Goal: Task Accomplishment & Management: Manage account settings

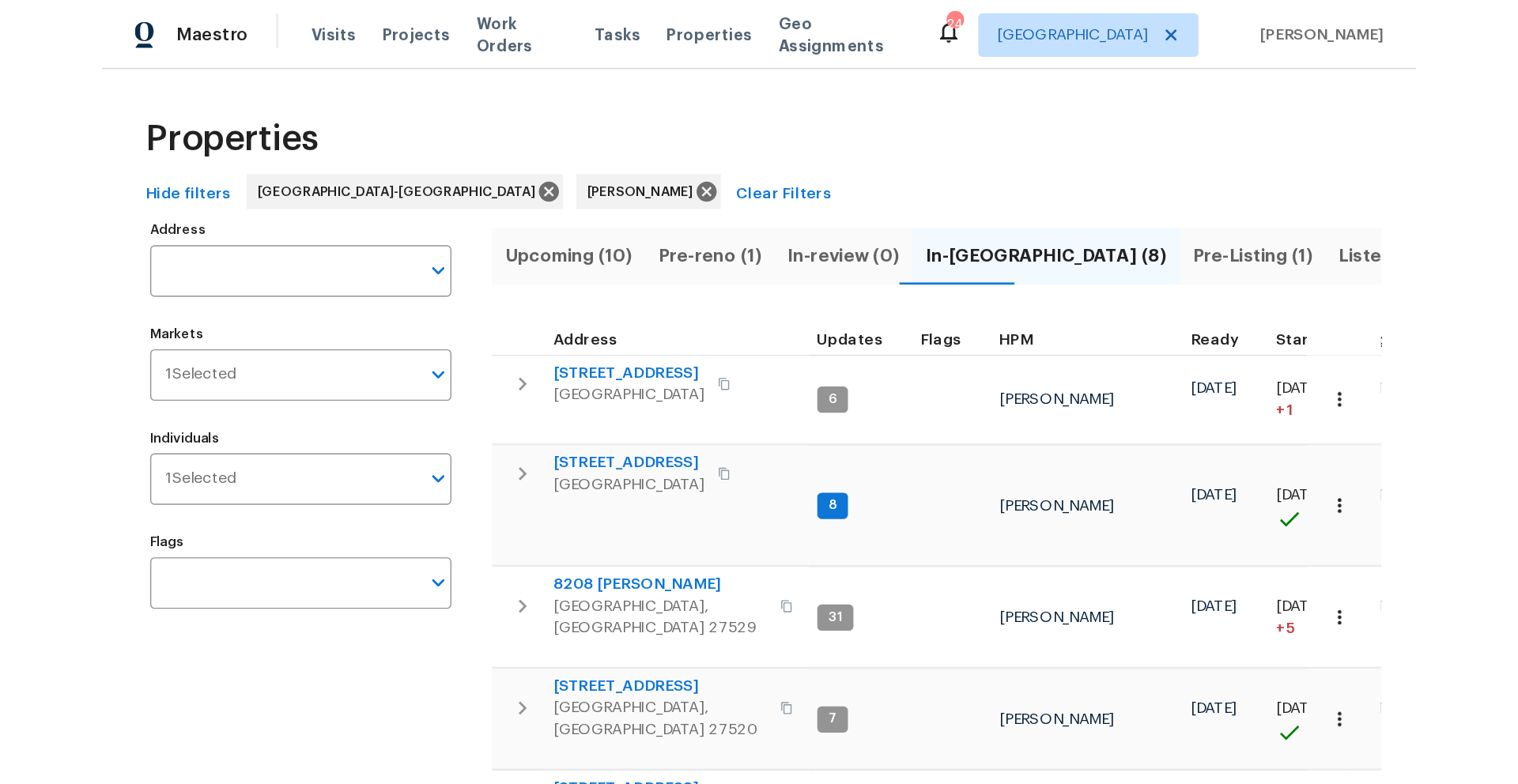
scroll to position [66, 0]
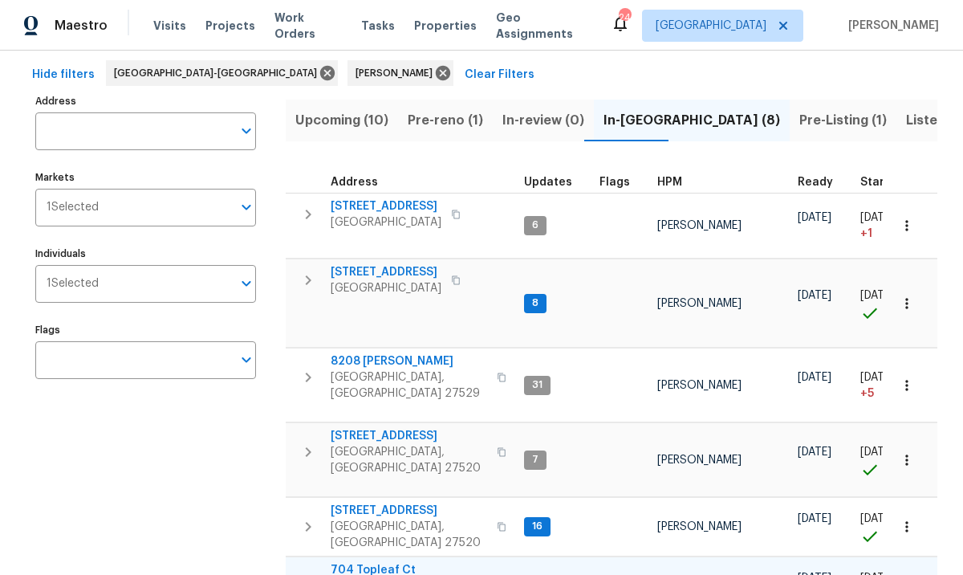
click at [384, 562] on span "704 Topleaf Ct" at bounding box center [409, 570] width 157 height 16
click at [386, 428] on span "210 Clearwater Ct" at bounding box center [409, 436] width 157 height 16
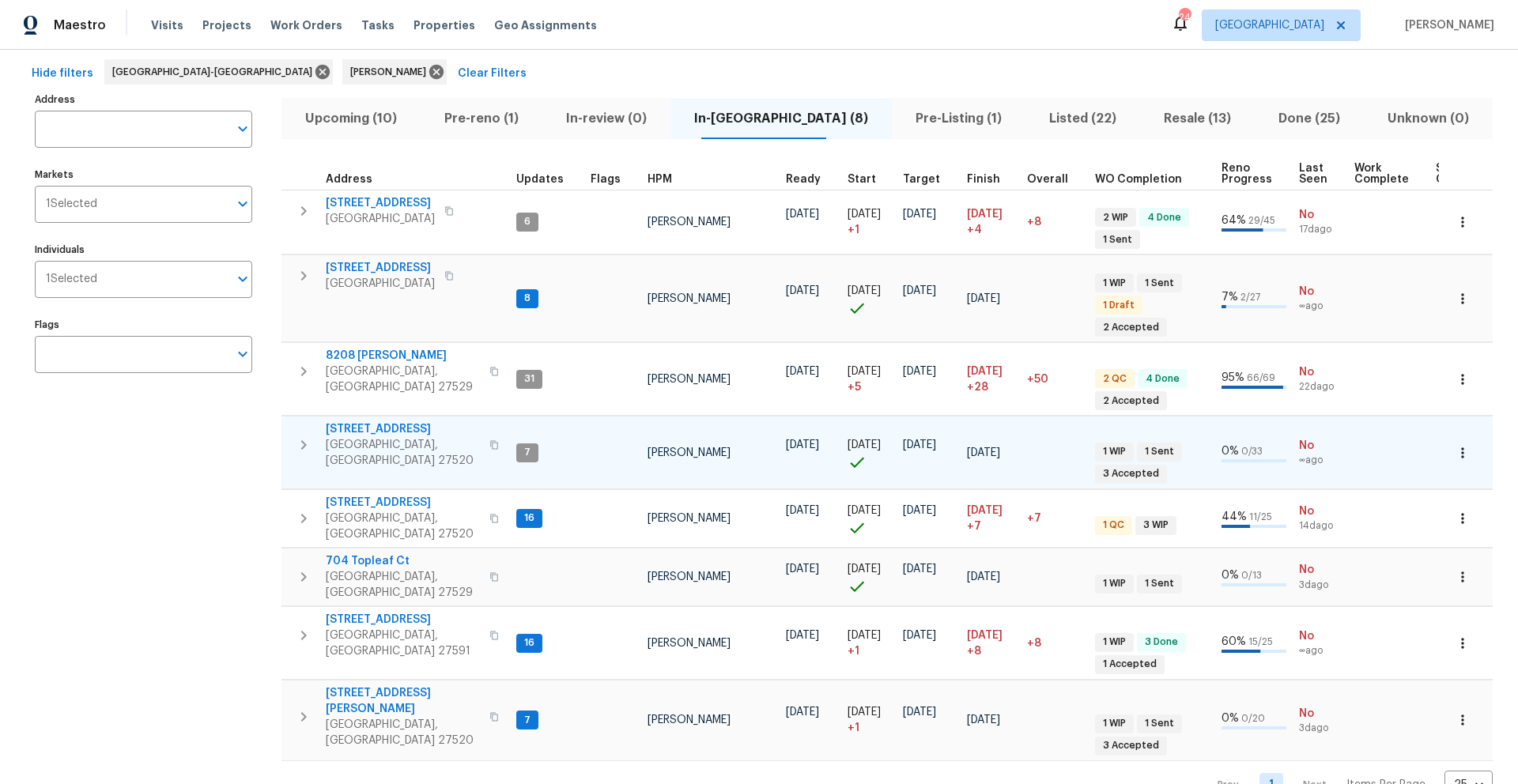
click at [355, 422] on span "210 Clearwater Ct" at bounding box center [403, 429] width 155 height 16
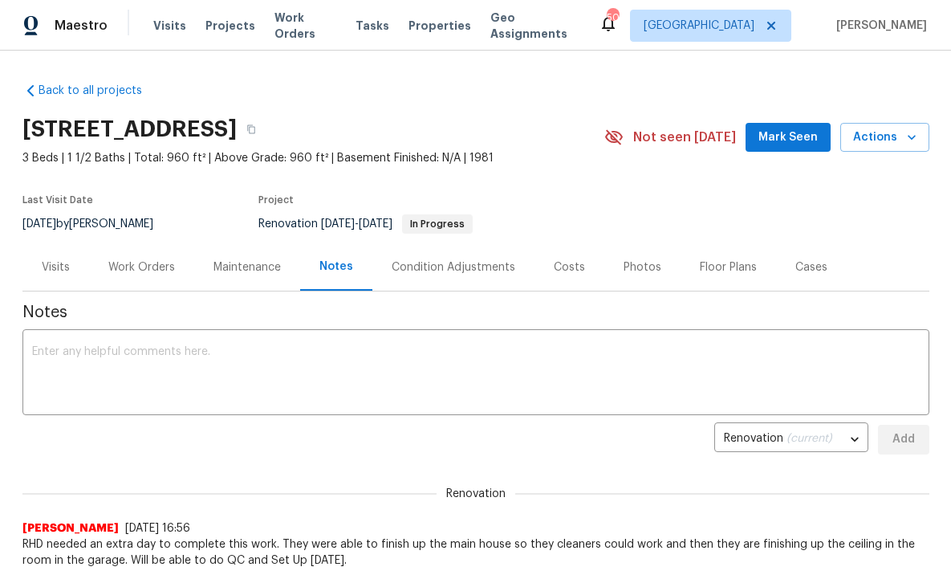
click at [144, 273] on div "Work Orders" at bounding box center [141, 267] width 67 height 16
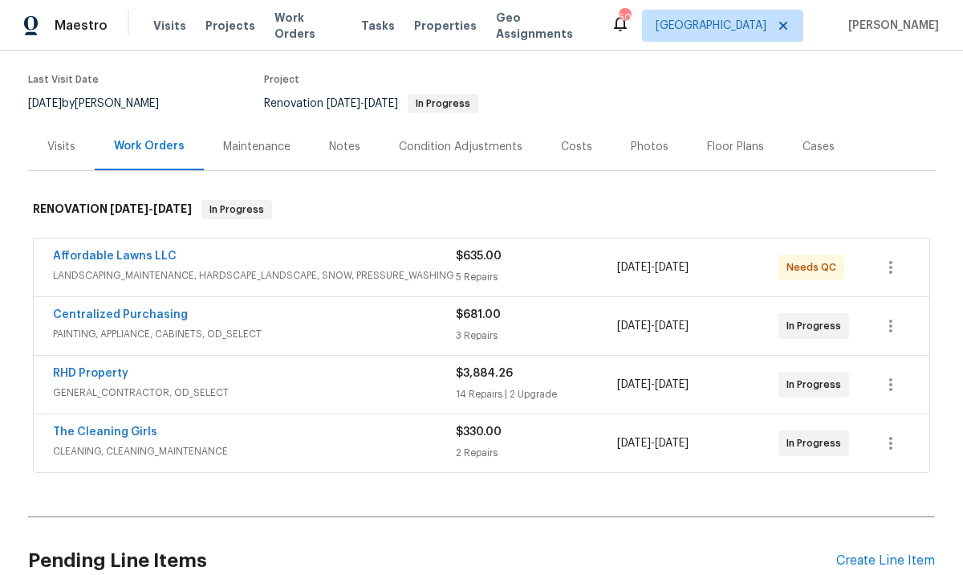
scroll to position [124, 0]
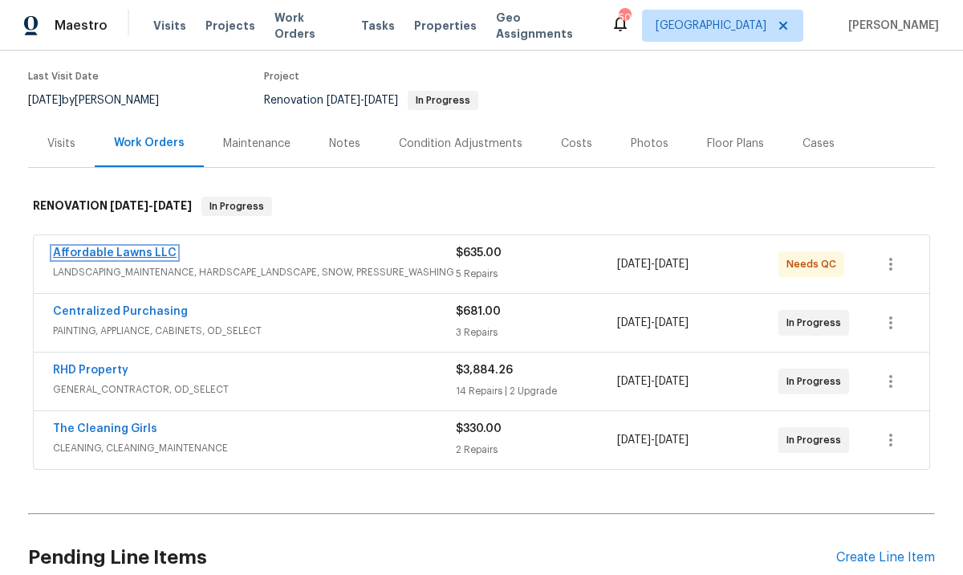
click at [72, 252] on link "Affordable Lawns LLC" at bounding box center [115, 252] width 124 height 11
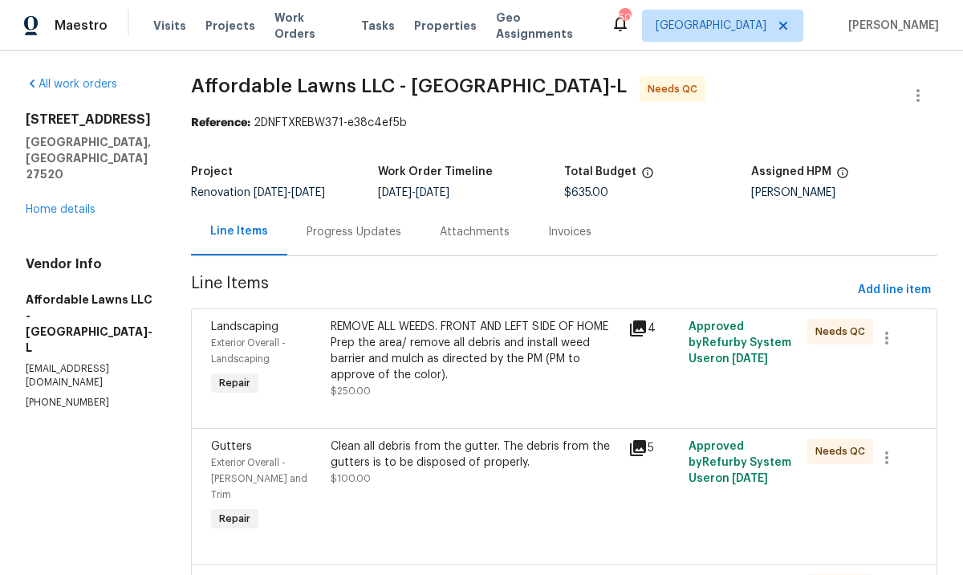
click at [486, 360] on div "REMOVE ALL WEEDS. FRONT AND LEFT SIDE OF HOME Prep the area/ remove all debris …" at bounding box center [475, 351] width 289 height 64
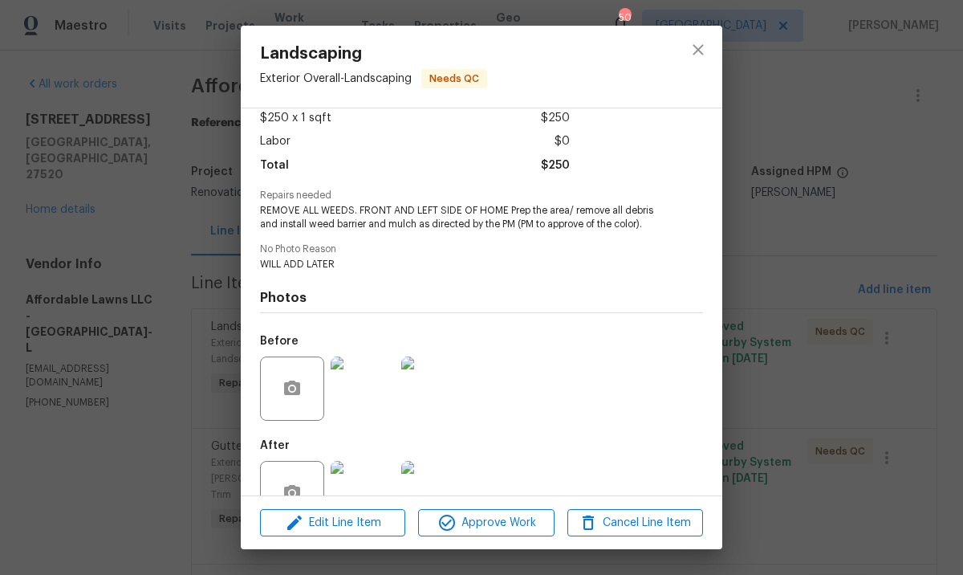
scroll to position [151, 0]
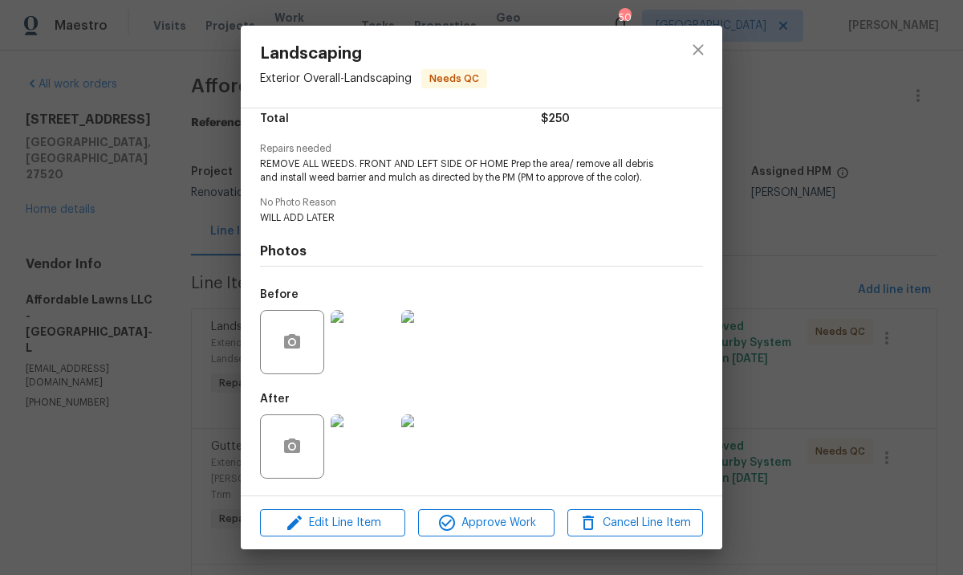
click at [378, 462] on img at bounding box center [363, 446] width 64 height 64
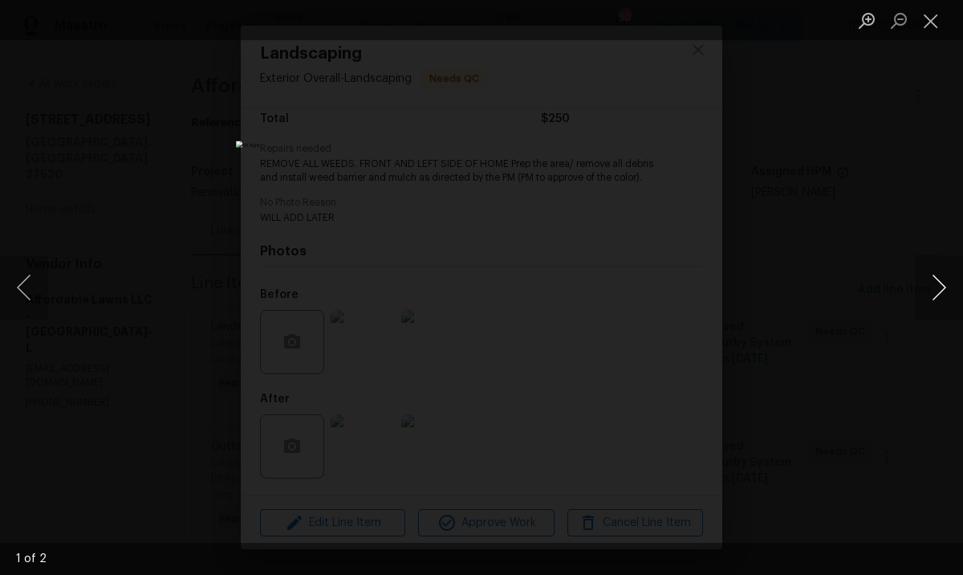
click at [943, 295] on button "Next image" at bounding box center [939, 287] width 48 height 64
click at [930, 26] on button "Close lightbox" at bounding box center [931, 20] width 32 height 28
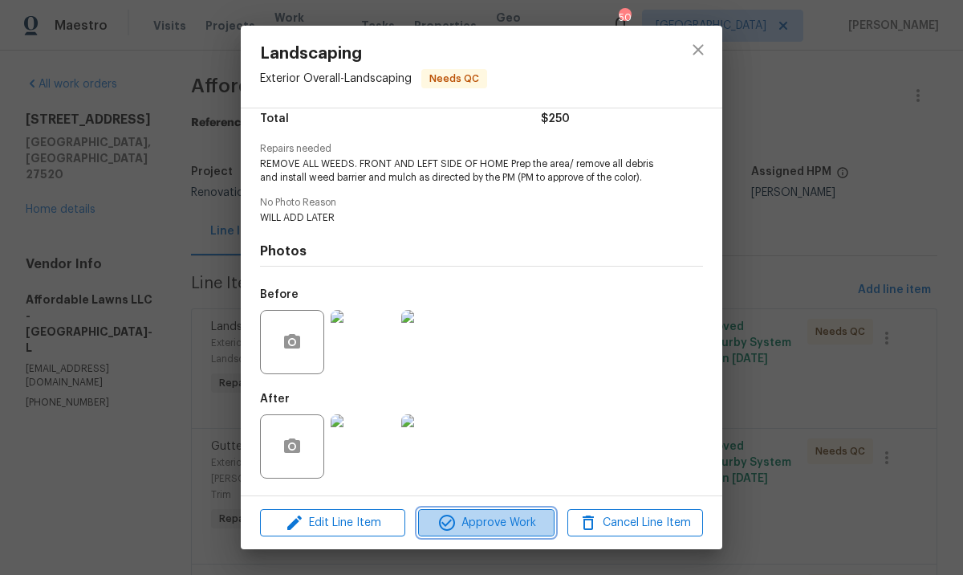
click at [511, 527] on span "Approve Work" at bounding box center [486, 523] width 126 height 20
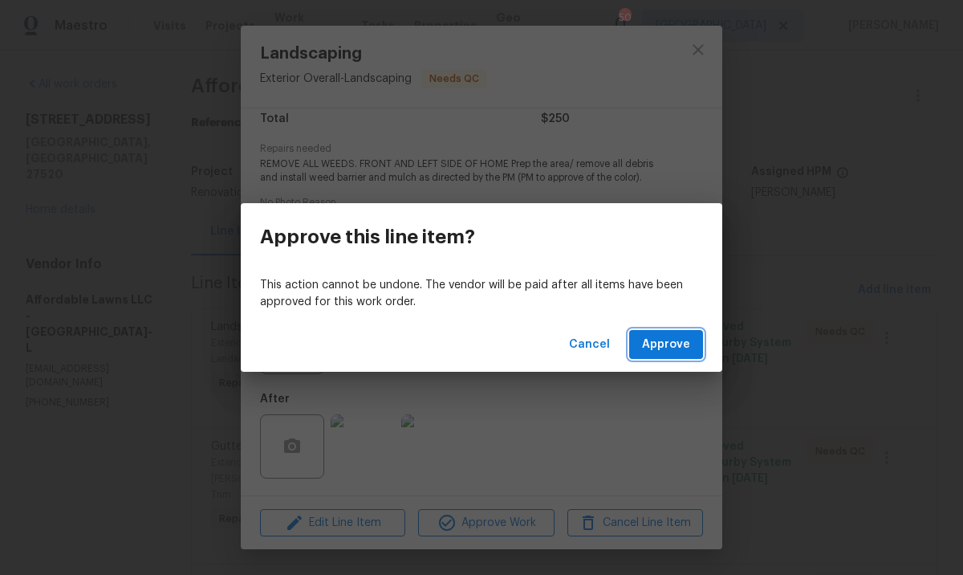
click at [678, 352] on span "Approve" at bounding box center [666, 345] width 48 height 20
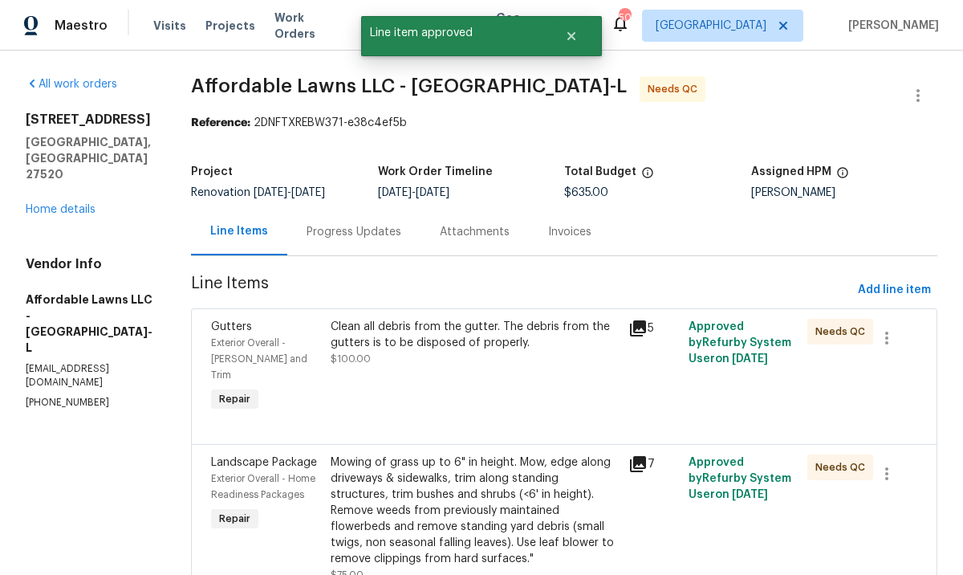
click at [498, 365] on div "Clean all debris from the gutter. The debris from the gutters is to be disposed…" at bounding box center [475, 343] width 289 height 48
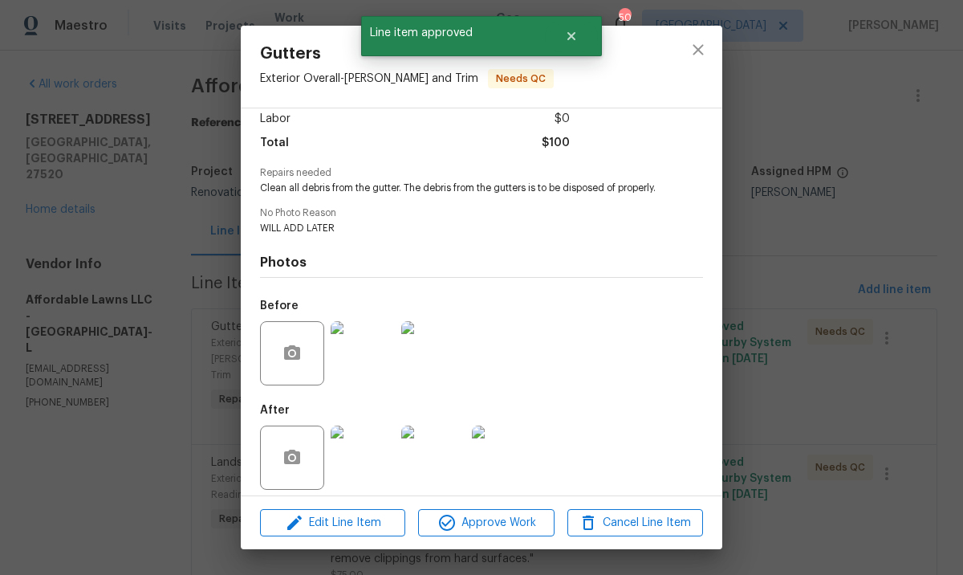
scroll to position [137, 0]
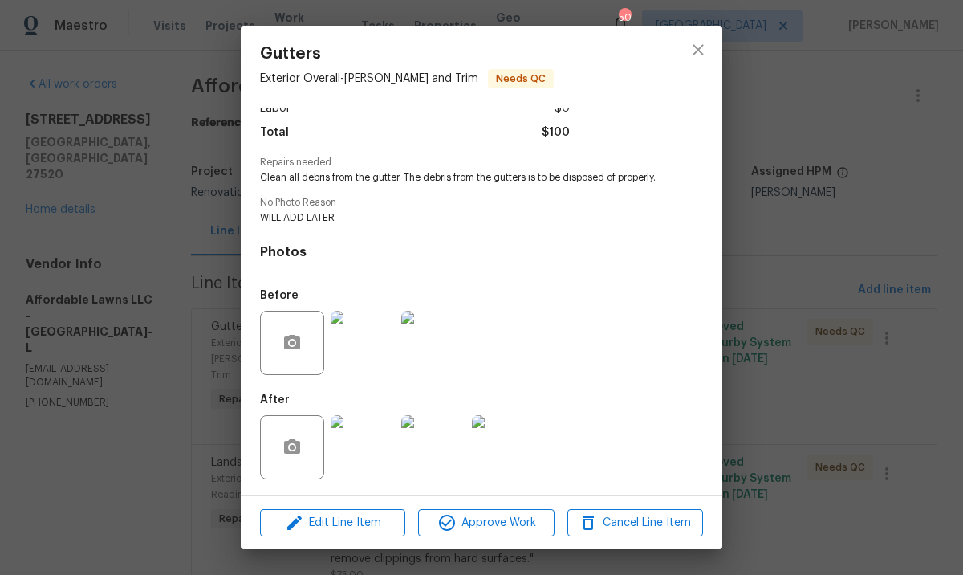
click at [377, 445] on img at bounding box center [363, 447] width 64 height 64
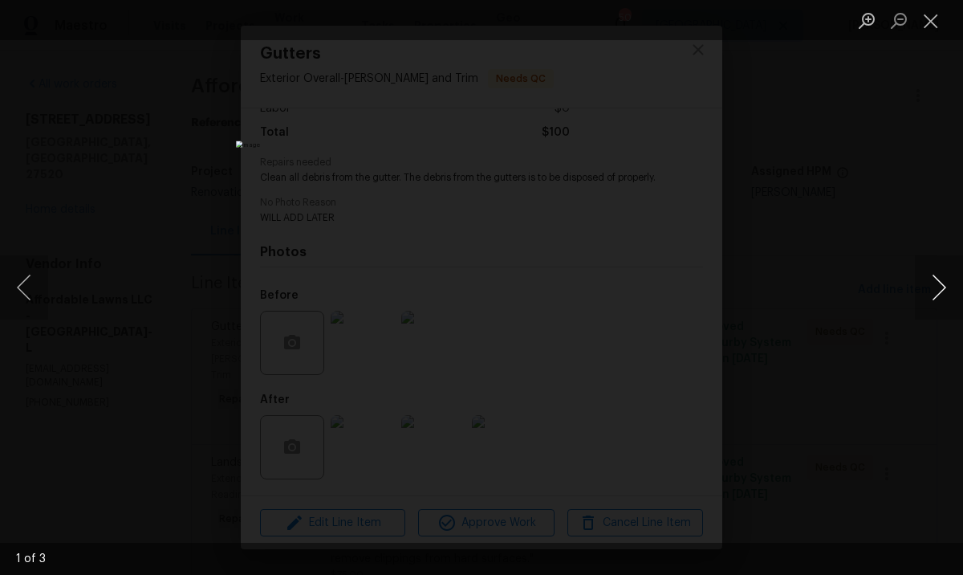
click at [943, 300] on button "Next image" at bounding box center [939, 287] width 48 height 64
click at [932, 22] on button "Close lightbox" at bounding box center [931, 20] width 32 height 28
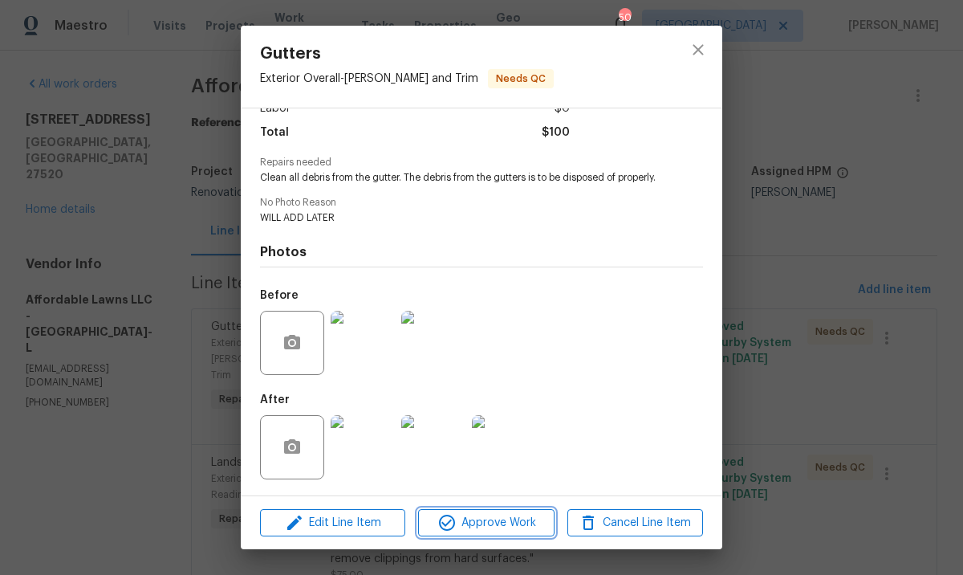
click at [517, 526] on span "Approve Work" at bounding box center [486, 523] width 126 height 20
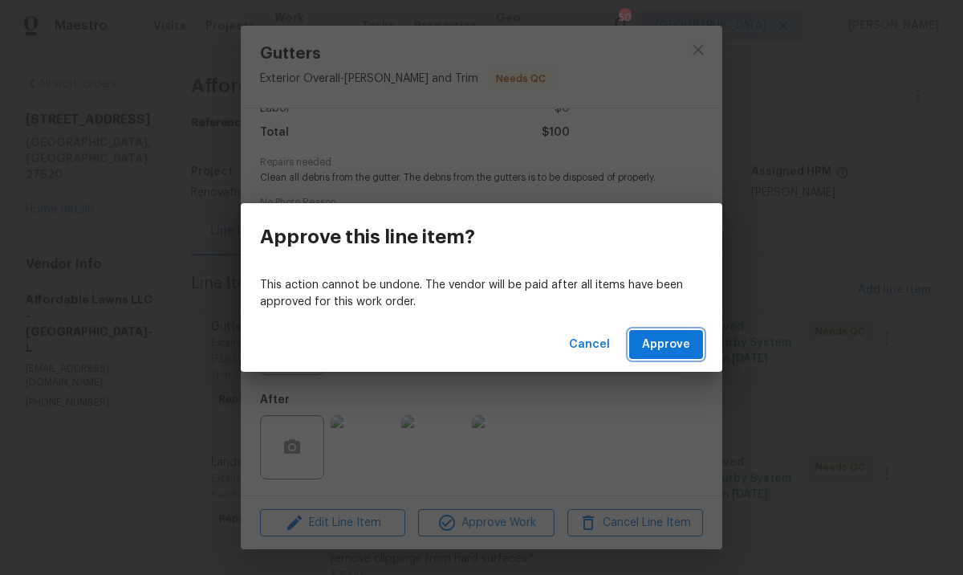
click at [669, 344] on span "Approve" at bounding box center [666, 345] width 48 height 20
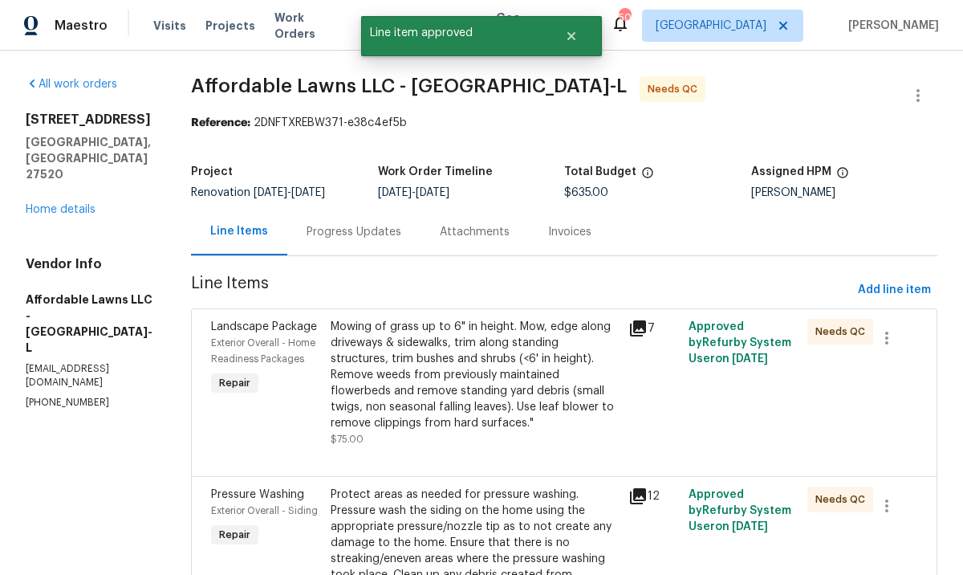
click at [480, 426] on div "Mowing of grass up to 6" in height. Mow, edge along driveways & sidewalks, trim…" at bounding box center [475, 375] width 289 height 112
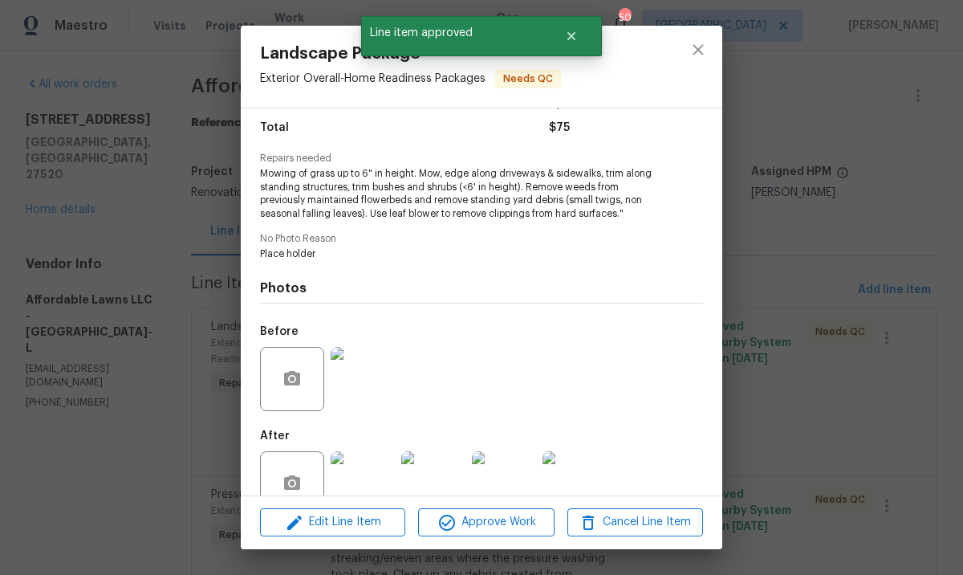
scroll to position [165, 0]
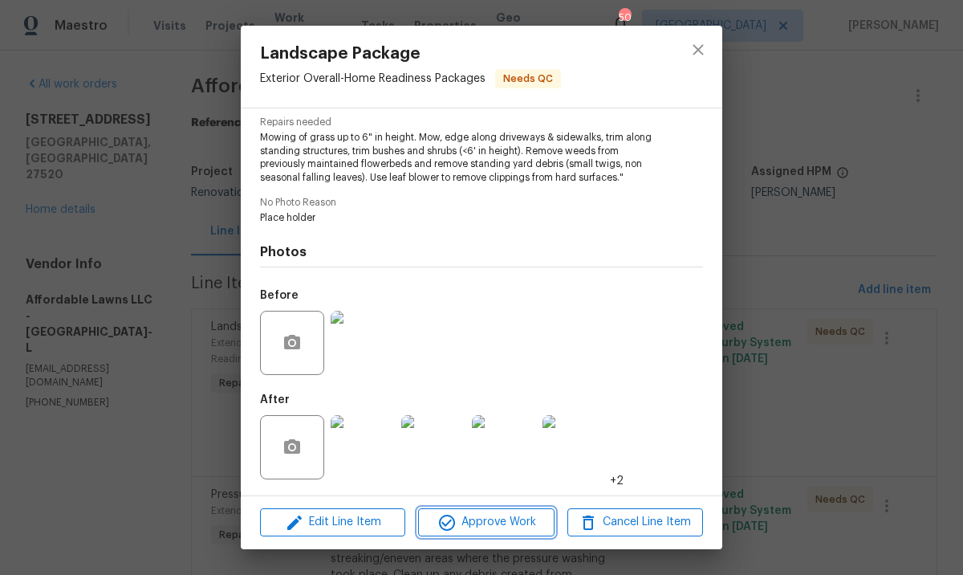
click at [516, 524] on span "Approve Work" at bounding box center [486, 522] width 126 height 20
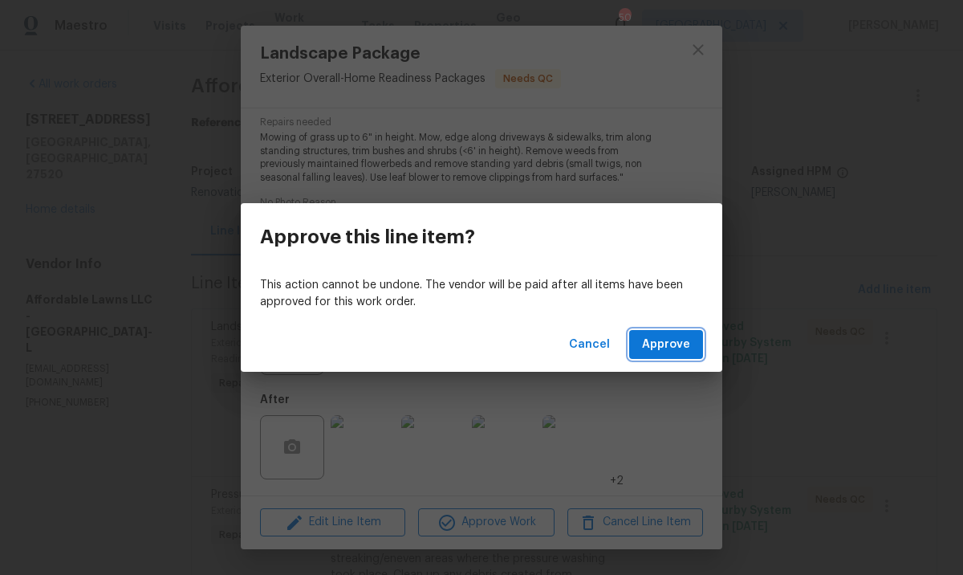
click at [681, 346] on span "Approve" at bounding box center [666, 345] width 48 height 20
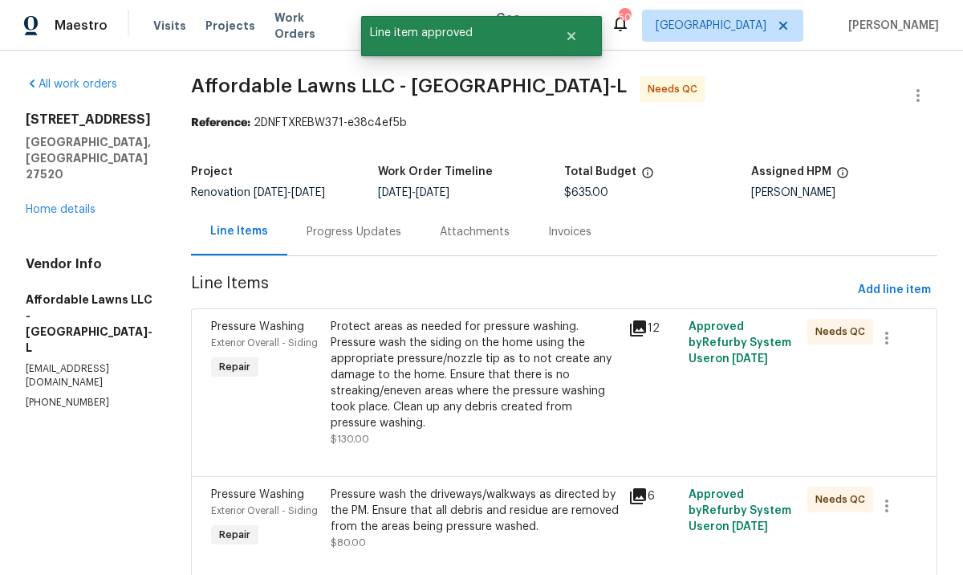
click at [467, 379] on div "Protect areas as needed for pressure washing. Pressure wash the siding on the h…" at bounding box center [475, 375] width 289 height 112
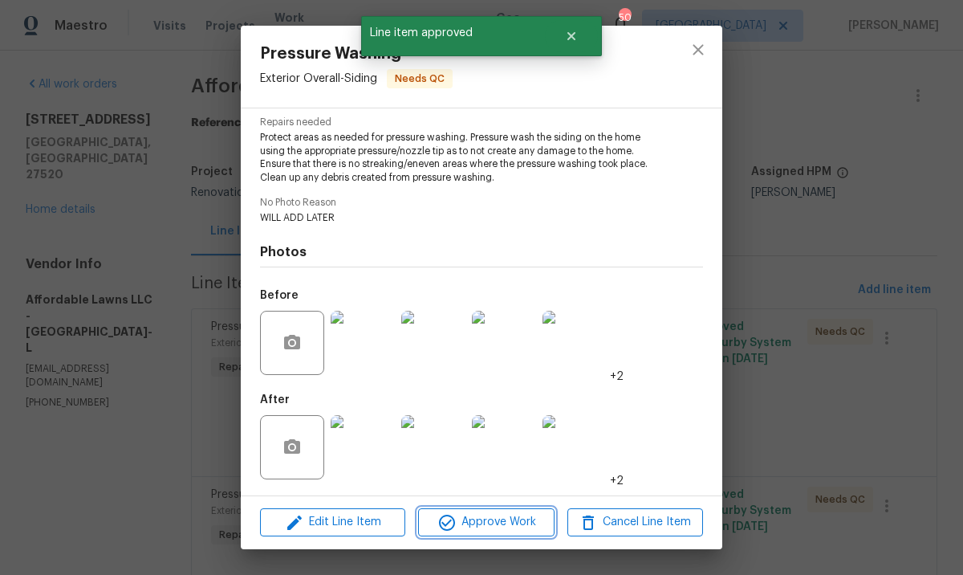
click at [456, 529] on icon "button" at bounding box center [446, 522] width 19 height 19
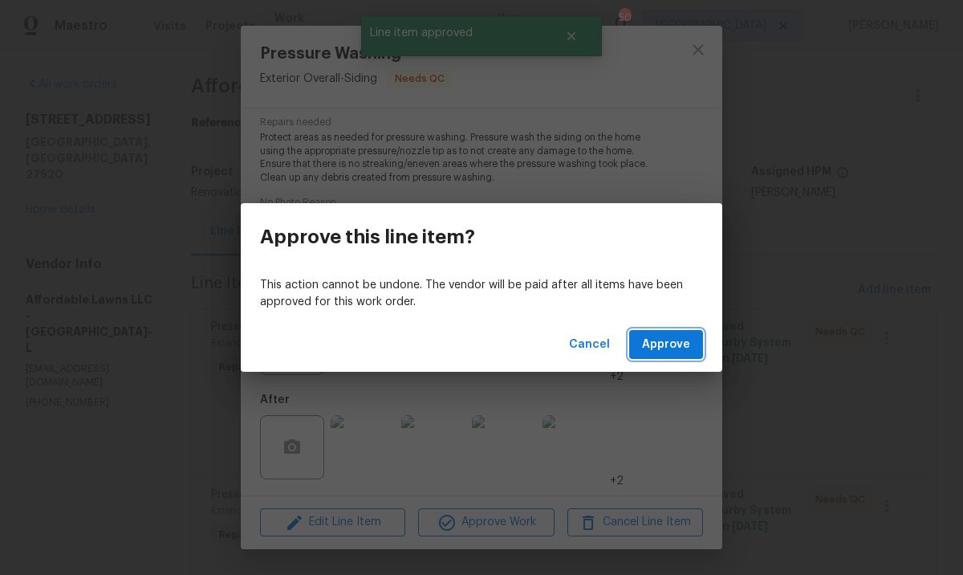
click at [671, 350] on span "Approve" at bounding box center [666, 345] width 48 height 20
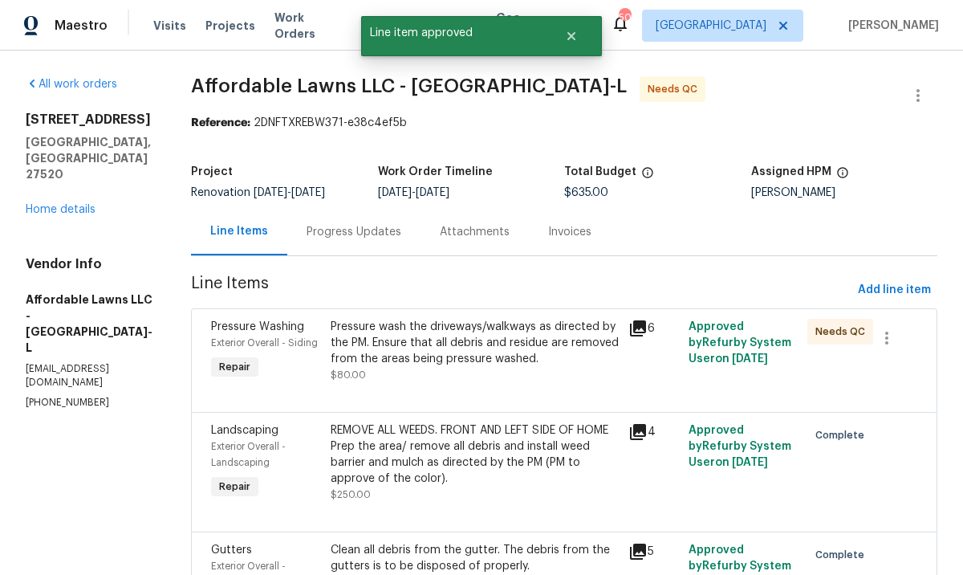
click at [462, 364] on div "Pressure wash the driveways/walkways as directed by the PM. Ensure that all deb…" at bounding box center [475, 343] width 289 height 48
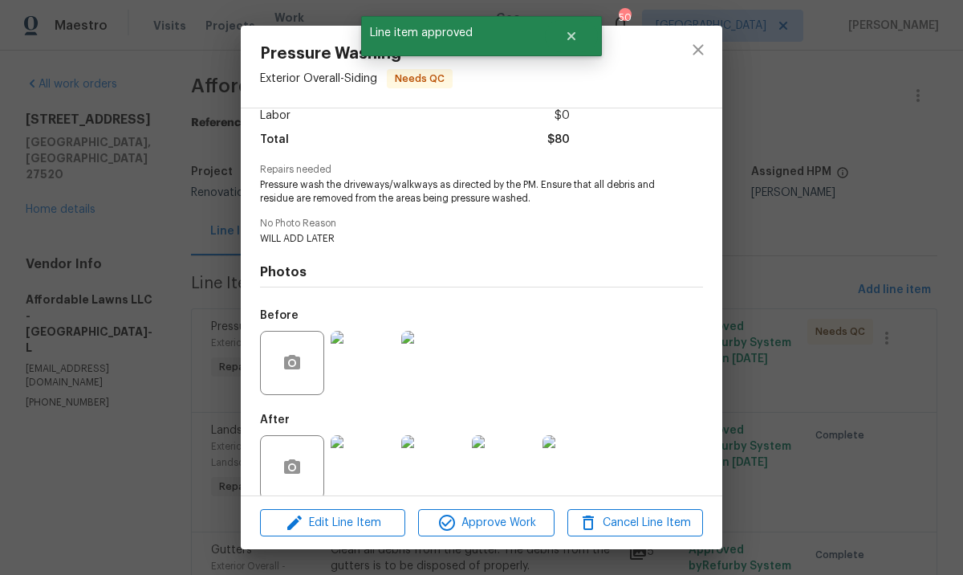
scroll to position [137, 0]
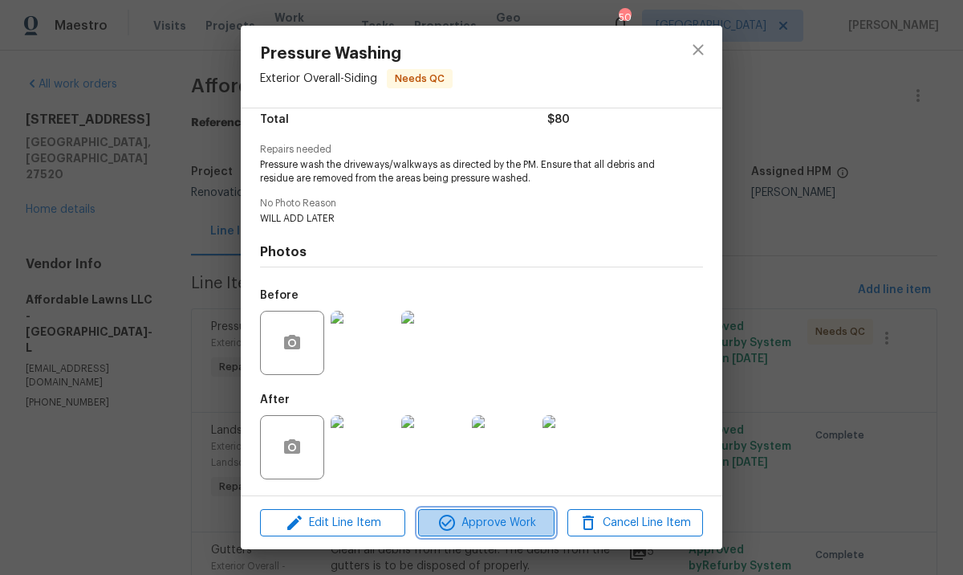
click at [519, 527] on span "Approve Work" at bounding box center [486, 523] width 126 height 20
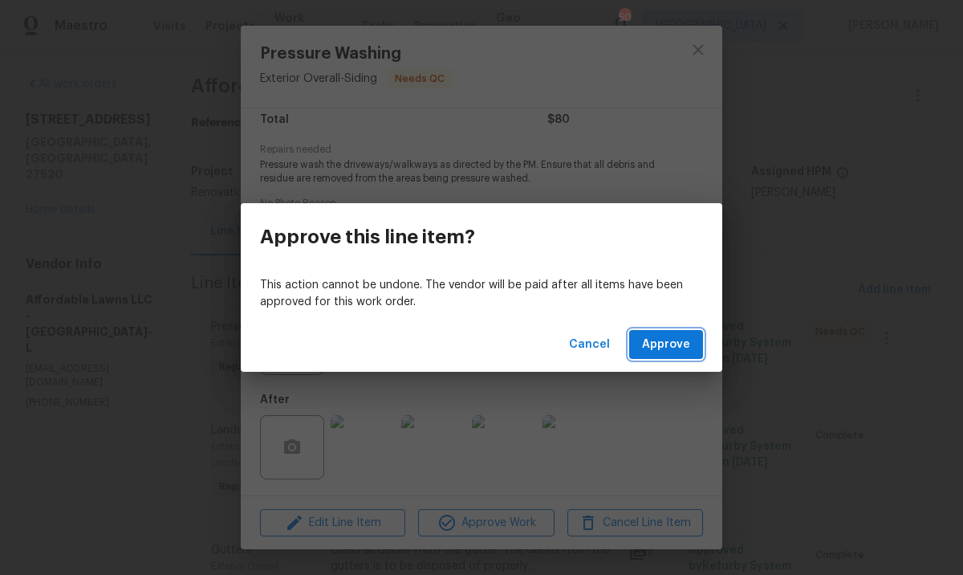
click at [685, 352] on span "Approve" at bounding box center [666, 345] width 48 height 20
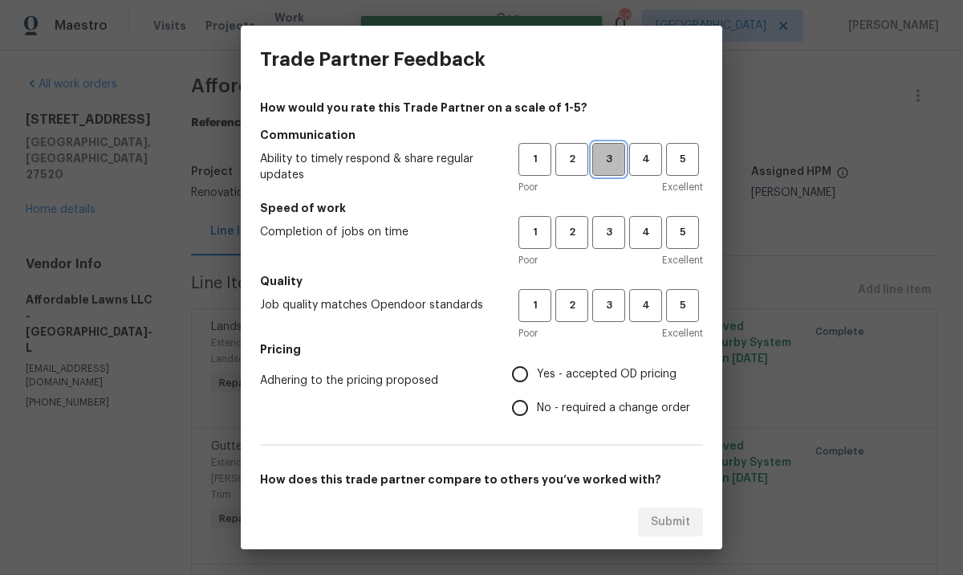
click at [600, 157] on span "3" at bounding box center [609, 159] width 30 height 18
click at [605, 225] on span "3" at bounding box center [609, 232] width 30 height 18
click at [605, 299] on span "3" at bounding box center [609, 305] width 30 height 18
click at [573, 369] on span "Yes - accepted OD pricing" at bounding box center [607, 374] width 140 height 17
click at [537, 369] on input "Yes - accepted OD pricing" at bounding box center [520, 374] width 34 height 34
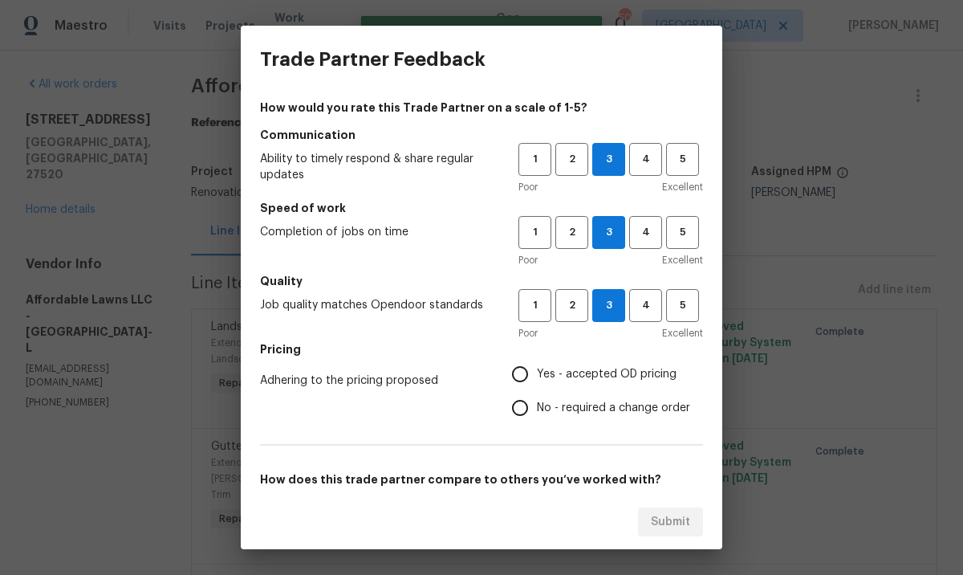
radio input "true"
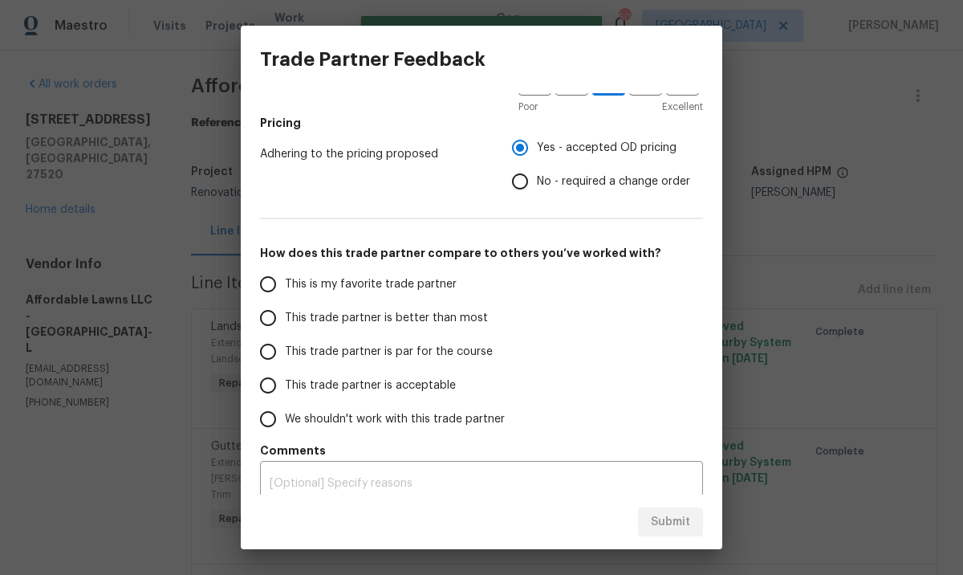
scroll to position [240, 0]
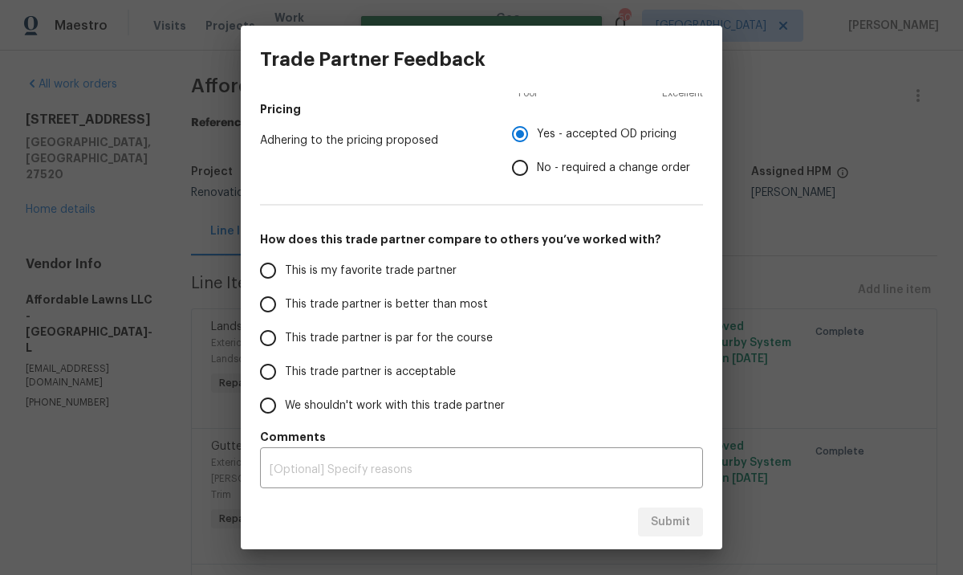
click at [415, 271] on span "This is my favorite trade partner" at bounding box center [371, 270] width 172 height 17
click at [285, 271] on input "This is my favorite trade partner" at bounding box center [268, 271] width 34 height 34
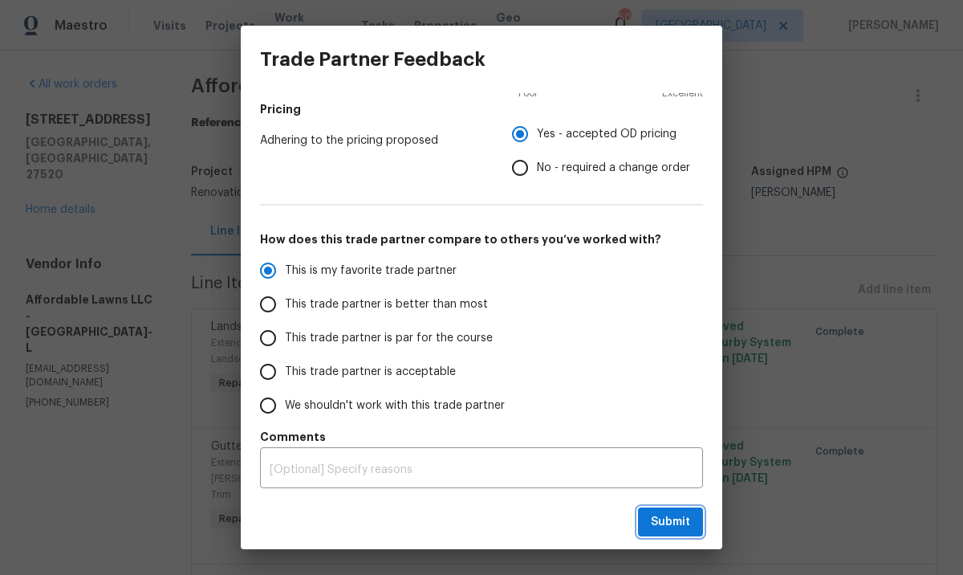
click at [672, 523] on span "Submit" at bounding box center [670, 522] width 39 height 20
radio input "true"
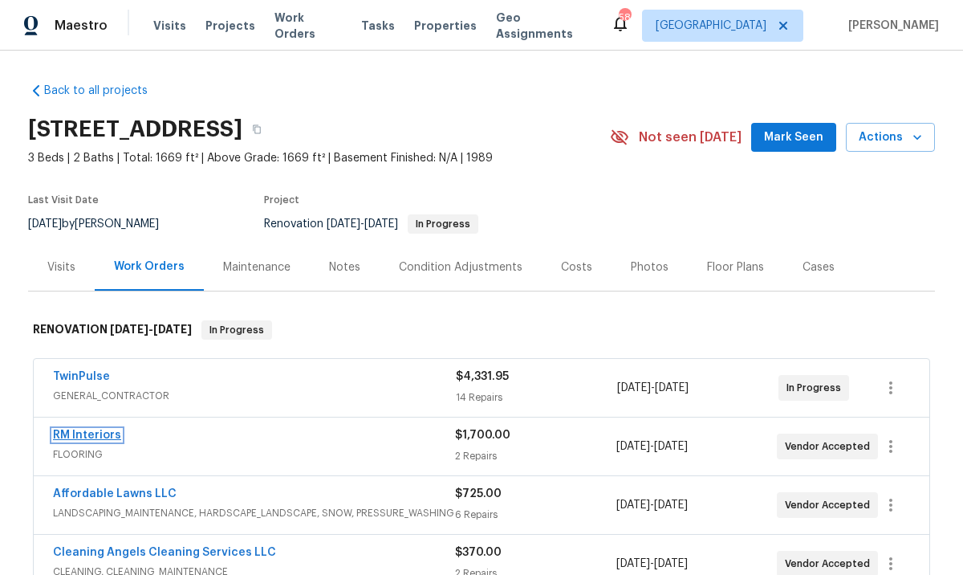
click at [85, 437] on link "RM Interiors" at bounding box center [87, 434] width 68 height 11
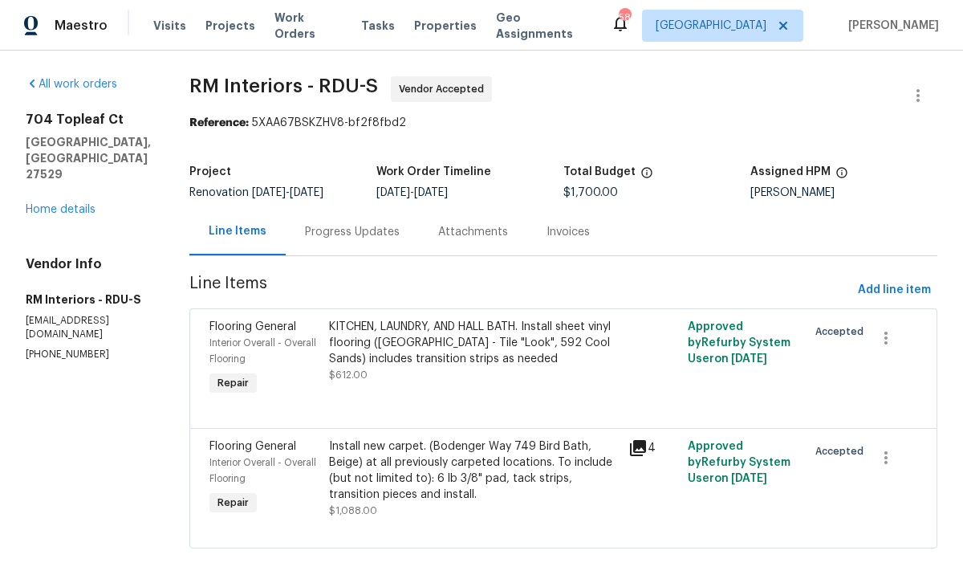
click at [336, 240] on div "Progress Updates" at bounding box center [352, 231] width 133 height 47
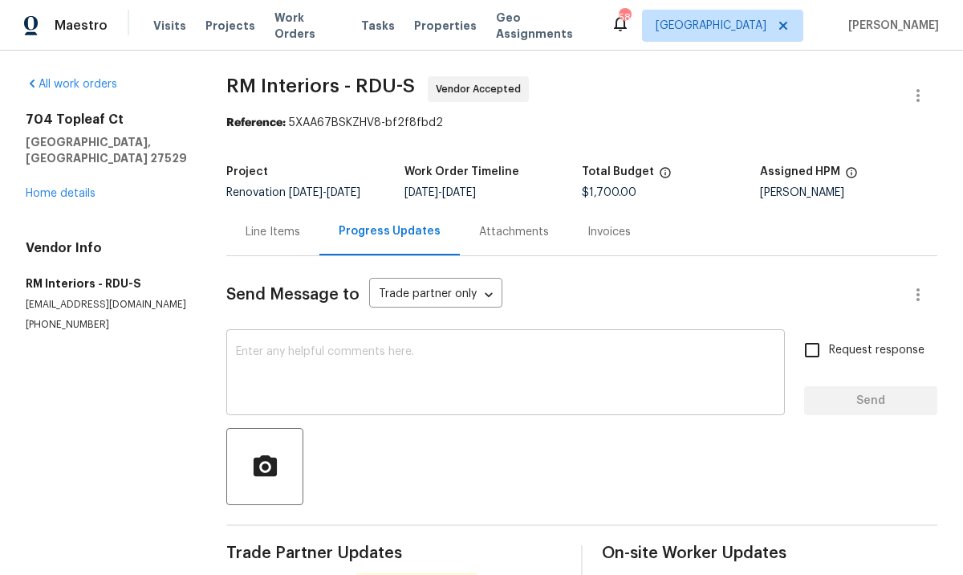
click at [346, 374] on textarea at bounding box center [505, 374] width 539 height 56
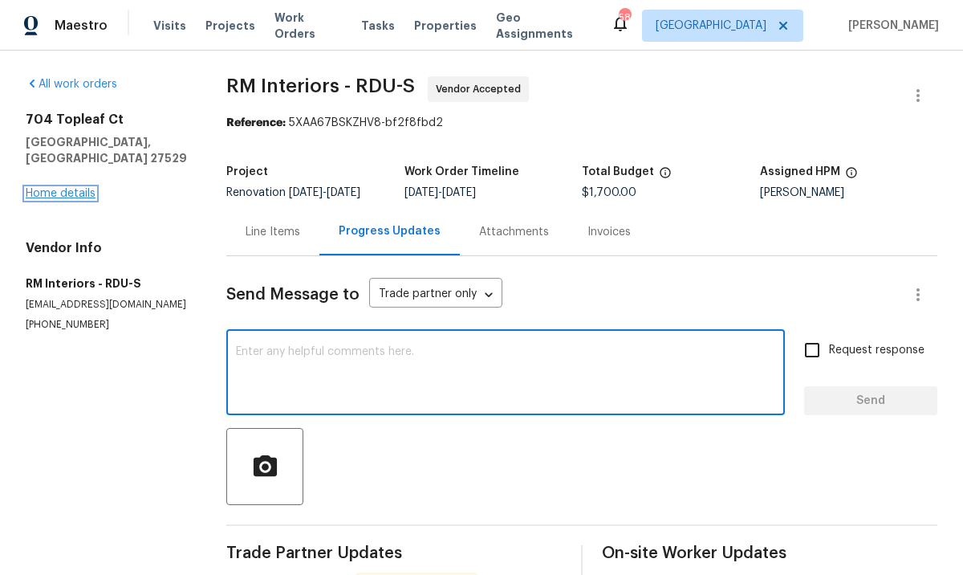
click at [88, 188] on link "Home details" at bounding box center [61, 193] width 70 height 11
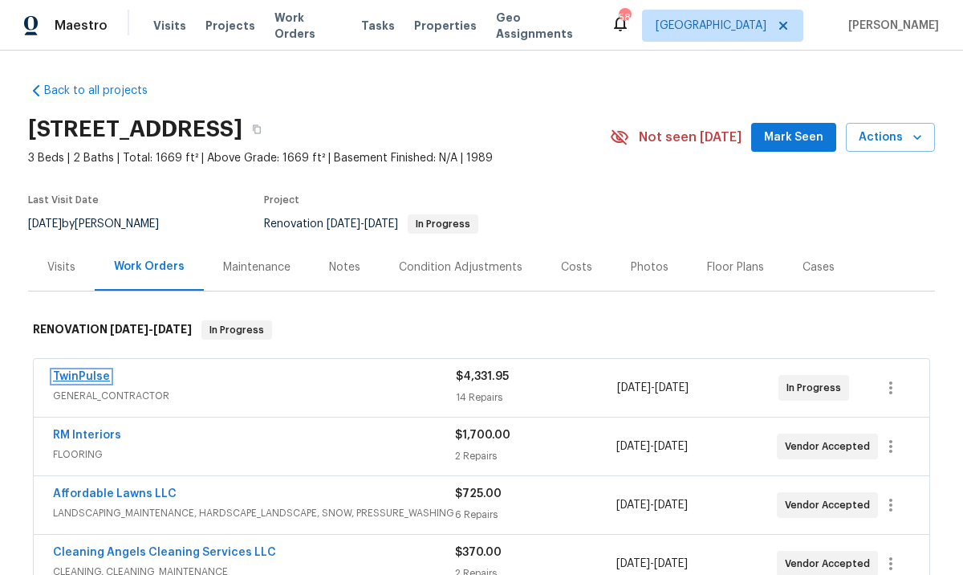
click at [89, 372] on link "TwinPulse" at bounding box center [81, 376] width 57 height 11
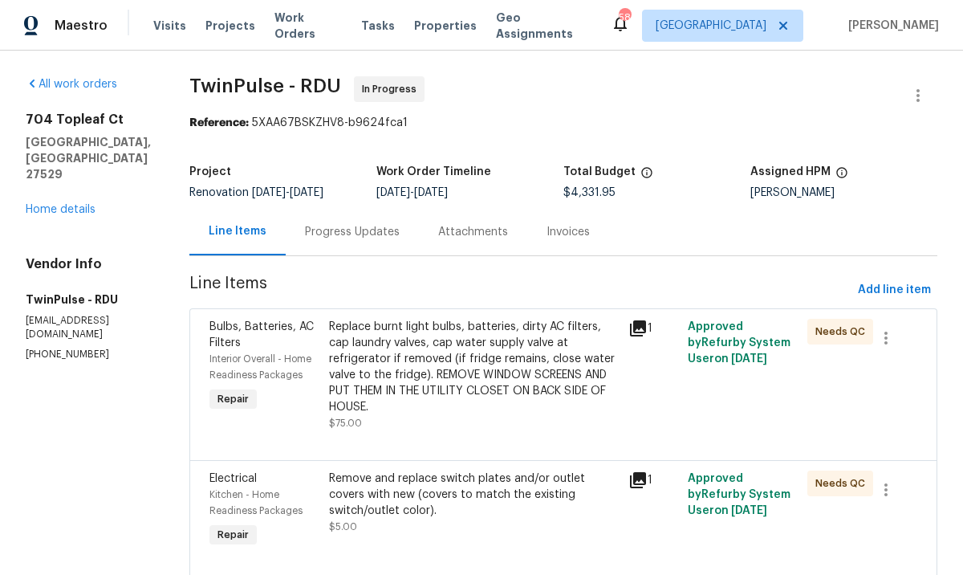
click at [332, 241] on div "Progress Updates" at bounding box center [352, 231] width 133 height 47
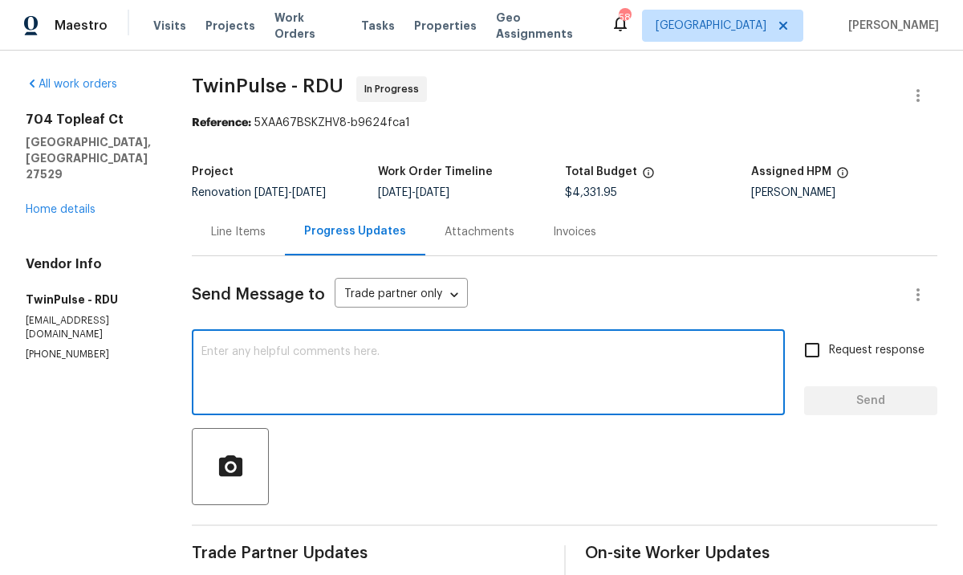
click at [352, 374] on textarea at bounding box center [488, 374] width 574 height 56
click at [81, 204] on link "Home details" at bounding box center [61, 209] width 70 height 11
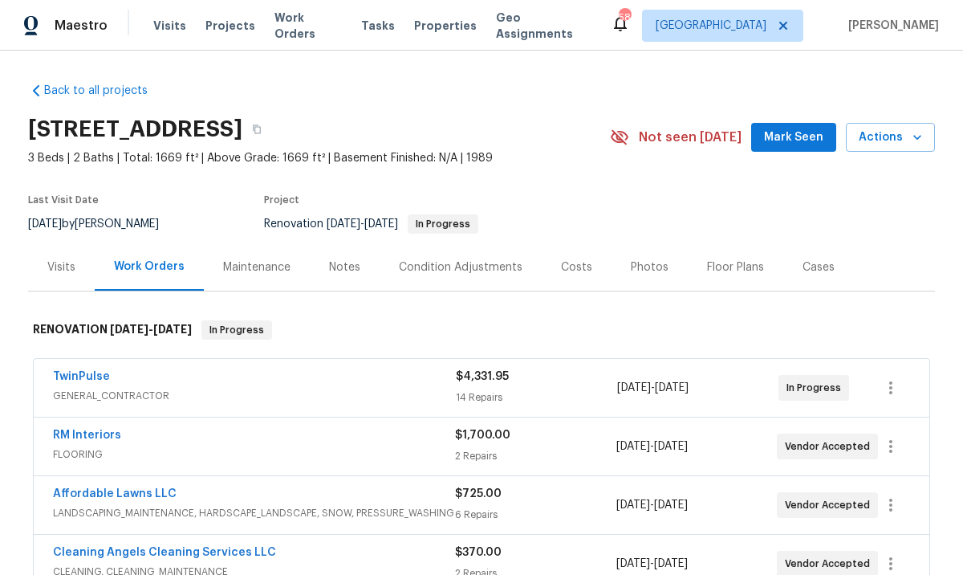
click at [355, 271] on div "Notes" at bounding box center [345, 266] width 70 height 47
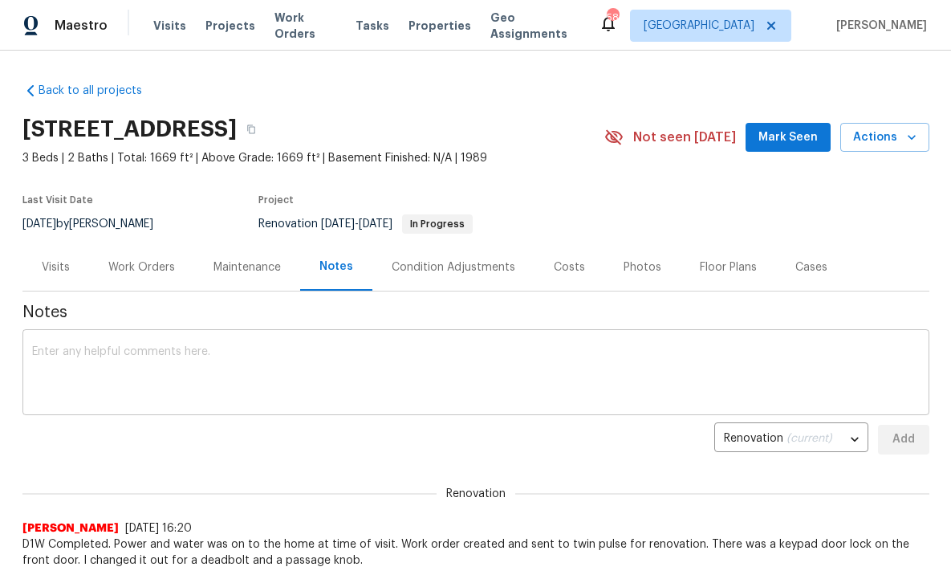
click at [329, 356] on textarea at bounding box center [476, 374] width 888 height 56
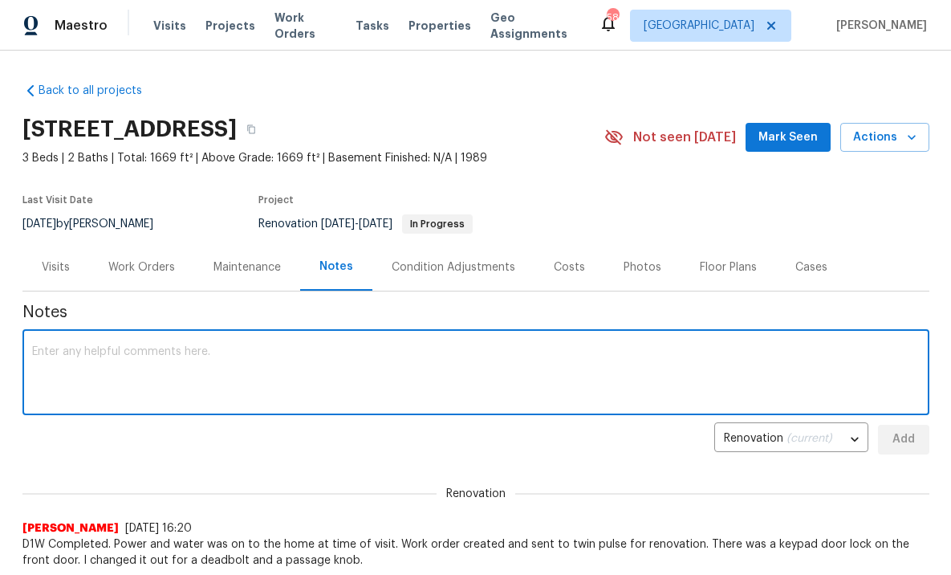
paste textarea "Gwen reached out and her contractors had a personal issue come up they delayed …"
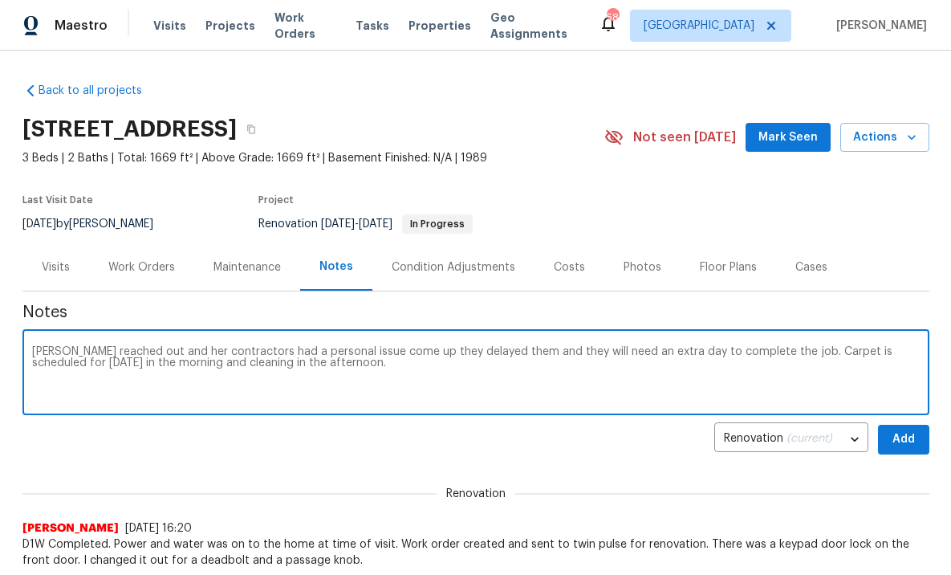
drag, startPoint x: 771, startPoint y: 348, endPoint x: 864, endPoint y: 371, distance: 96.6
click at [864, 371] on textarea "Gwen reached out and her contractors had a personal issue come up they delayed …" at bounding box center [476, 374] width 888 height 56
type textarea "Gwen reached out and her contractors had a personal issue come up they delayed …"
click at [863, 474] on div "Renovation Amanda Horton 8/18/25, 16:20 D1W Completed. Power and water was on t…" at bounding box center [475, 517] width 907 height 101
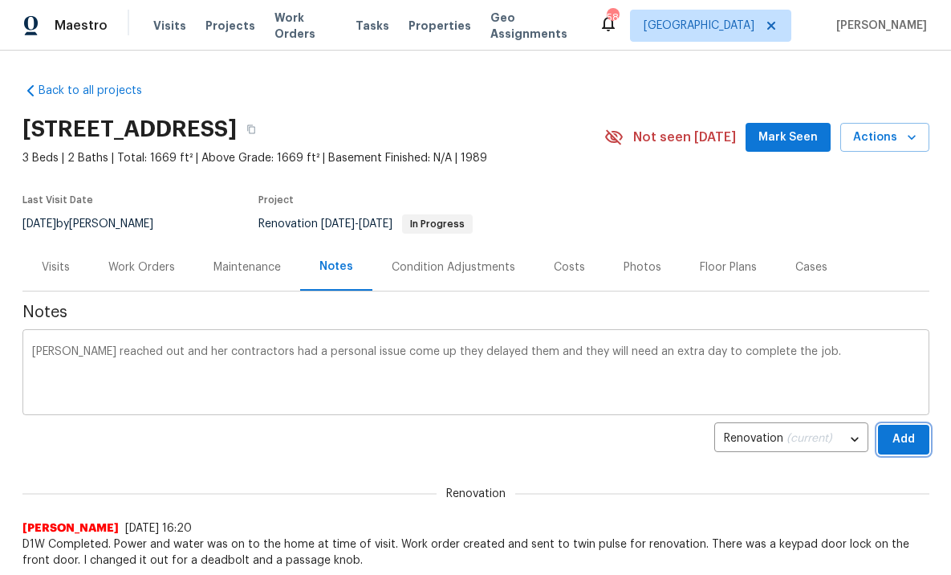
click at [918, 439] on button "Add" at bounding box center [903, 440] width 51 height 30
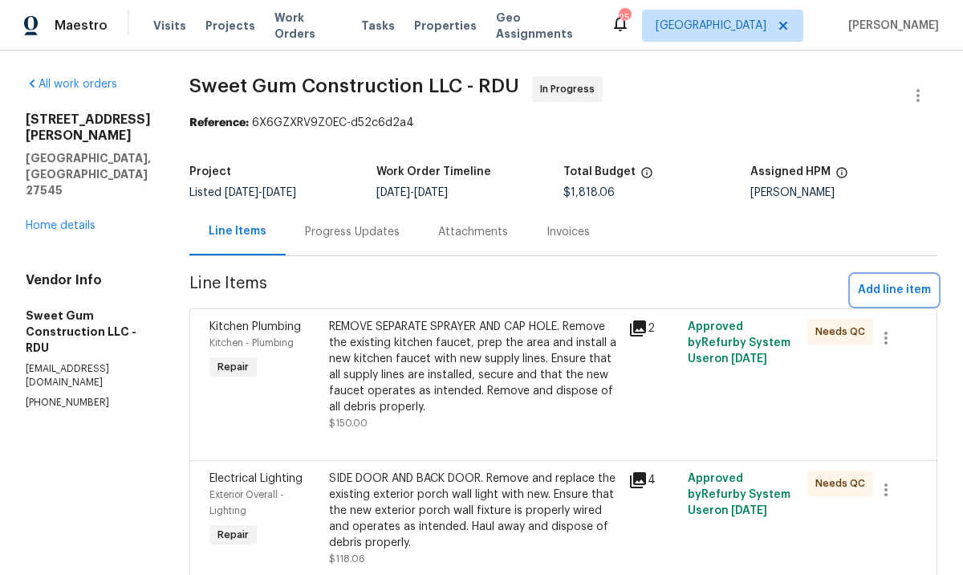
click at [877, 293] on span "Add line item" at bounding box center [894, 290] width 73 height 20
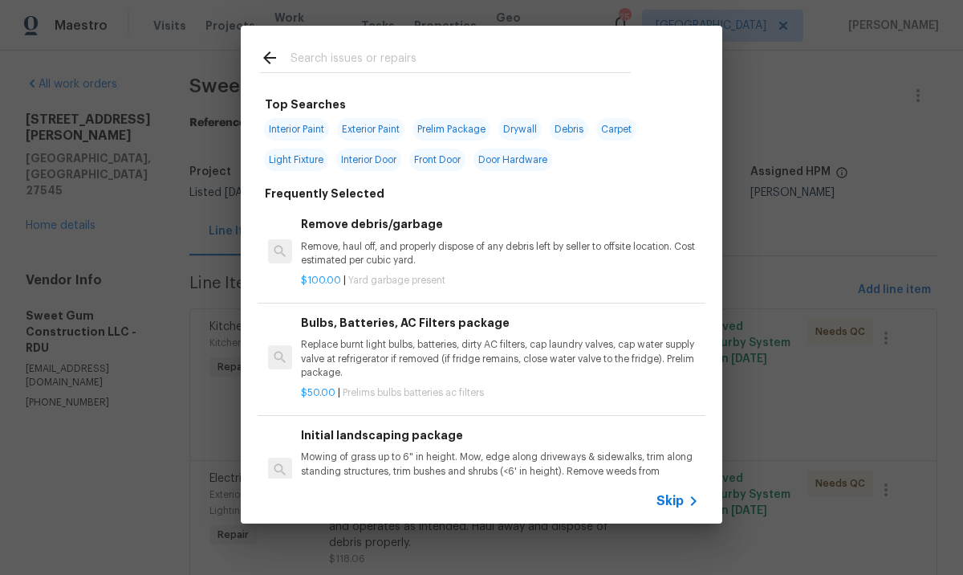
click at [412, 63] on input "text" at bounding box center [461, 60] width 340 height 24
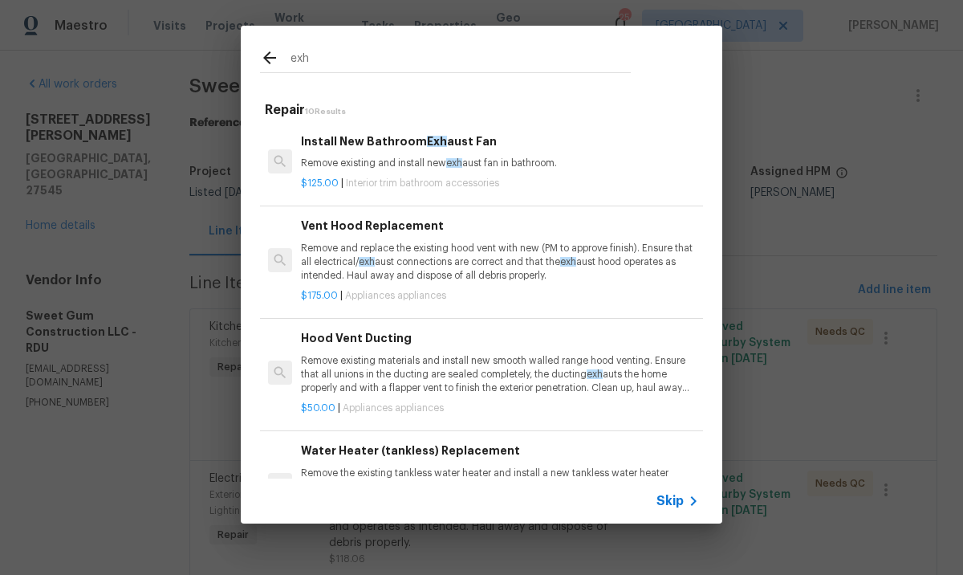
type input "exh"
click at [513, 173] on div "$125.00 | Interior trim bathroom accessories" at bounding box center [500, 180] width 398 height 20
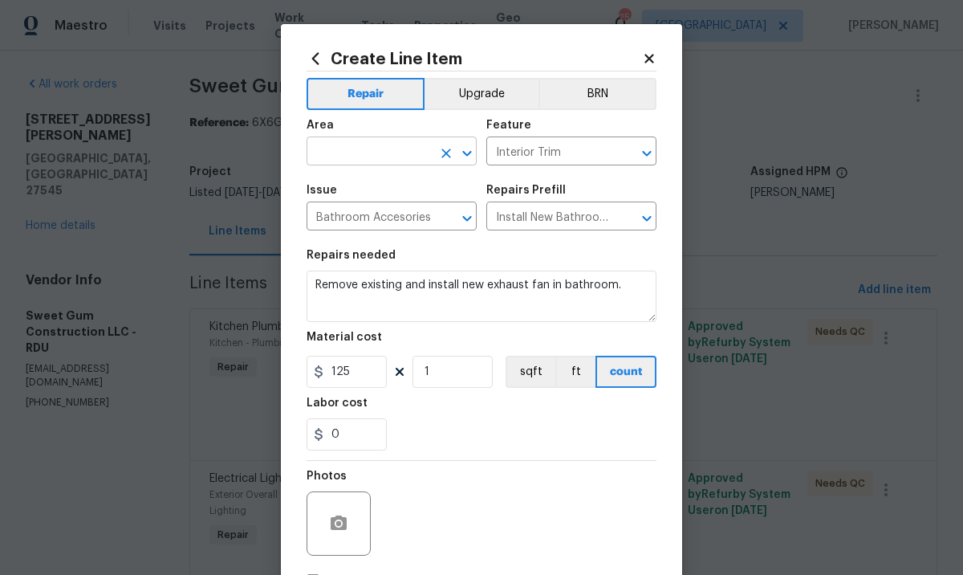
click at [381, 156] on input "text" at bounding box center [369, 152] width 125 height 25
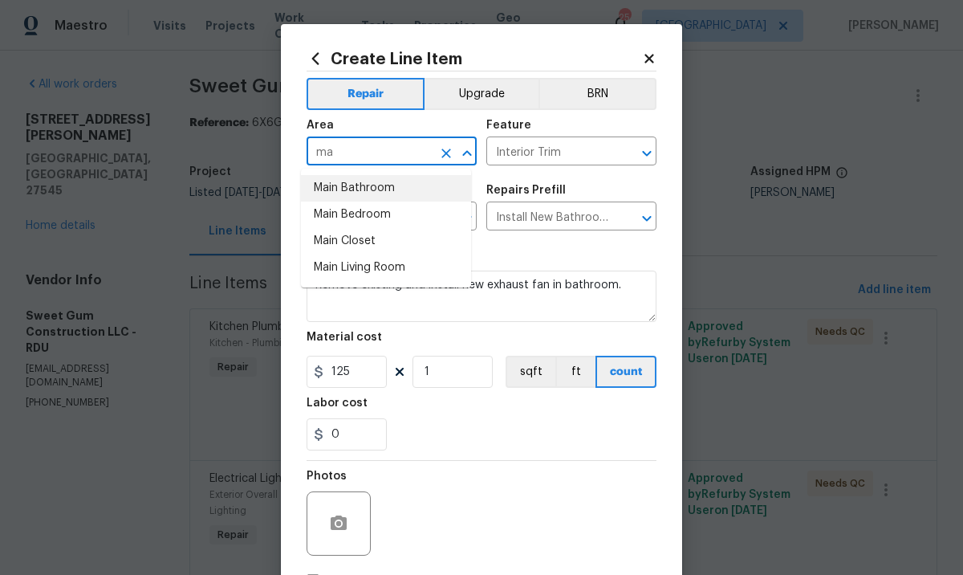
click at [358, 190] on li "Main Bathroom" at bounding box center [386, 188] width 170 height 26
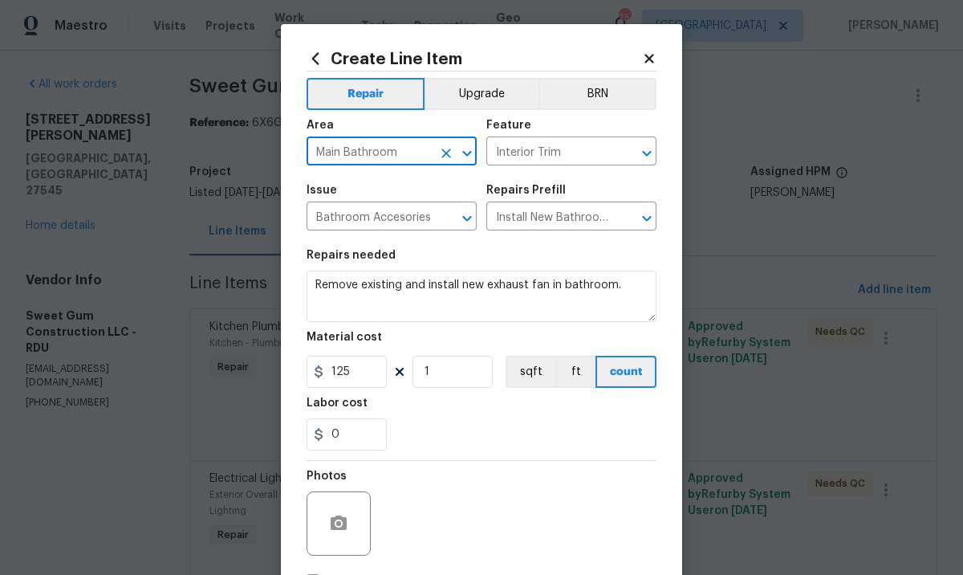
type input "Main Bathroom"
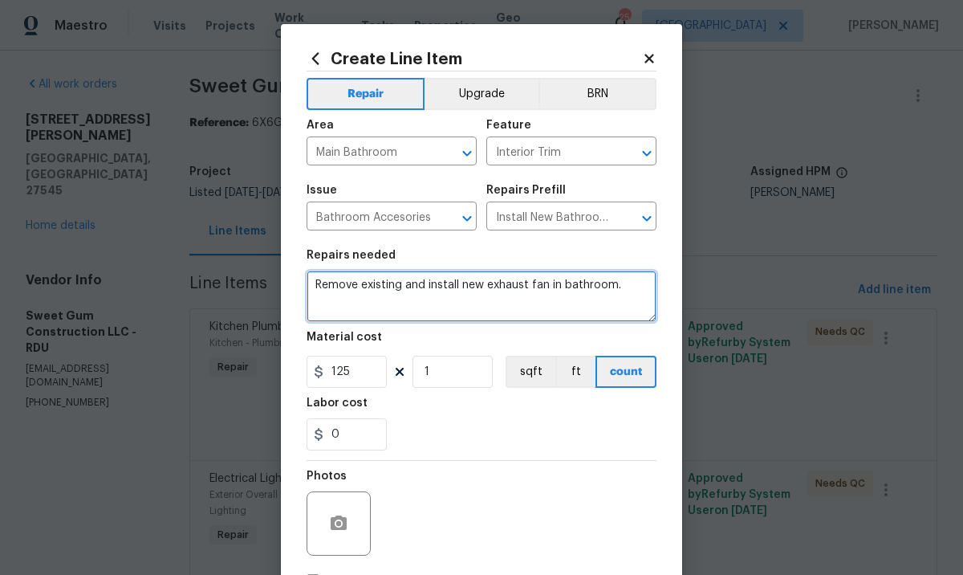
click at [308, 283] on textarea "Remove existing and install new exhaust fan in bathroom." at bounding box center [482, 296] width 350 height 51
type textarea "MASTER BATHROOM- Remove existing and install new exhaust fan in bathroom."
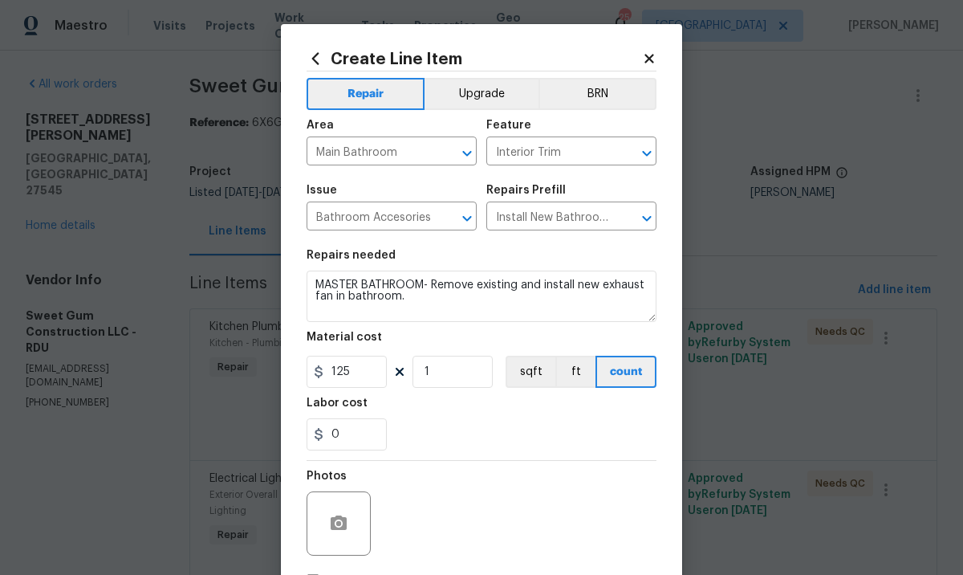
click at [433, 440] on div "0" at bounding box center [482, 434] width 350 height 32
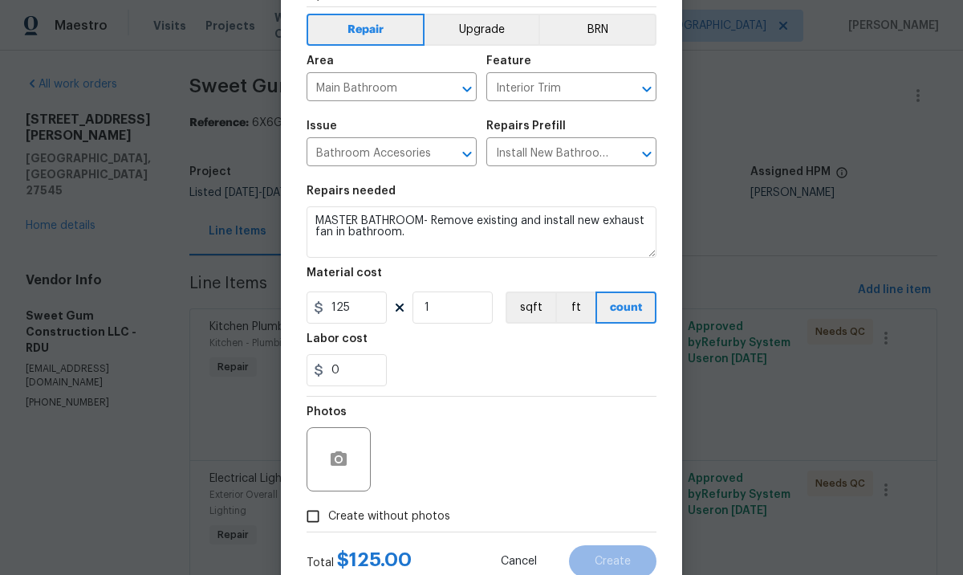
scroll to position [116, 0]
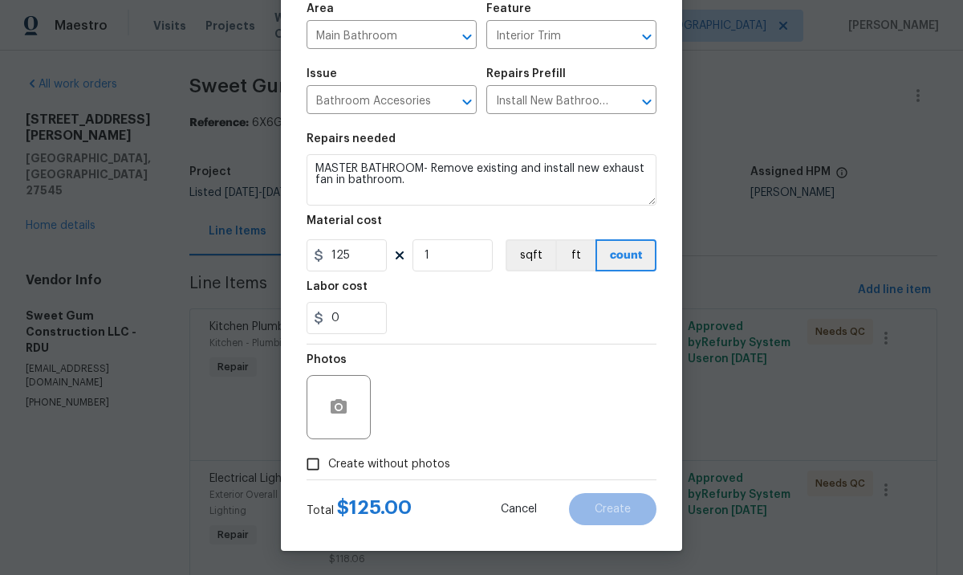
click at [410, 466] on span "Create without photos" at bounding box center [389, 464] width 122 height 17
click at [328, 466] on input "Create without photos" at bounding box center [313, 464] width 31 height 31
checkbox input "true"
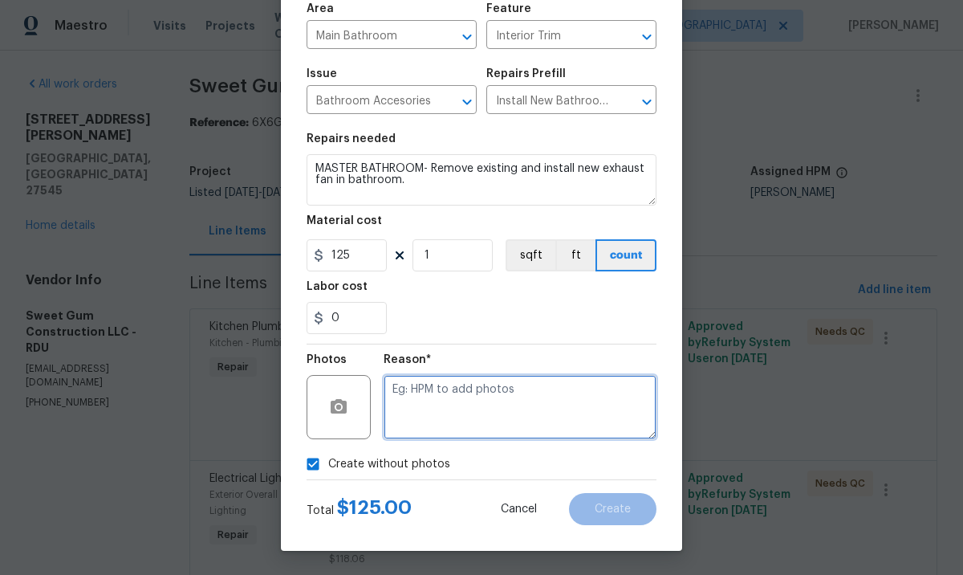
click at [486, 417] on textarea at bounding box center [520, 407] width 273 height 64
type textarea "."
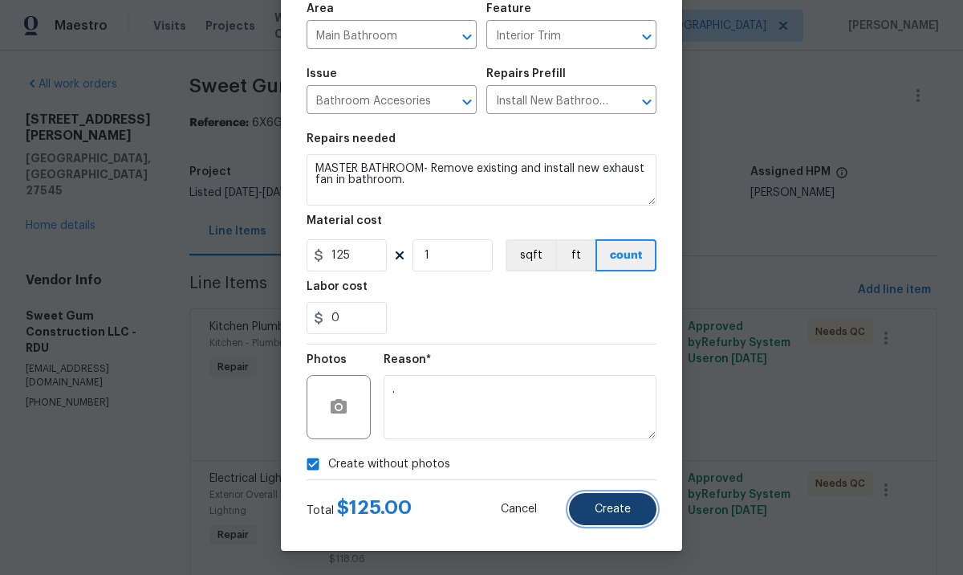
click at [574, 502] on button "Create" at bounding box center [612, 509] width 87 height 32
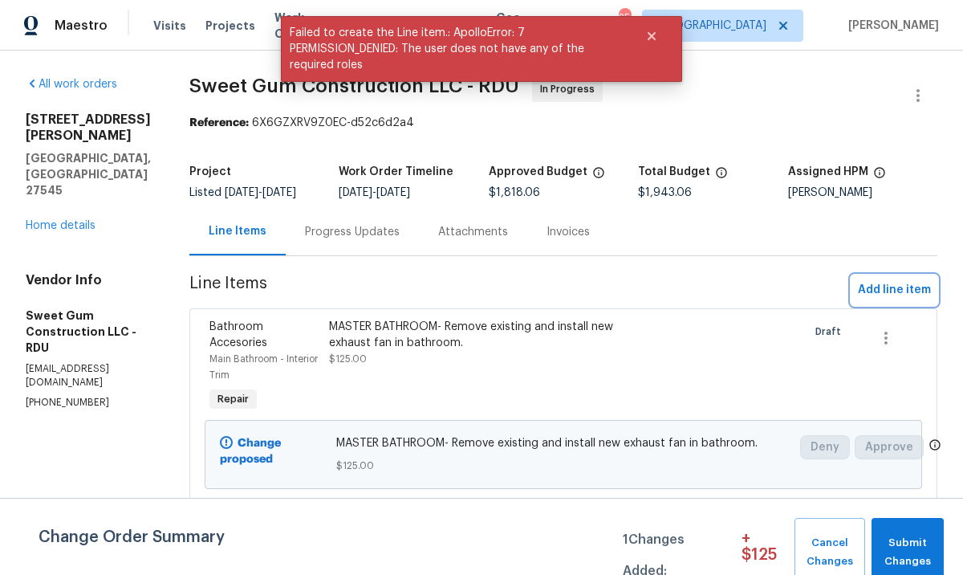
click at [897, 299] on span "Add line item" at bounding box center [894, 290] width 73 height 20
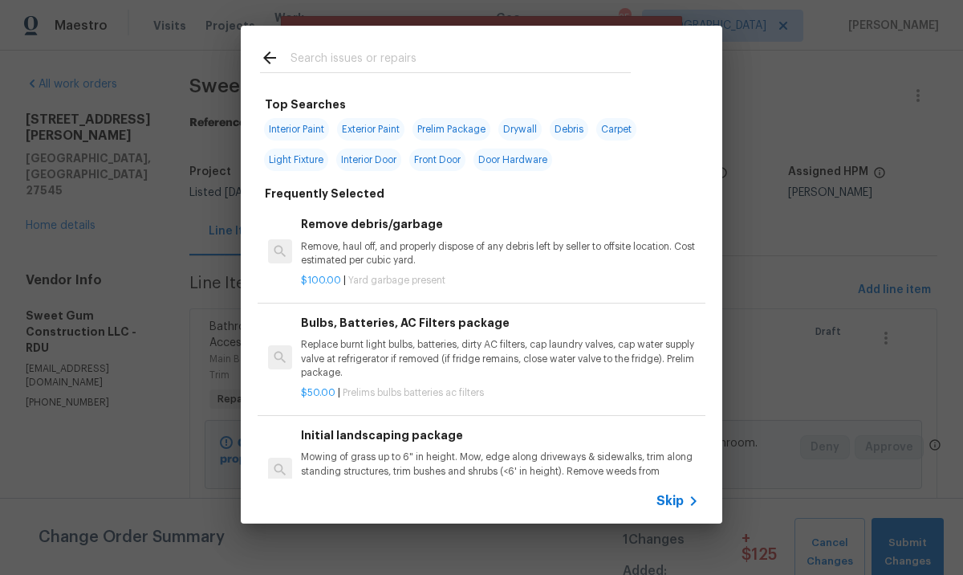
click at [465, 58] on input "text" at bounding box center [461, 60] width 340 height 24
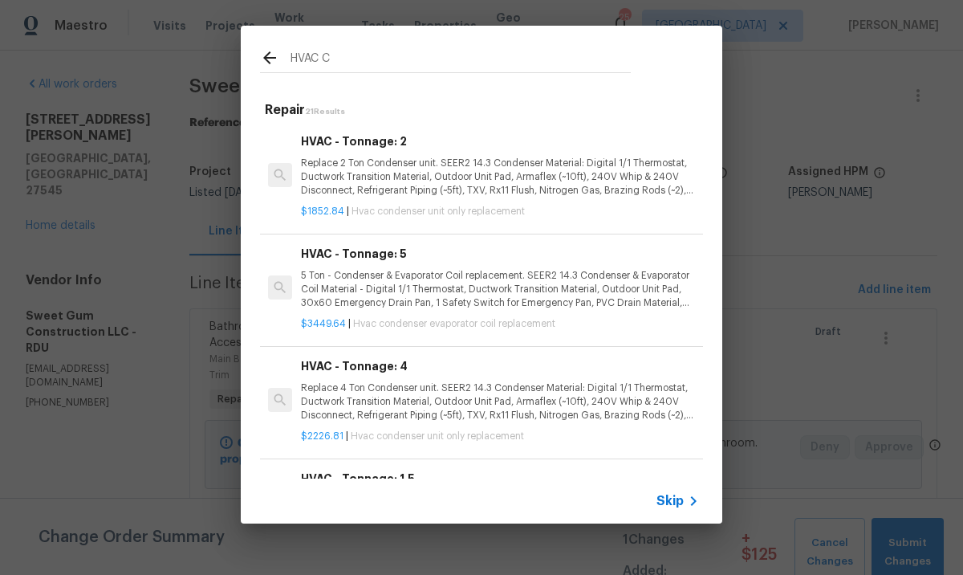
type input "HVAC"
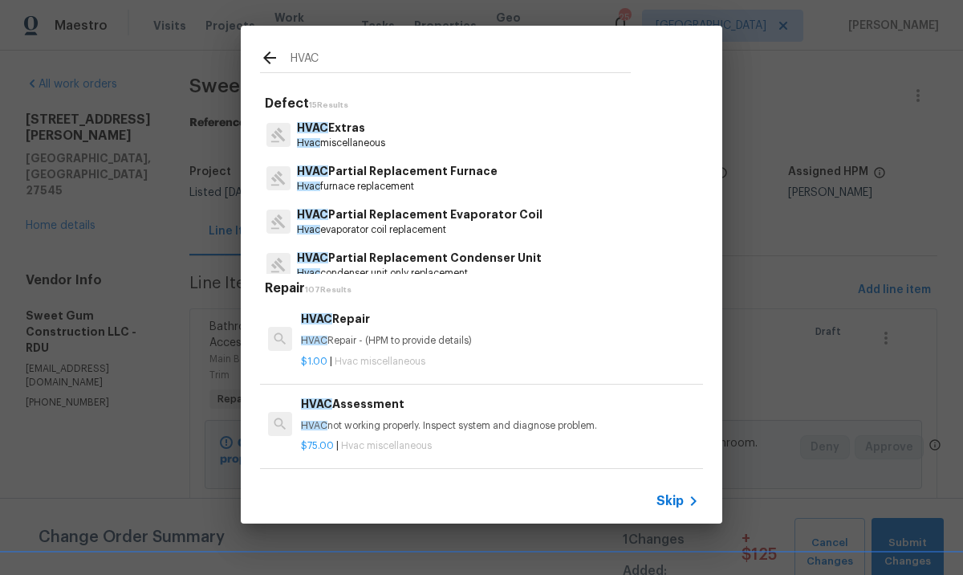
click at [377, 132] on p "HVAC Extras" at bounding box center [341, 128] width 88 height 17
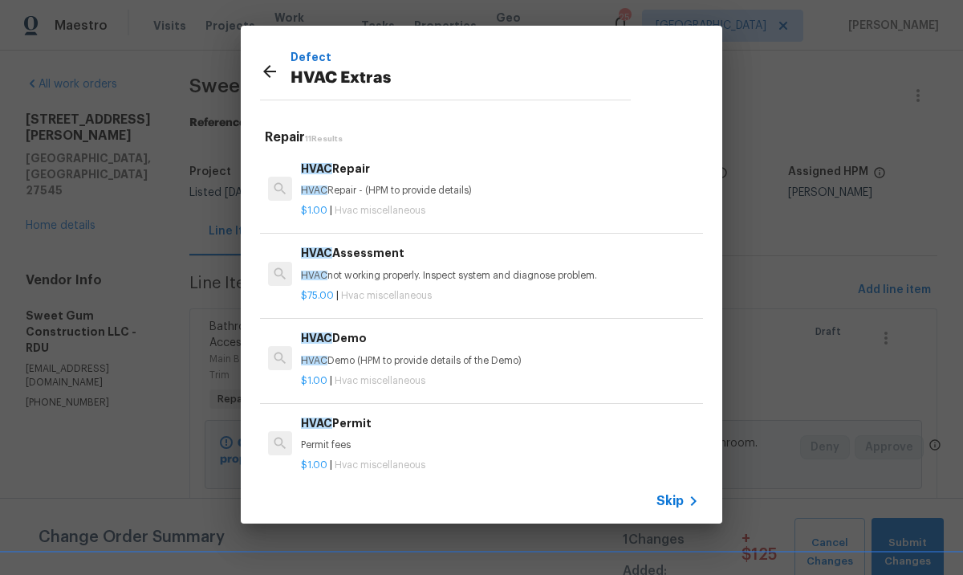
click at [395, 213] on span "Hvac miscellaneous" at bounding box center [380, 210] width 91 height 10
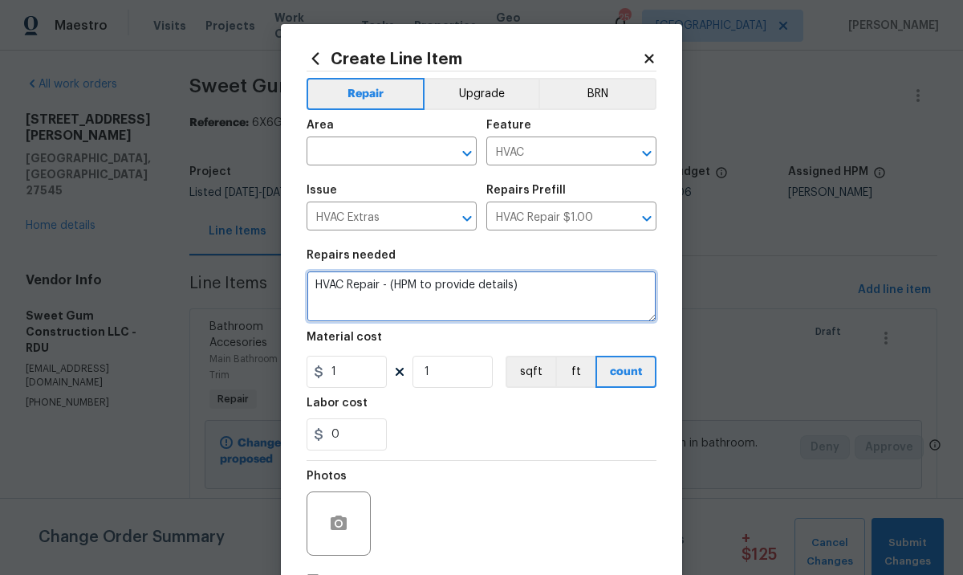
drag, startPoint x: 517, startPoint y: 279, endPoint x: 319, endPoint y: 261, distance: 198.3
click at [319, 261] on figure "Repairs needed HVAC Repair - (HPM to provide details)" at bounding box center [482, 286] width 350 height 72
type textarea "C"
type textarea "CONDENSATION DRAIN LINE CLOGGED."
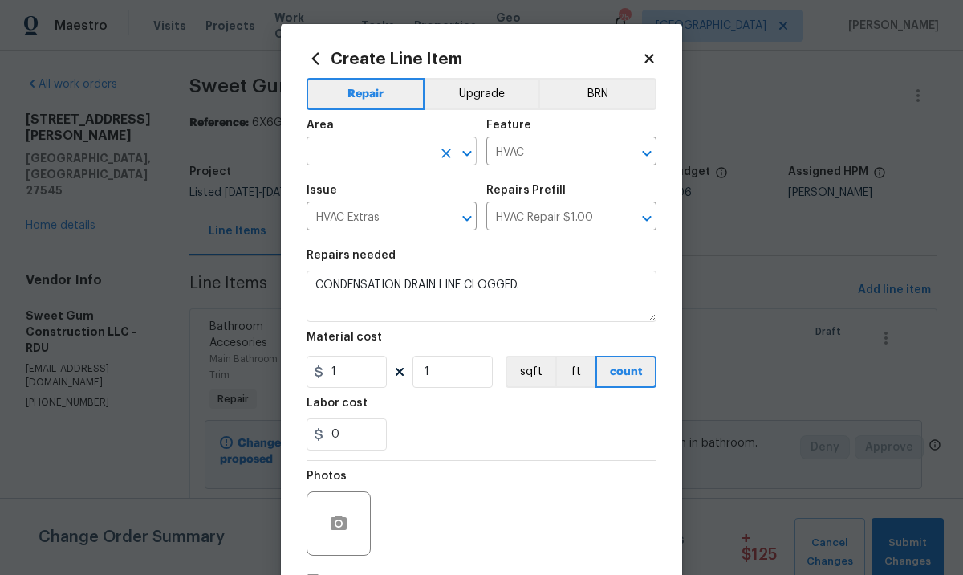
click at [349, 153] on input "text" at bounding box center [369, 152] width 125 height 25
click at [365, 189] on li "HVAC" at bounding box center [386, 188] width 170 height 26
type input "HVAC"
click at [351, 365] on input "1" at bounding box center [347, 372] width 80 height 32
type input "40"
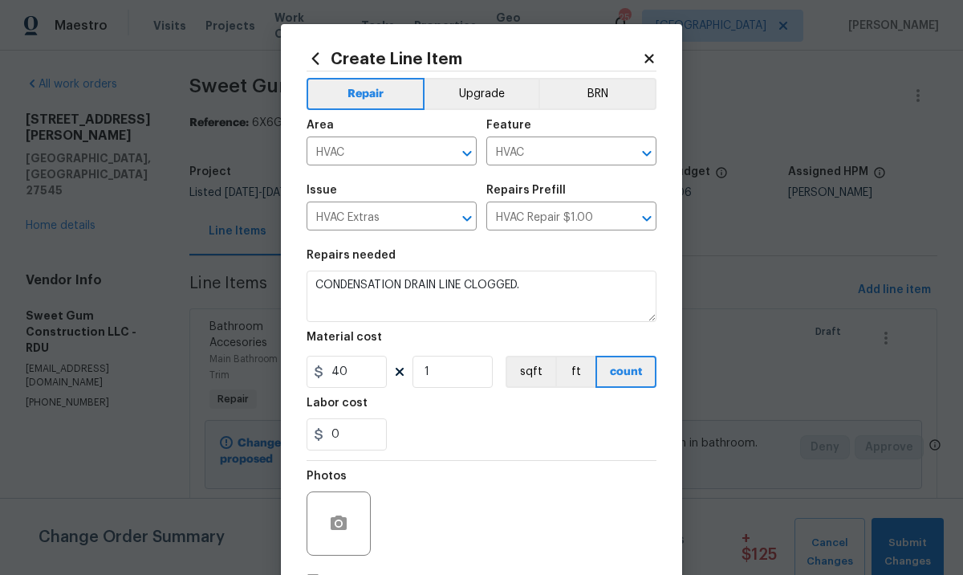
click at [406, 422] on div "0" at bounding box center [482, 434] width 350 height 32
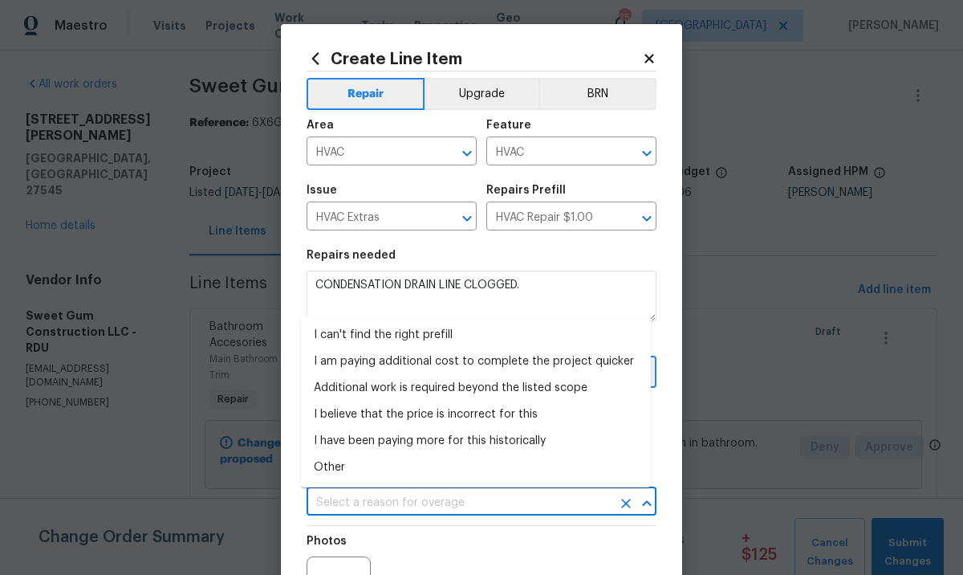
click at [432, 495] on input "text" at bounding box center [459, 502] width 305 height 25
click at [416, 361] on li "I am paying additional cost to complete the project quicker" at bounding box center [476, 361] width 350 height 26
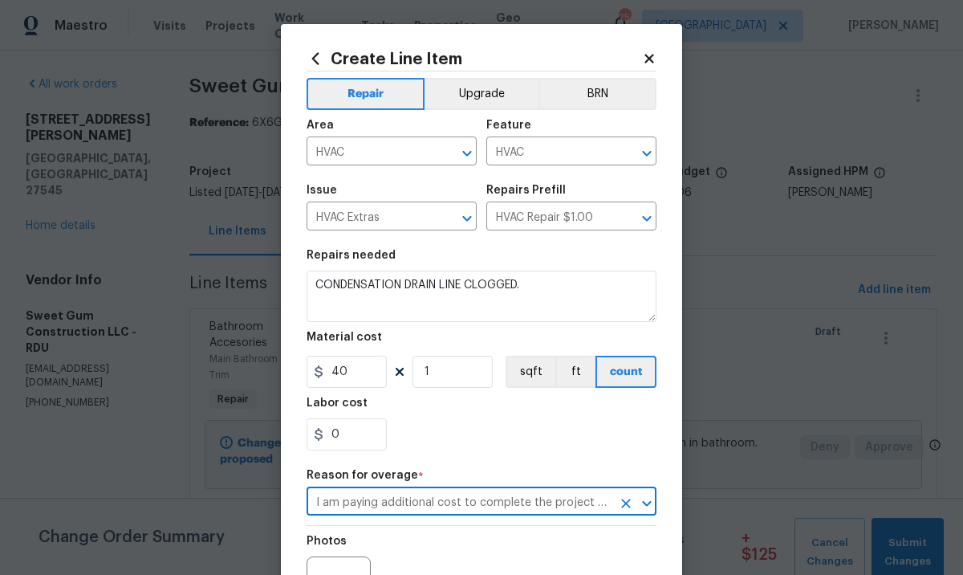
click at [438, 442] on div "0" at bounding box center [482, 434] width 350 height 32
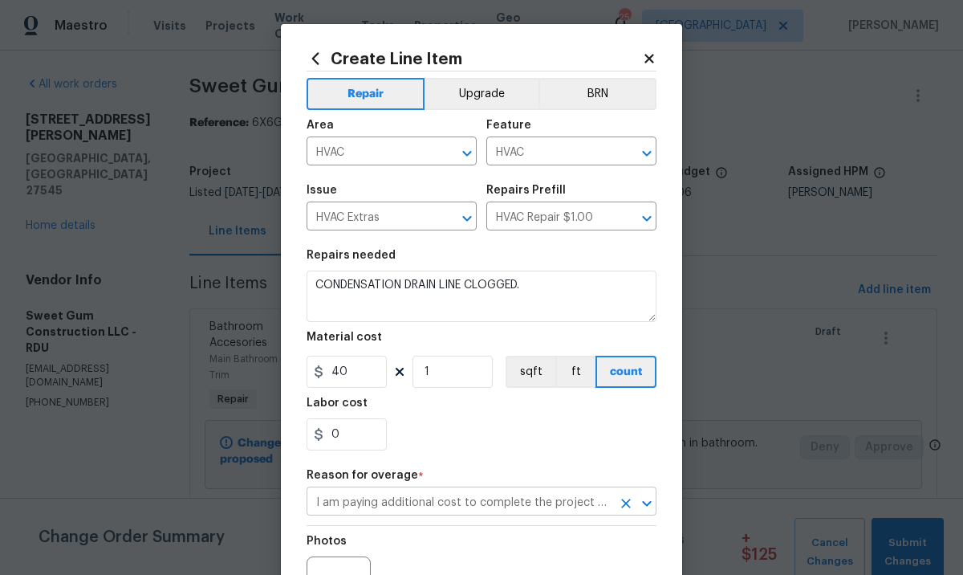
click at [429, 503] on input "I am paying additional cost to complete the project quicker" at bounding box center [459, 502] width 305 height 25
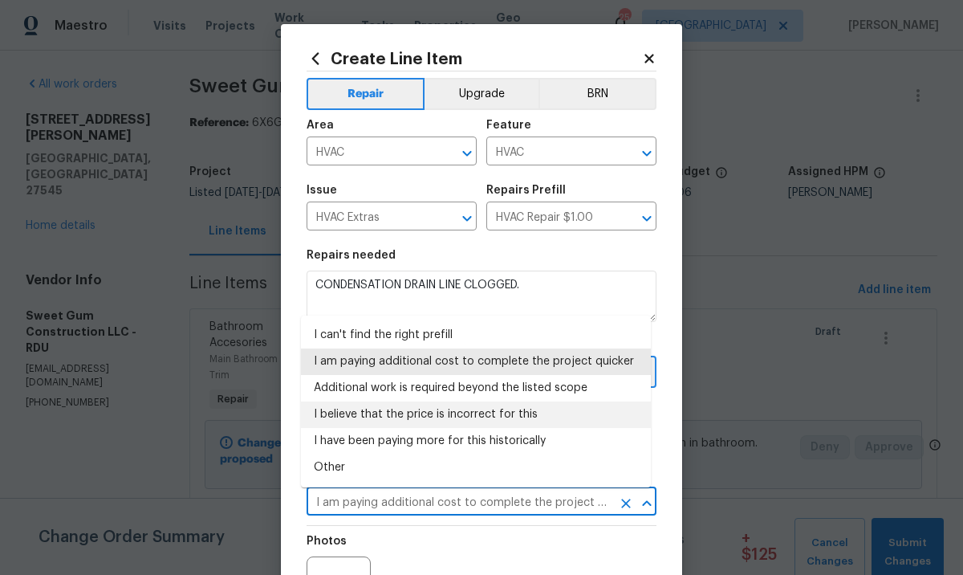
click at [504, 421] on li "I believe that the price is incorrect for this" at bounding box center [476, 414] width 350 height 26
type input "I believe that the price is incorrect for this"
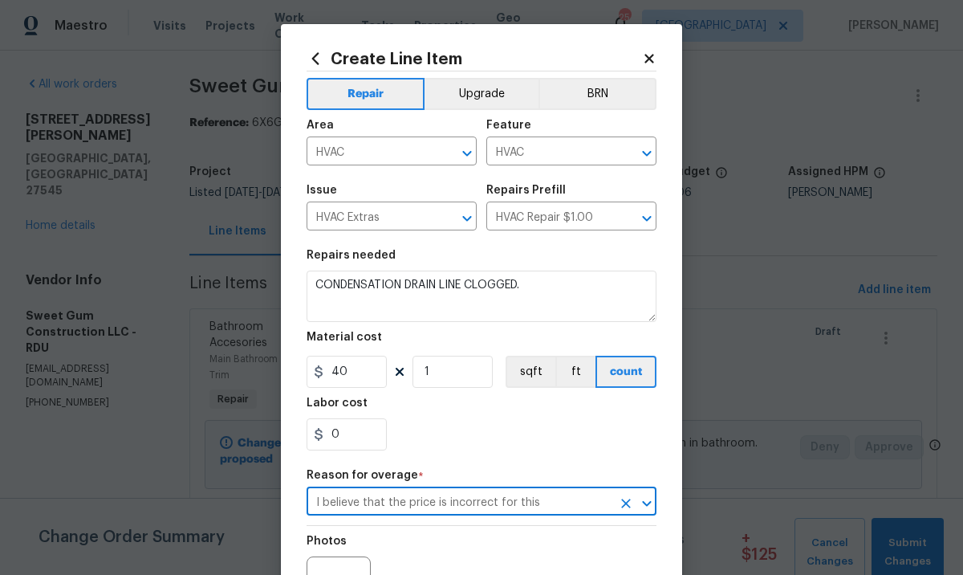
click at [507, 439] on div "0" at bounding box center [482, 434] width 350 height 32
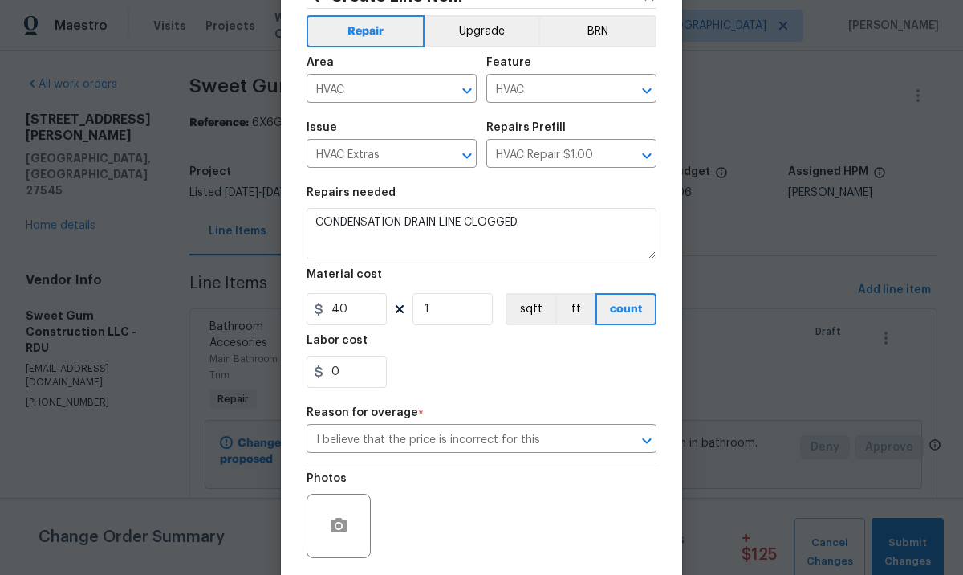
scroll to position [181, 0]
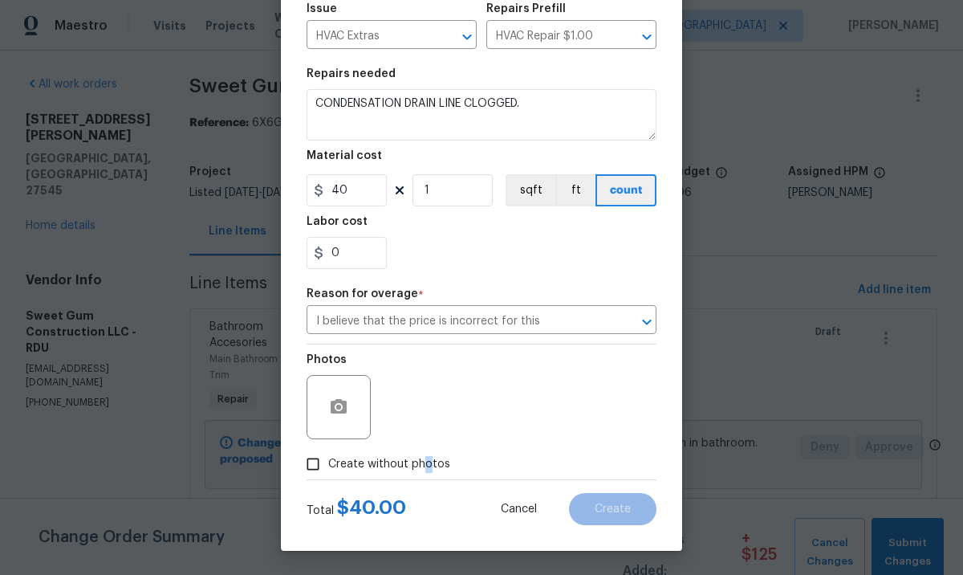
drag, startPoint x: 421, startPoint y: 463, endPoint x: 429, endPoint y: 464, distance: 8.1
click at [423, 463] on span "Create without photos" at bounding box center [389, 464] width 122 height 17
drag, startPoint x: 313, startPoint y: 463, endPoint x: 364, endPoint y: 451, distance: 52.8
click at [312, 463] on input "Create without photos" at bounding box center [313, 464] width 31 height 31
checkbox input "true"
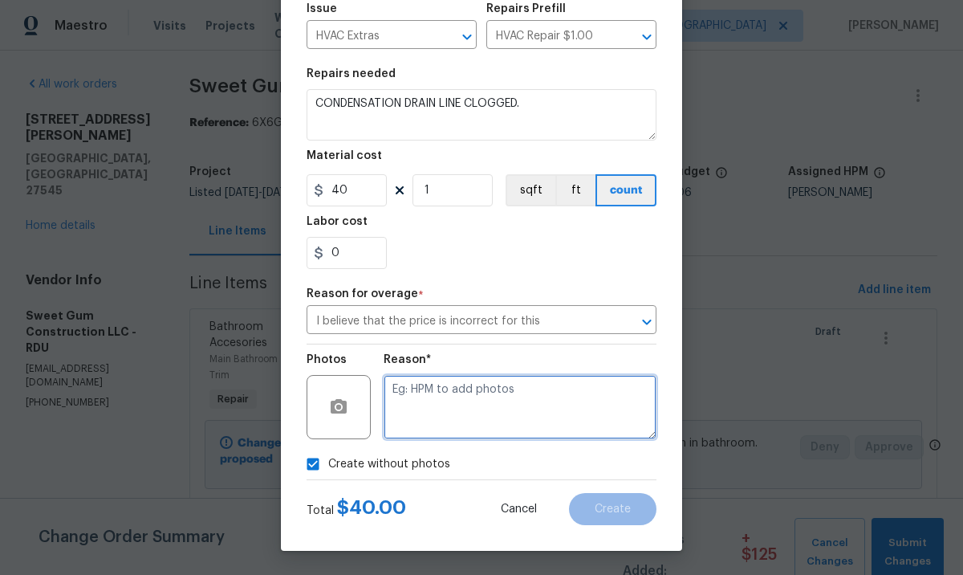
click at [466, 419] on textarea at bounding box center [520, 407] width 273 height 64
type textarea "."
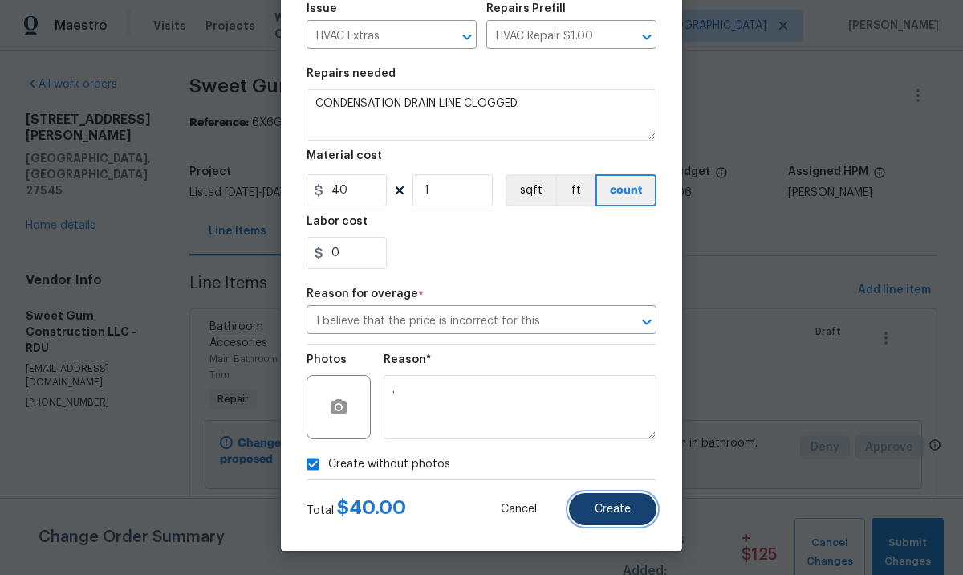
click at [622, 506] on span "Create" at bounding box center [613, 509] width 36 height 12
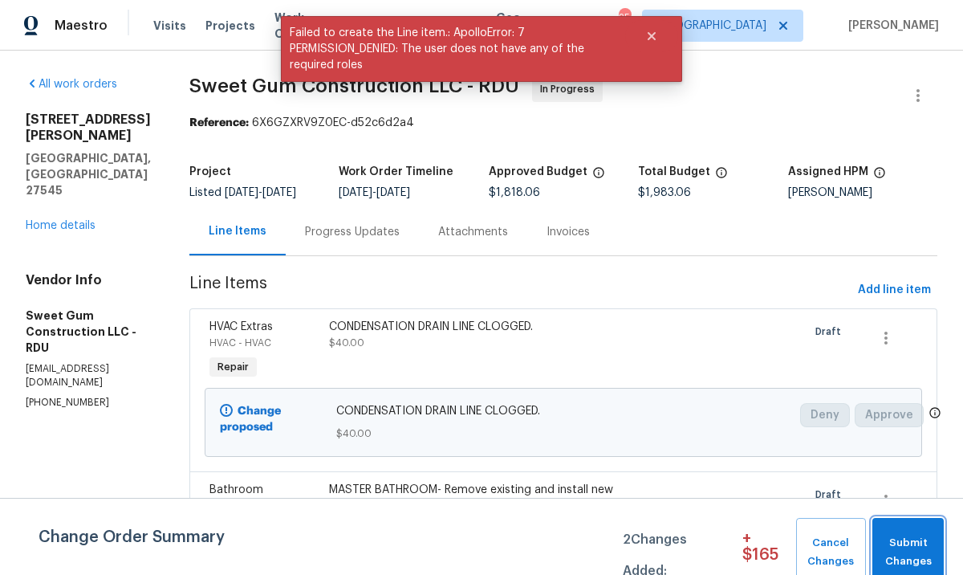
click at [902, 534] on span "Submit Changes" at bounding box center [908, 552] width 55 height 37
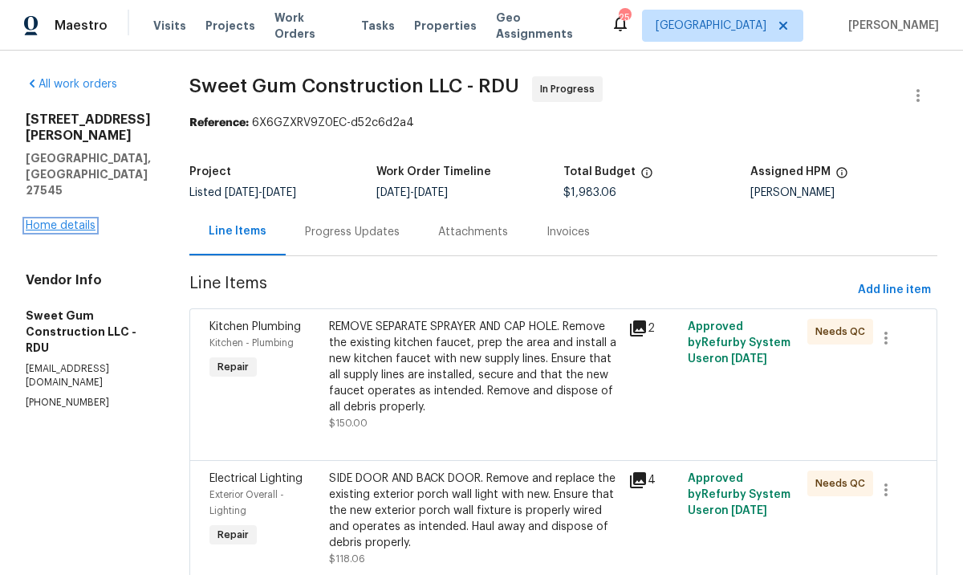
click at [49, 220] on link "Home details" at bounding box center [61, 225] width 70 height 11
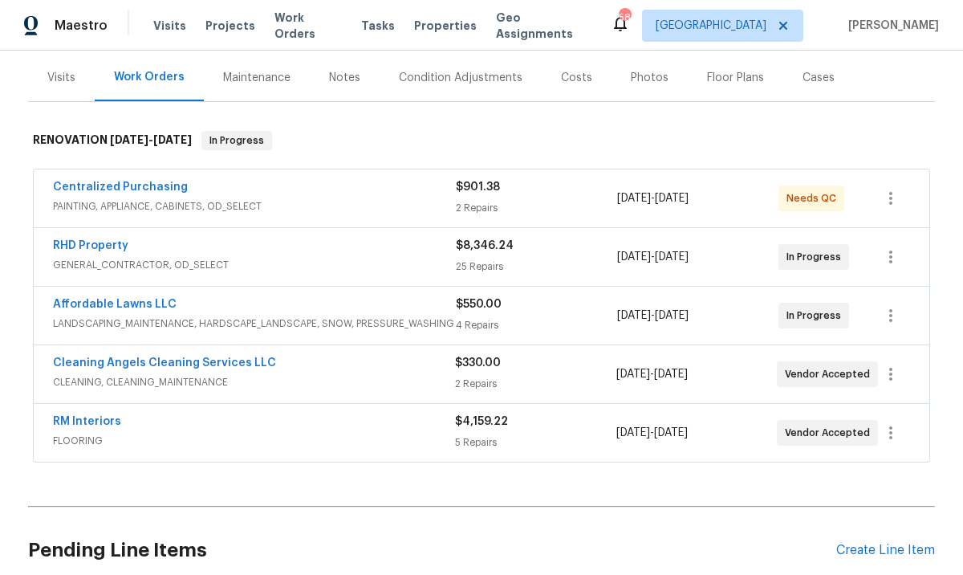
scroll to position [197, 0]
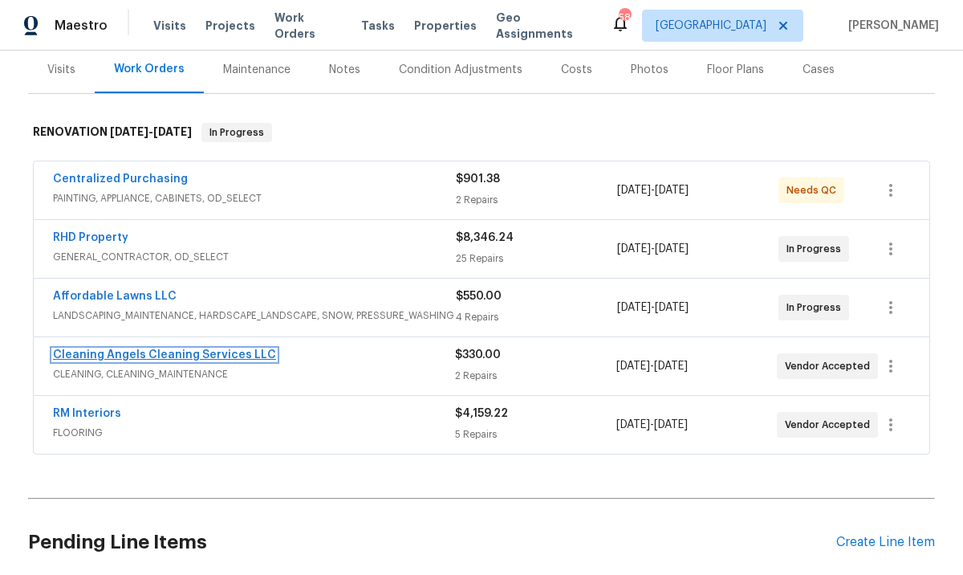
click at [188, 357] on link "Cleaning Angels Cleaning Services LLC" at bounding box center [164, 354] width 223 height 11
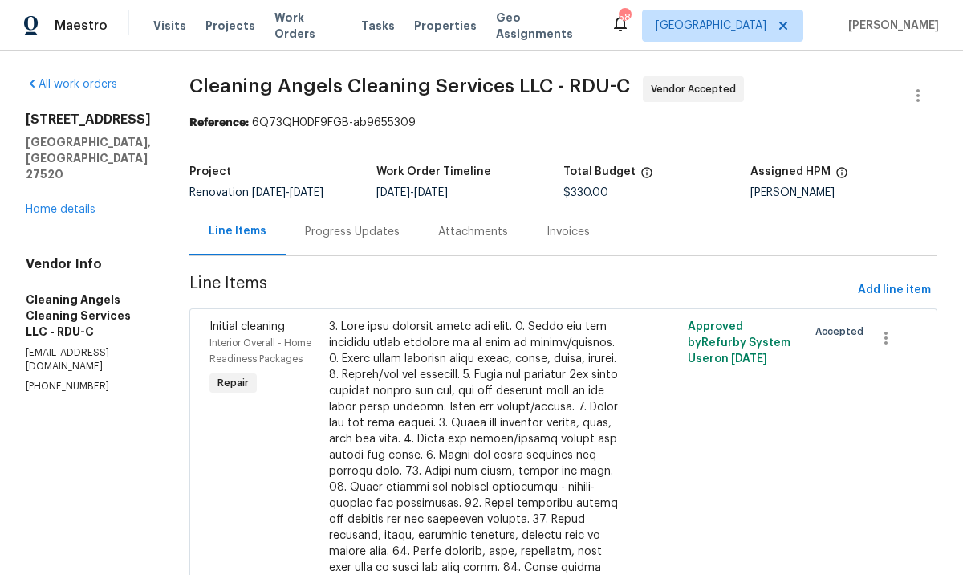
click at [360, 235] on div "Progress Updates" at bounding box center [352, 232] width 95 height 16
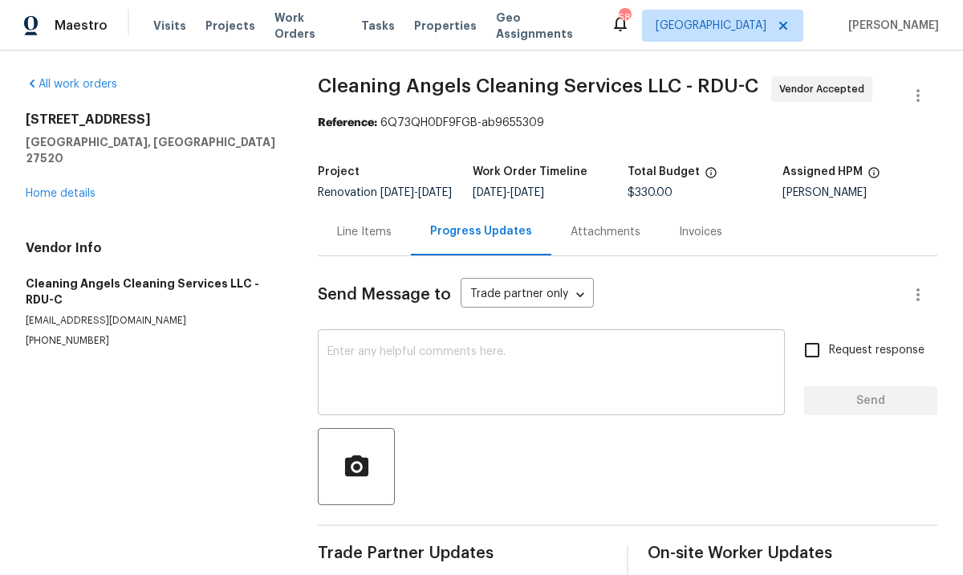
click at [445, 378] on textarea at bounding box center [551, 374] width 448 height 56
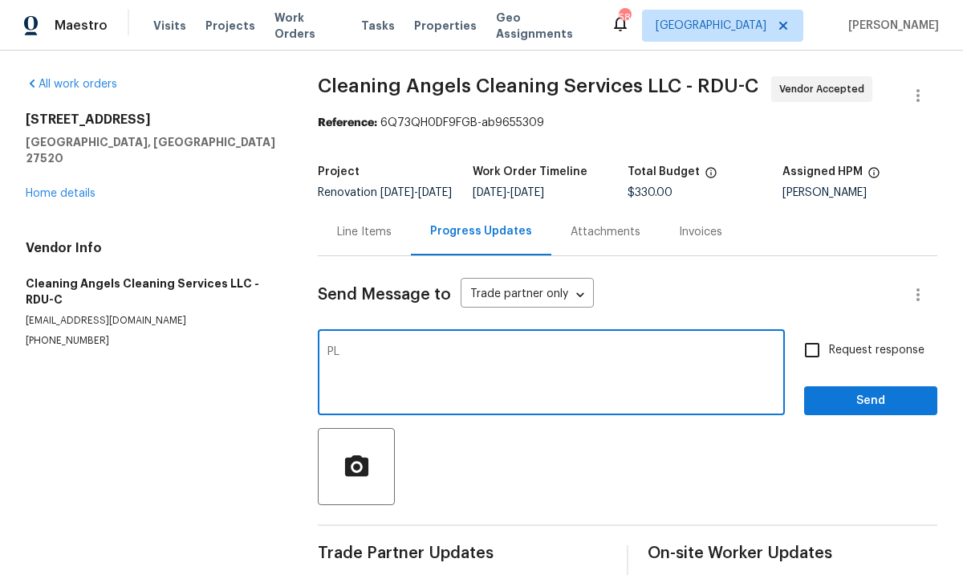
type textarea "P"
type textarea "House will be ready to clean [DATE]."
click at [816, 365] on input "Request response" at bounding box center [812, 350] width 34 height 34
checkbox input "true"
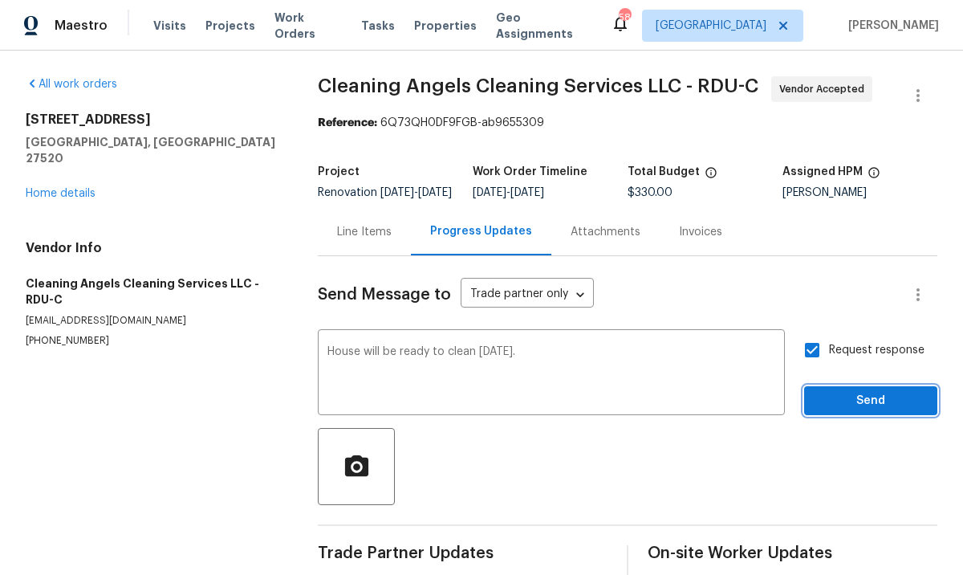
click at [817, 411] on span "Send" at bounding box center [871, 401] width 108 height 20
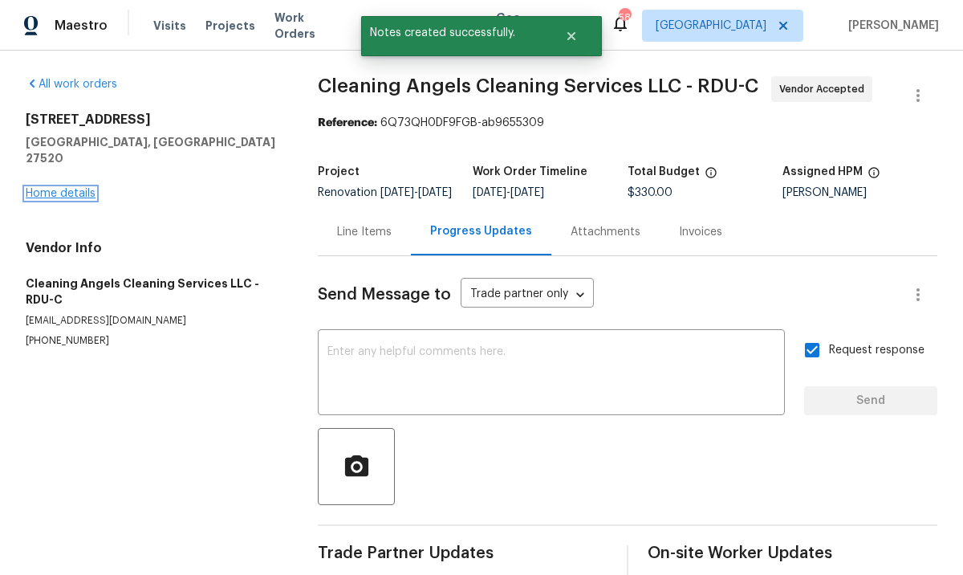
click at [86, 188] on link "Home details" at bounding box center [61, 193] width 70 height 11
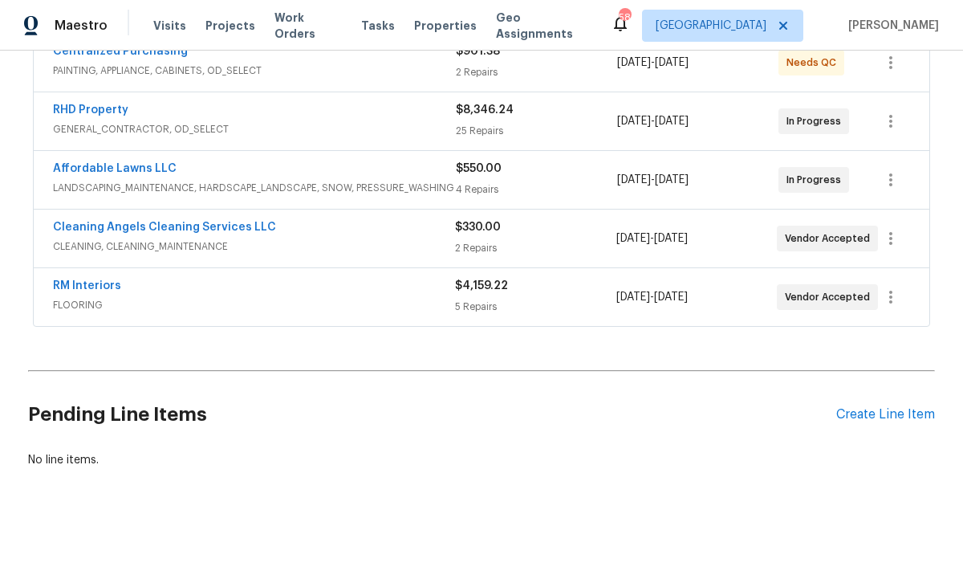
scroll to position [321, 0]
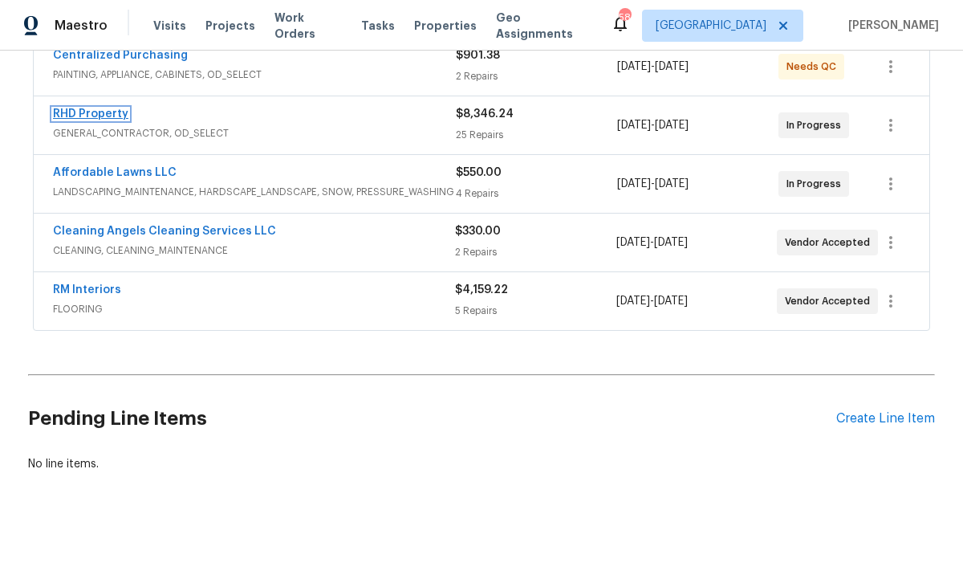
click at [99, 114] on link "RHD Property" at bounding box center [90, 113] width 75 height 11
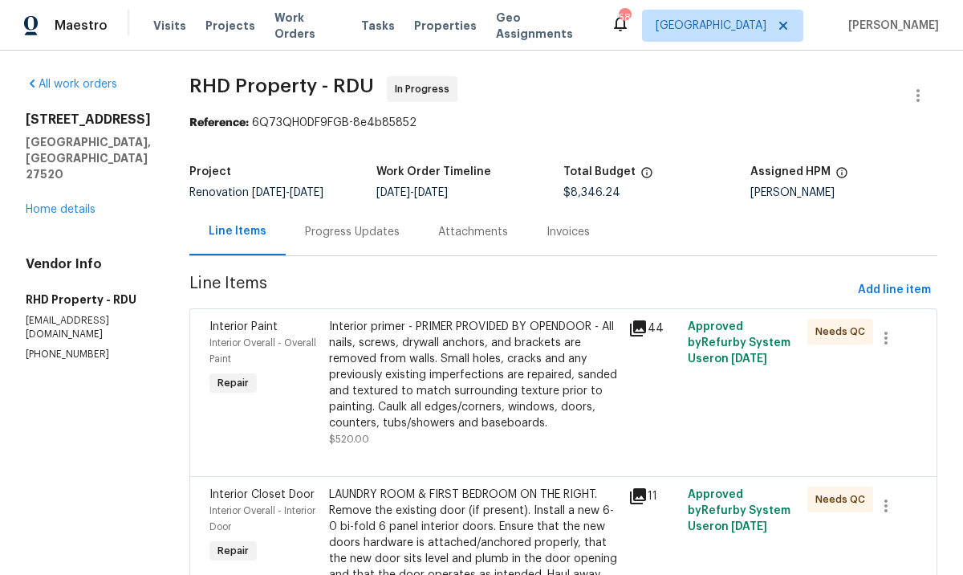
click at [386, 226] on div "Progress Updates" at bounding box center [352, 232] width 95 height 16
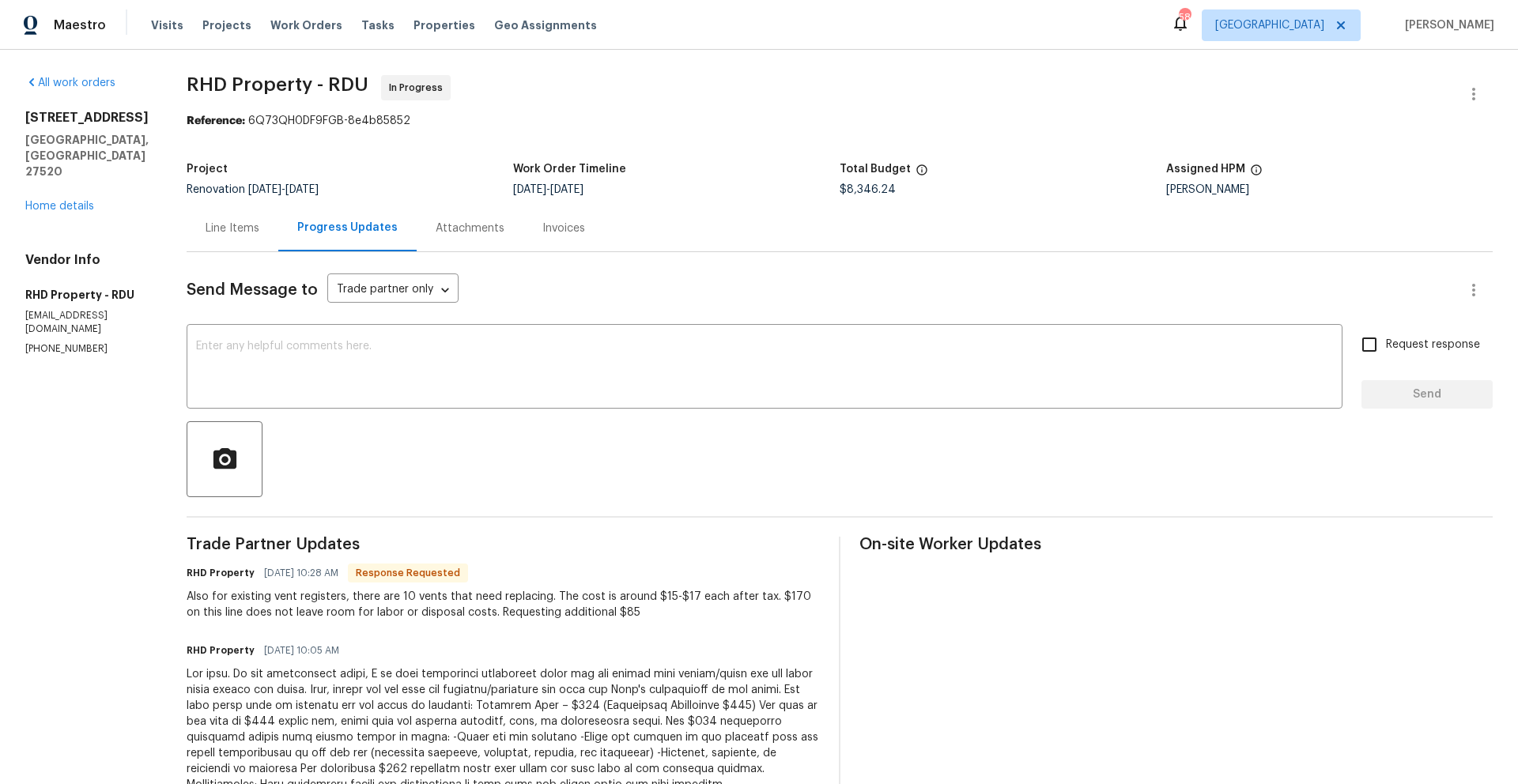
click at [255, 230] on div "Line Items" at bounding box center [232, 229] width 54 height 16
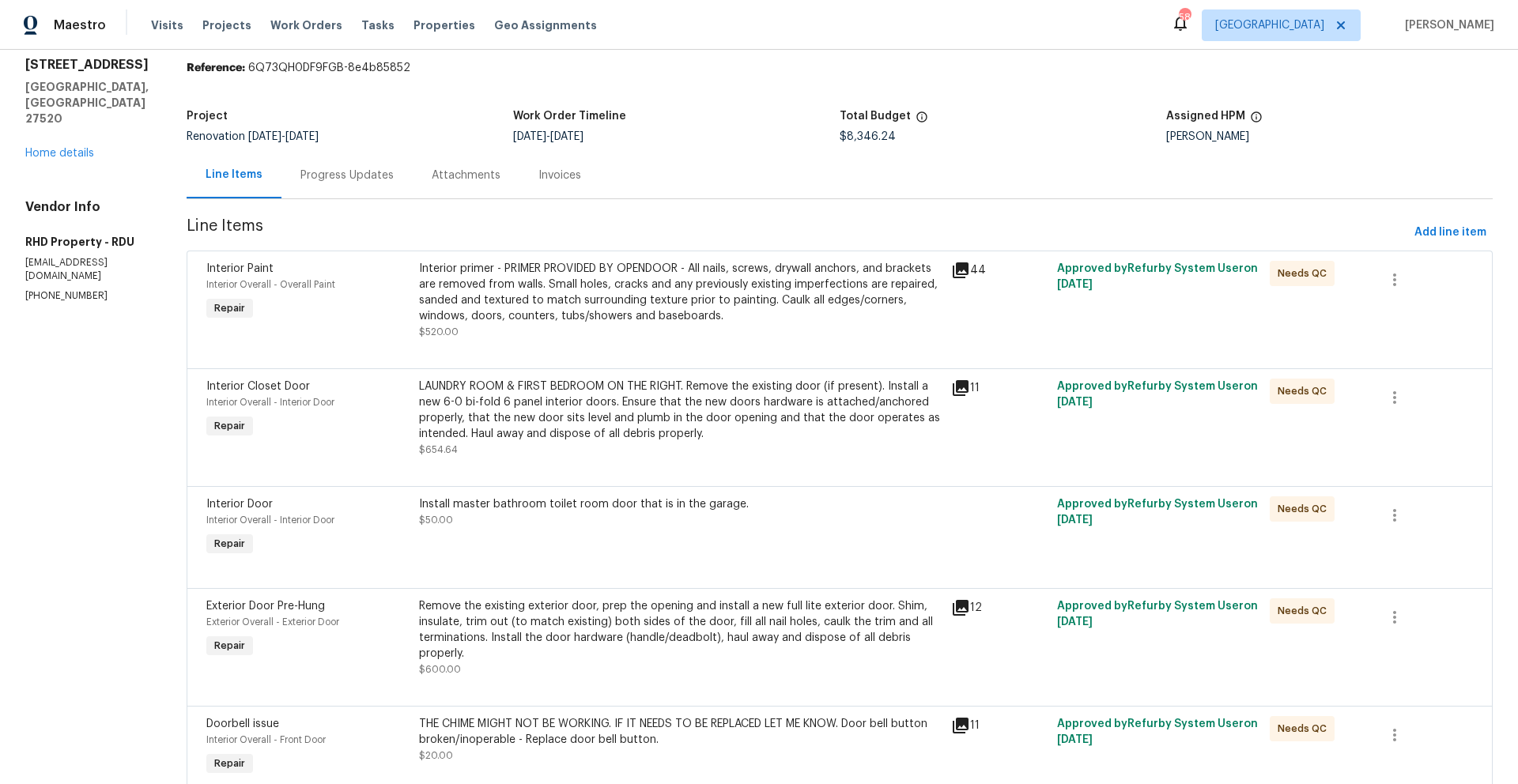
scroll to position [162, 0]
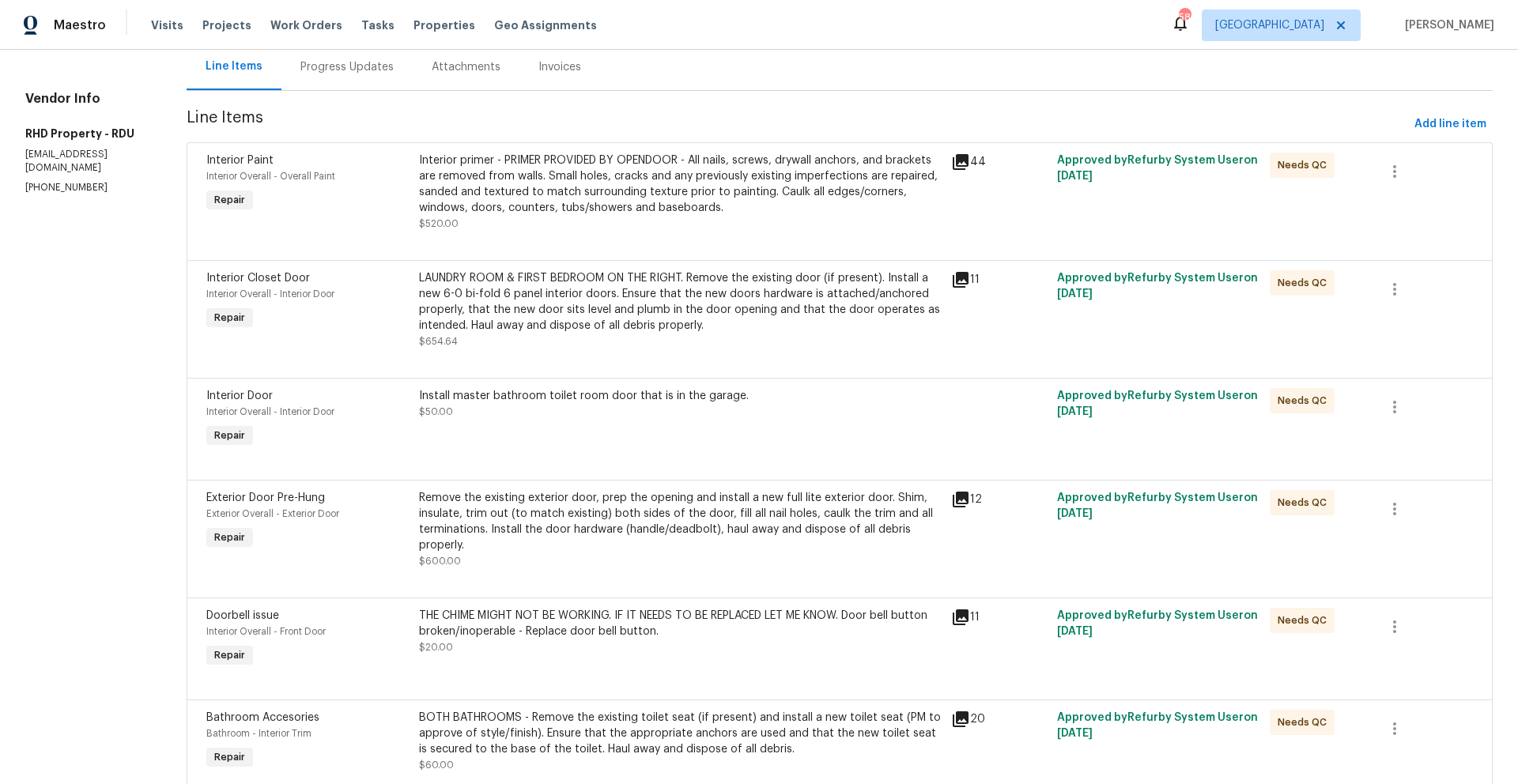
click at [550, 322] on div "LAUNDRY ROOM & FIRST BEDROOM ON THE RIGHT. Remove the existing door (if present…" at bounding box center [680, 302] width 523 height 63
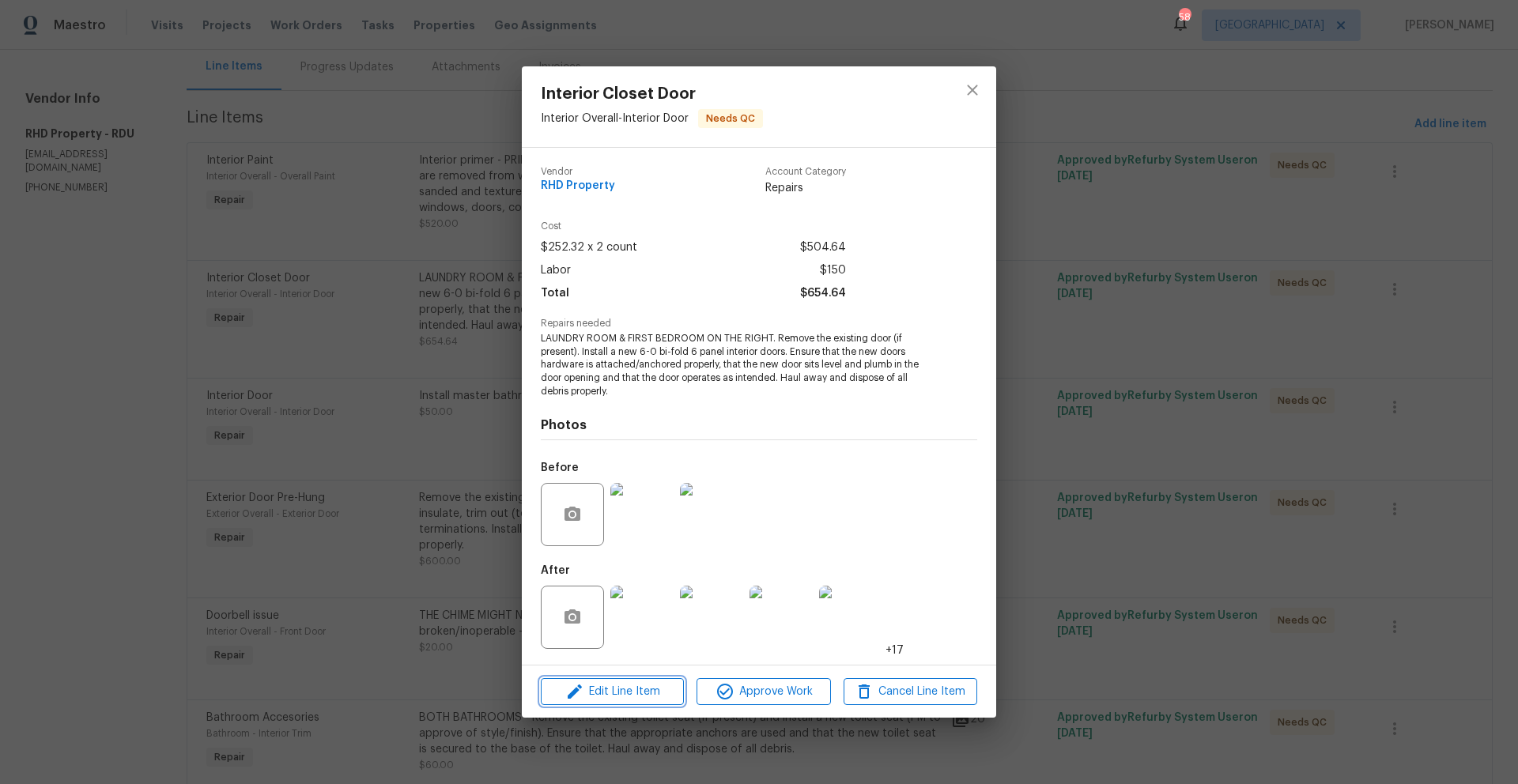
click at [660, 565] on span "Edit Line Item" at bounding box center [613, 692] width 134 height 20
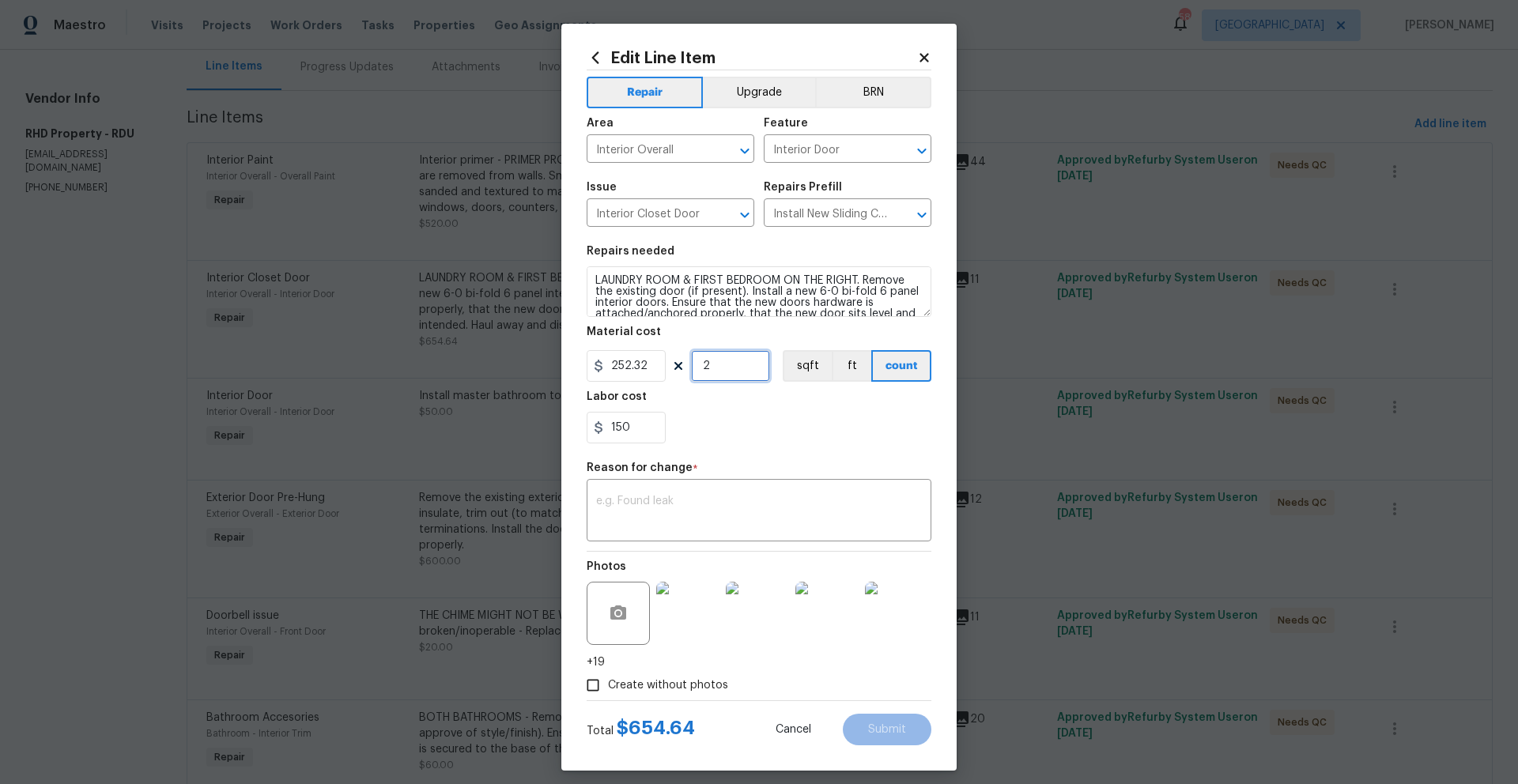
click at [711, 369] on input "2" at bounding box center [731, 366] width 79 height 32
type input "0"
click at [645, 366] on input "252.32" at bounding box center [627, 366] width 79 height 32
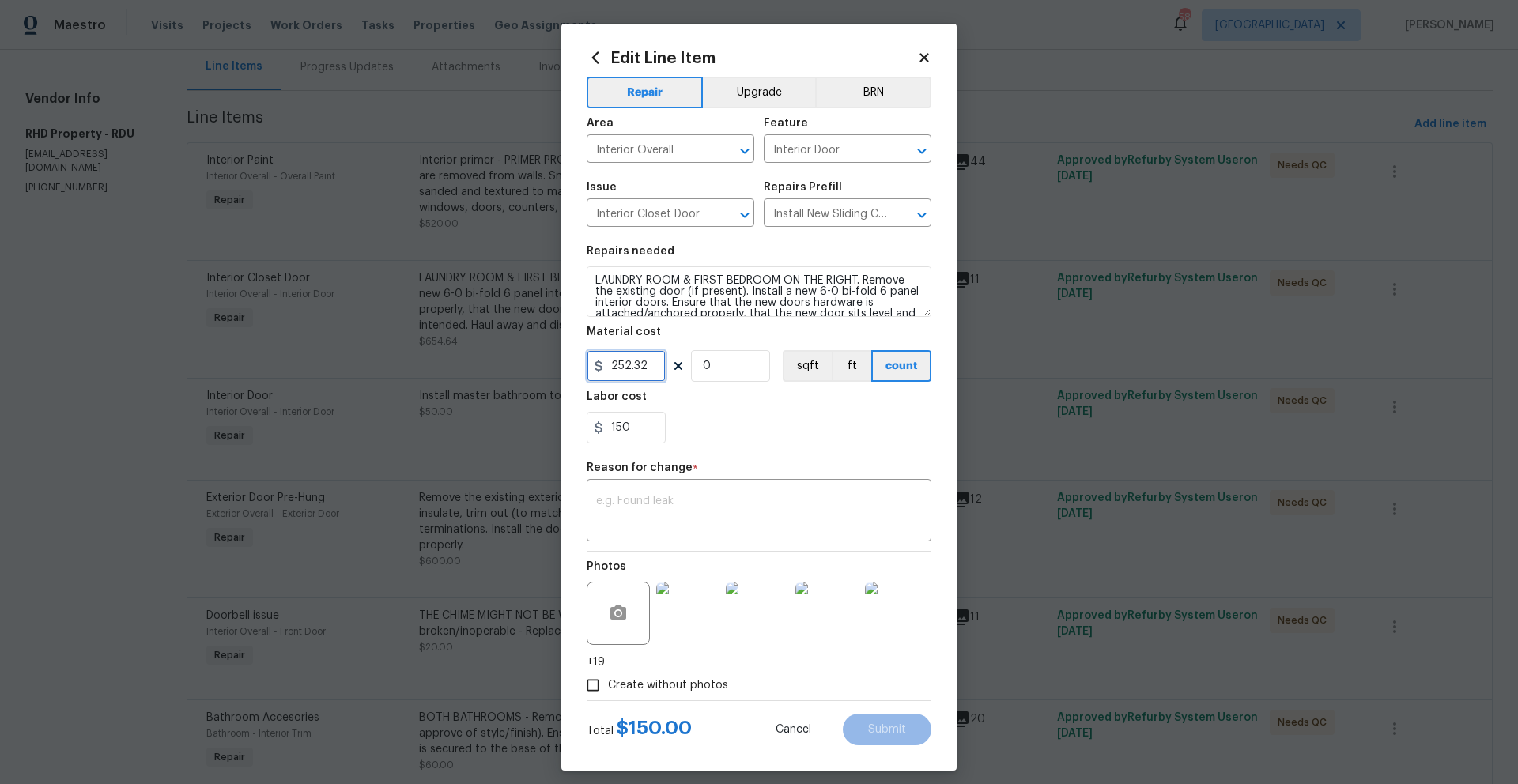
click at [645, 366] on input "252.32" at bounding box center [627, 366] width 79 height 32
type input "669.64"
click at [713, 436] on div "150" at bounding box center [759, 427] width 345 height 32
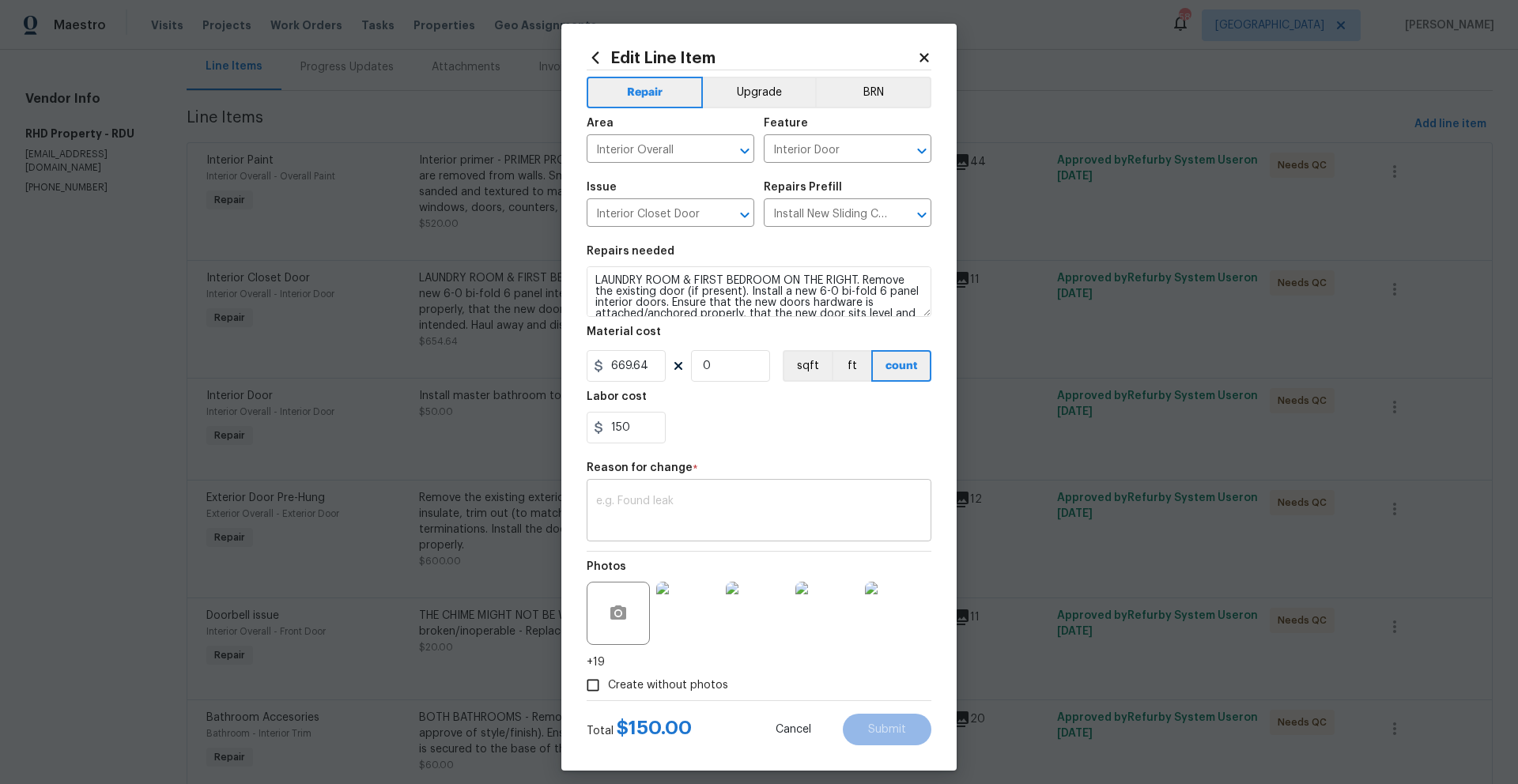
click at [697, 486] on div "x ​" at bounding box center [759, 511] width 345 height 58
click at [711, 372] on input "0" at bounding box center [731, 366] width 79 height 32
type input "1"
click at [706, 502] on textarea at bounding box center [759, 512] width 326 height 33
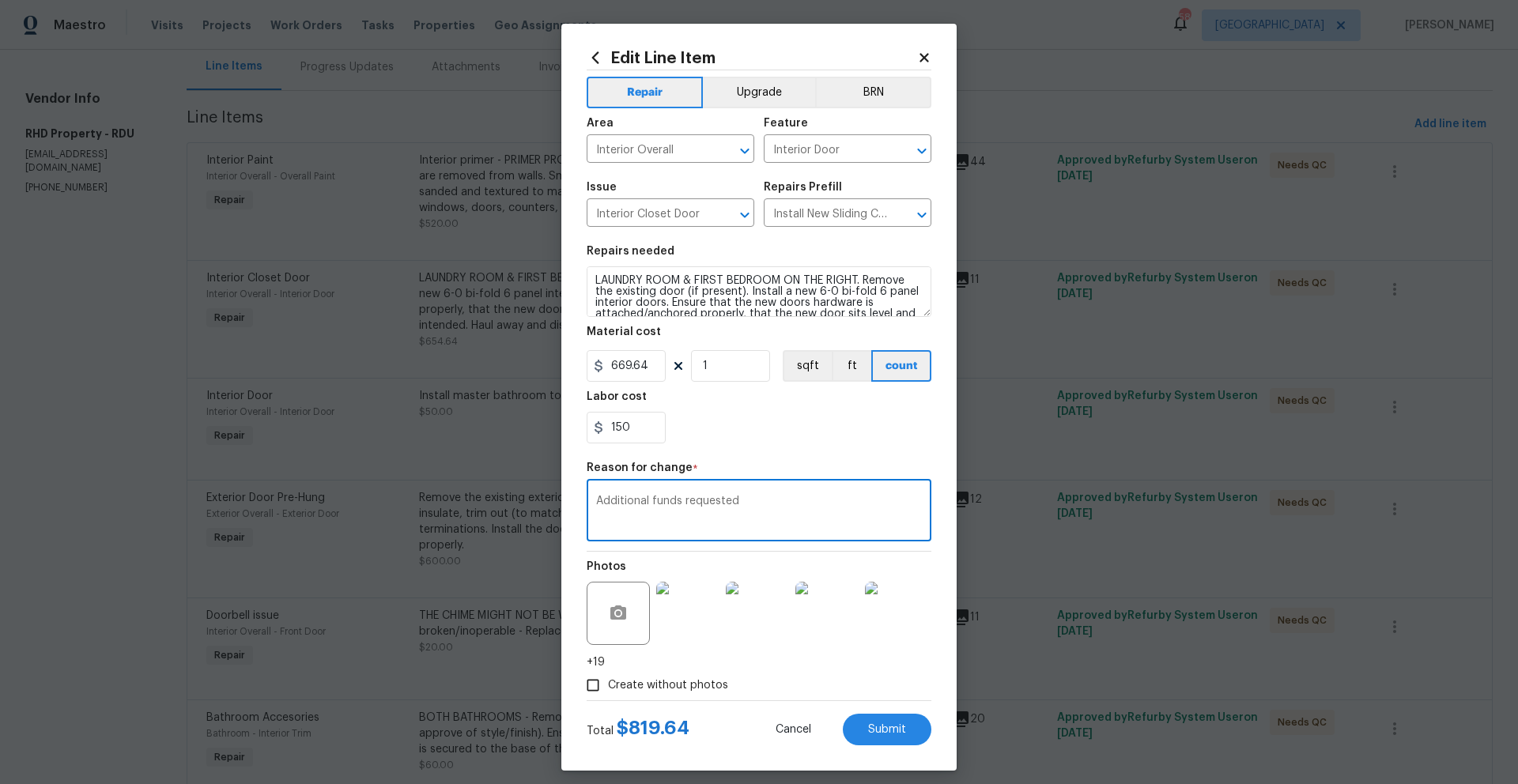
drag, startPoint x: 736, startPoint y: 505, endPoint x: 598, endPoint y: 498, distance: 138.2
click at [596, 496] on textarea "Additional funds requested" at bounding box center [759, 512] width 326 height 33
type textarea "Additional funds requested"
drag, startPoint x: 588, startPoint y: 498, endPoint x: 839, endPoint y: 501, distance: 251.0
click at [839, 501] on div "Additional funds requested x ​" at bounding box center [759, 511] width 345 height 58
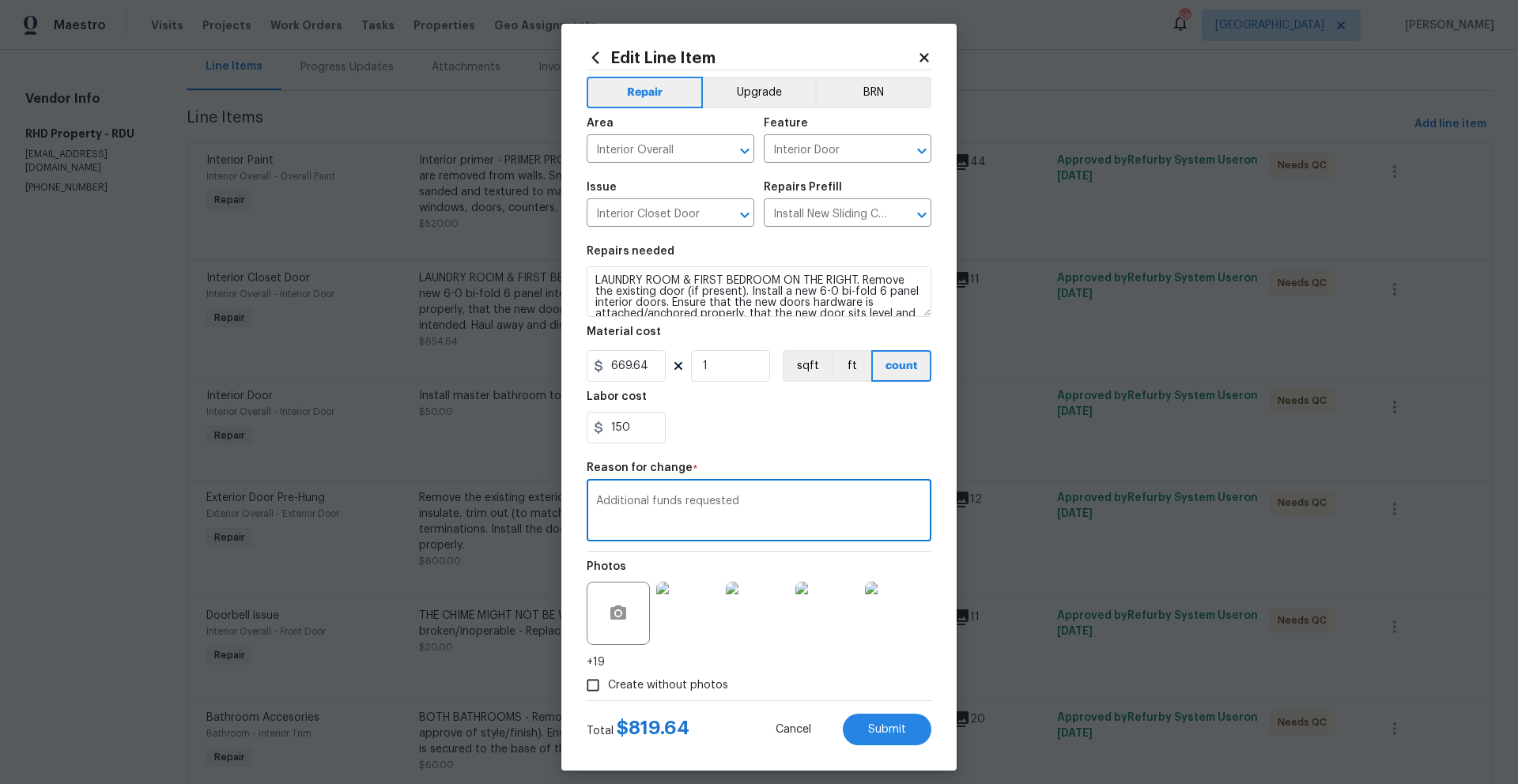
click at [774, 505] on textarea "Additional funds requested" at bounding box center [759, 512] width 326 height 33
drag, startPoint x: 744, startPoint y: 498, endPoint x: 565, endPoint y: 497, distance: 179.0
click at [565, 497] on div "Edit Line Item Repair Upgrade BRN Area Interior Overall ​ Feature Interior Door…" at bounding box center [759, 397] width 395 height 748
click at [703, 565] on span "Create without photos" at bounding box center [668, 686] width 120 height 17
click at [608, 565] on input "Create without photos" at bounding box center [593, 686] width 31 height 31
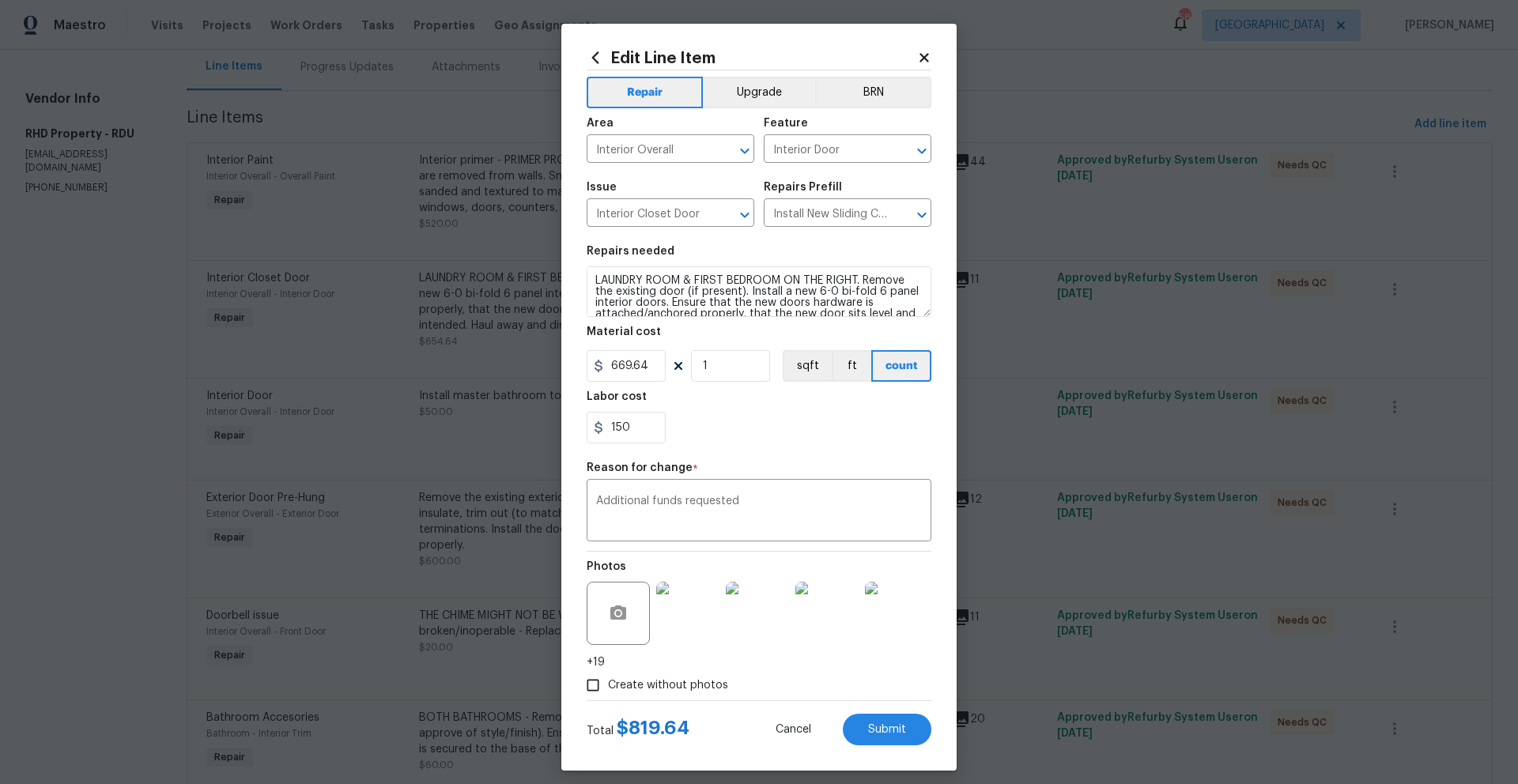
checkbox input "false"
click at [868, 565] on span "Submit" at bounding box center [887, 730] width 38 height 12
type input "2"
type input "252.32"
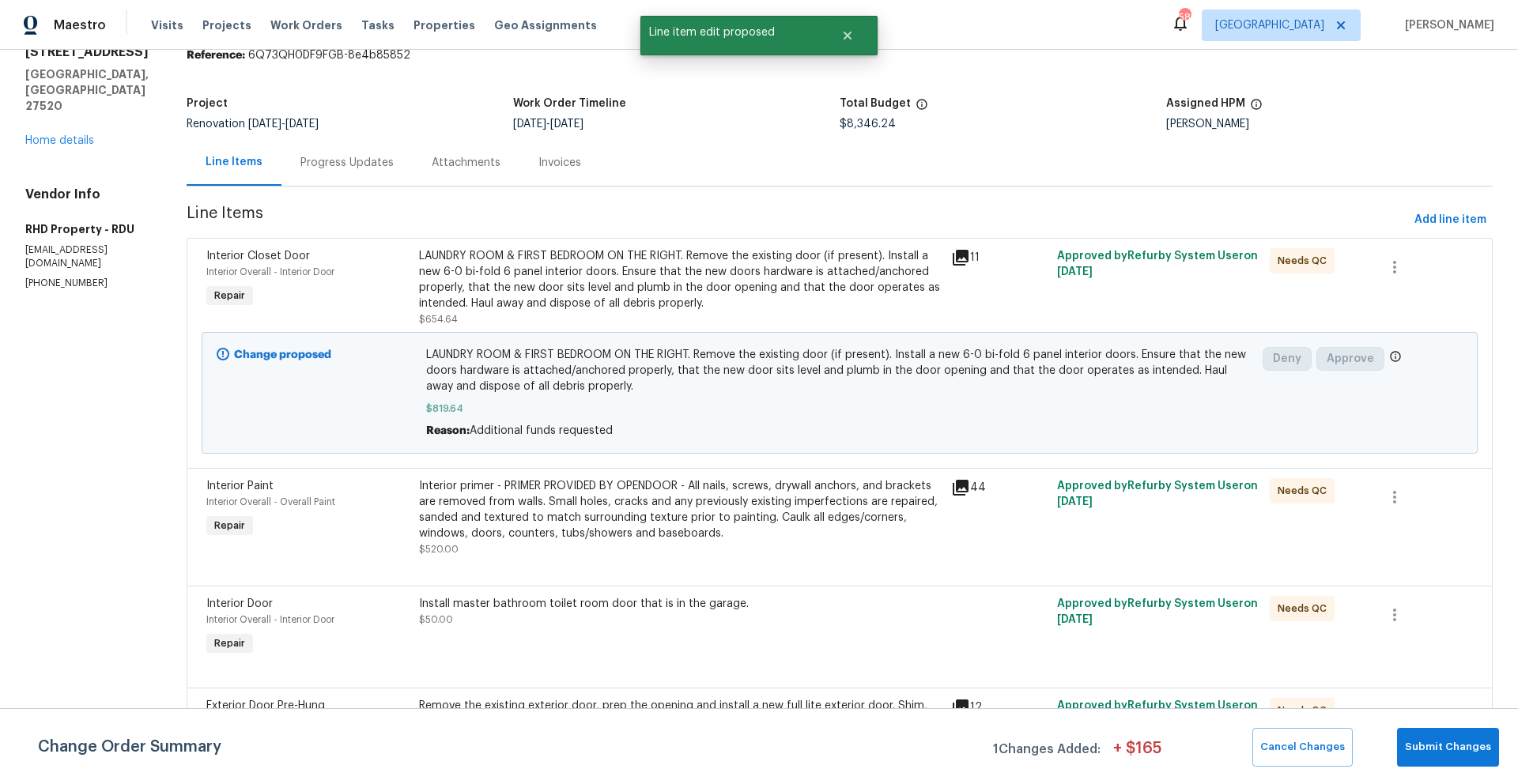
scroll to position [69, 0]
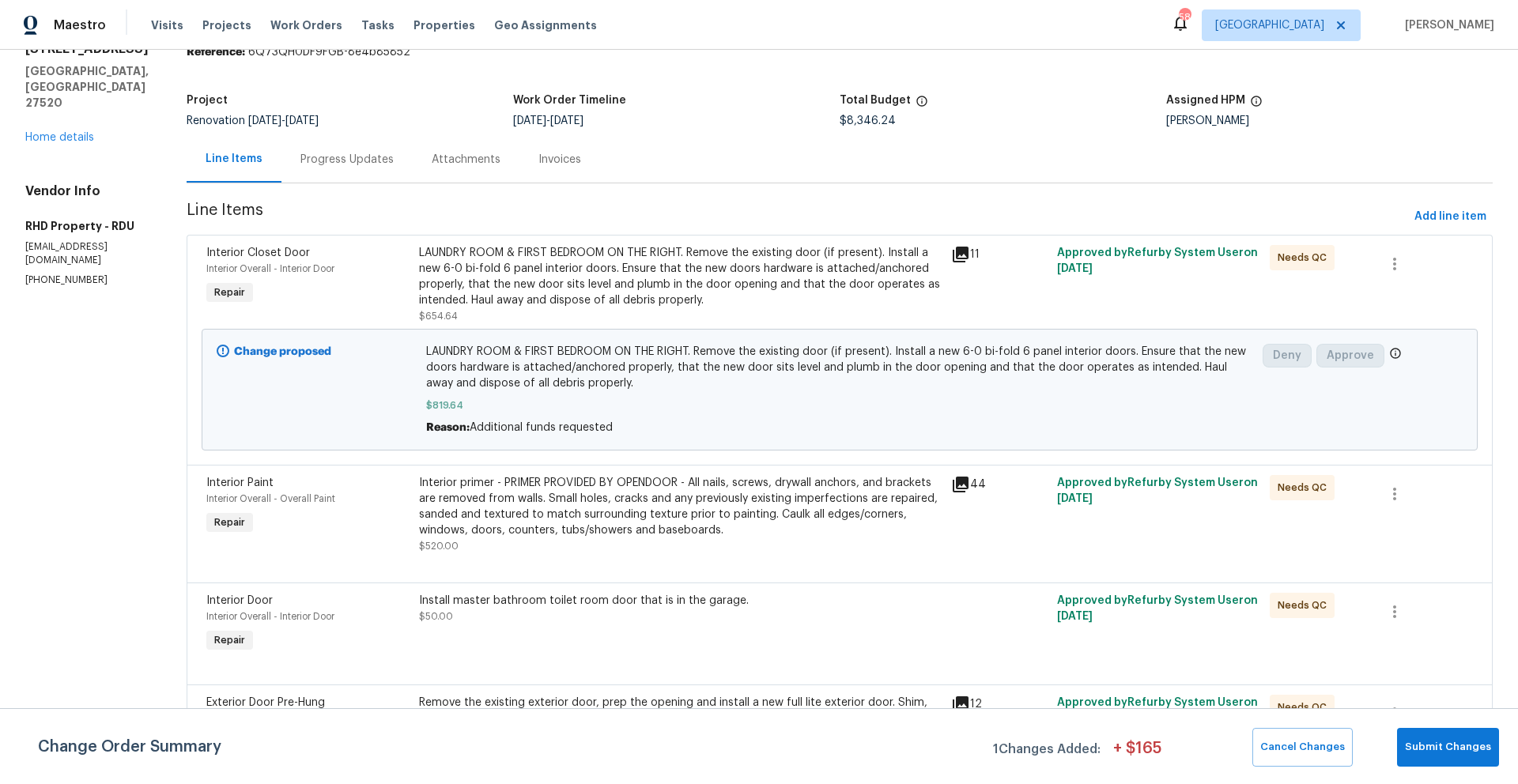
click at [627, 407] on span "$819.64" at bounding box center [840, 406] width 827 height 16
click at [544, 308] on div "LAUNDRY ROOM & FIRST BEDROOM ON THE RIGHT. Remove the existing door (if present…" at bounding box center [680, 277] width 523 height 63
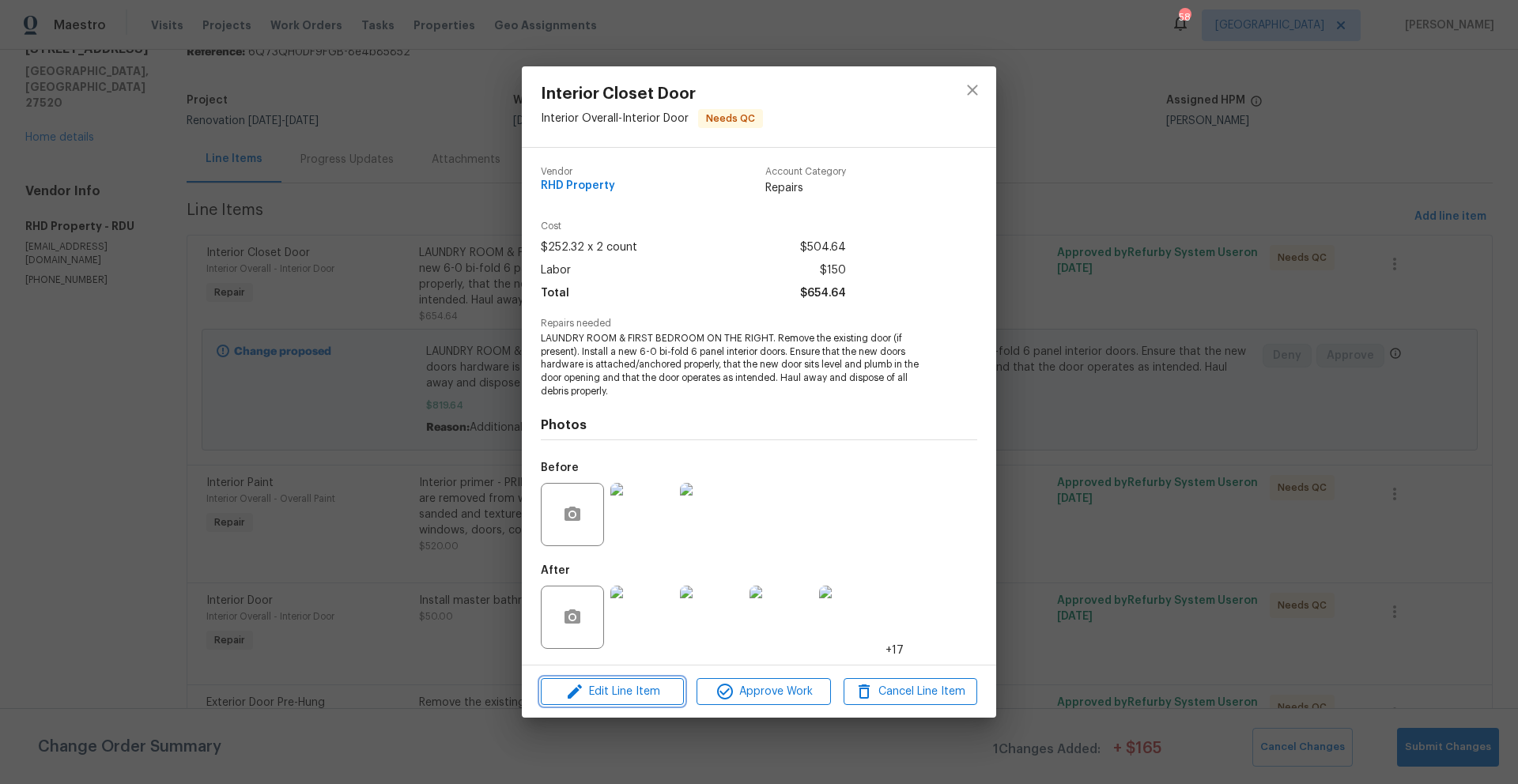
click at [620, 565] on span "Edit Line Item" at bounding box center [613, 692] width 134 height 20
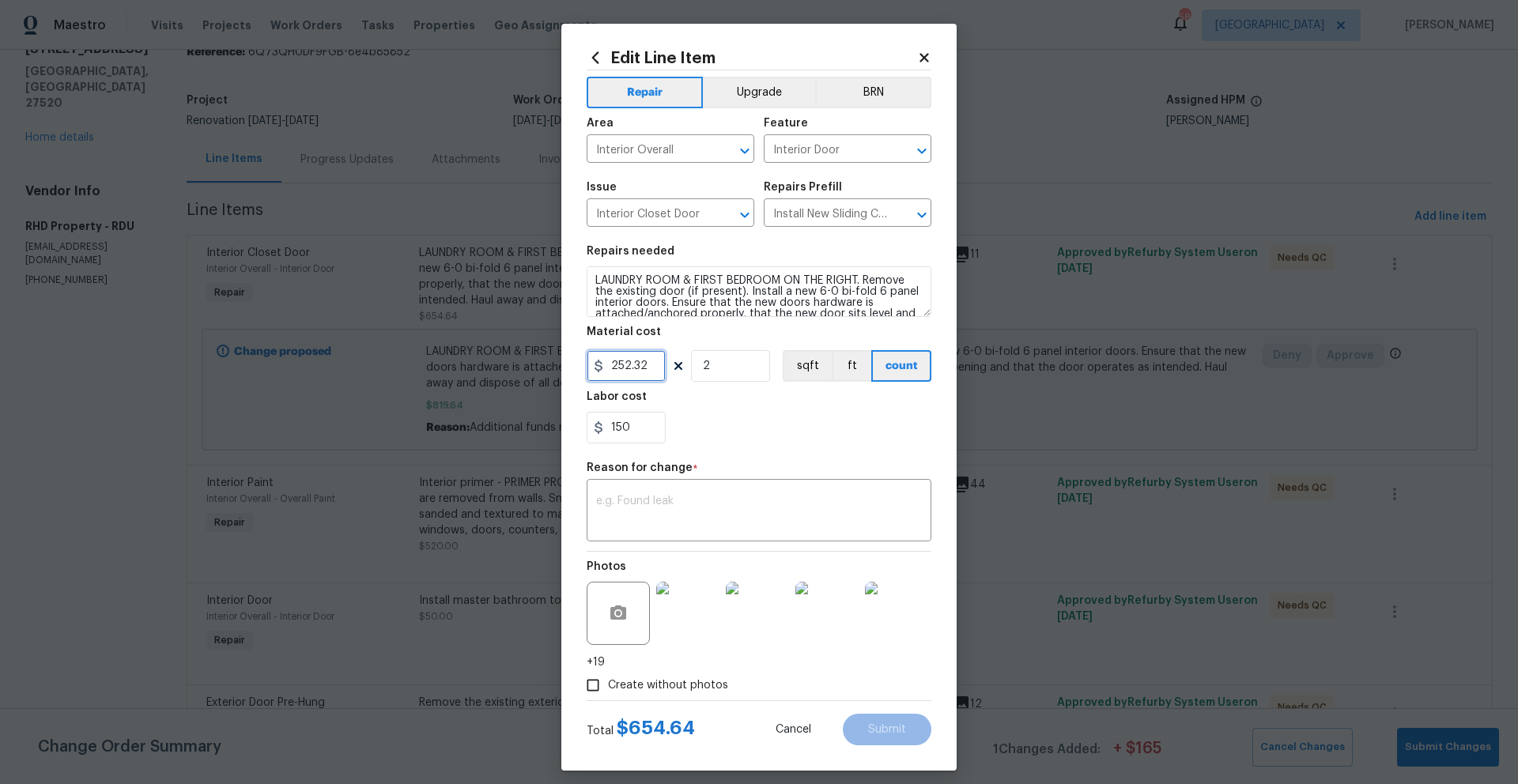
click at [647, 374] on input "252.32" at bounding box center [627, 366] width 79 height 32
type input "659.64"
click at [734, 375] on input "2" at bounding box center [731, 366] width 79 height 32
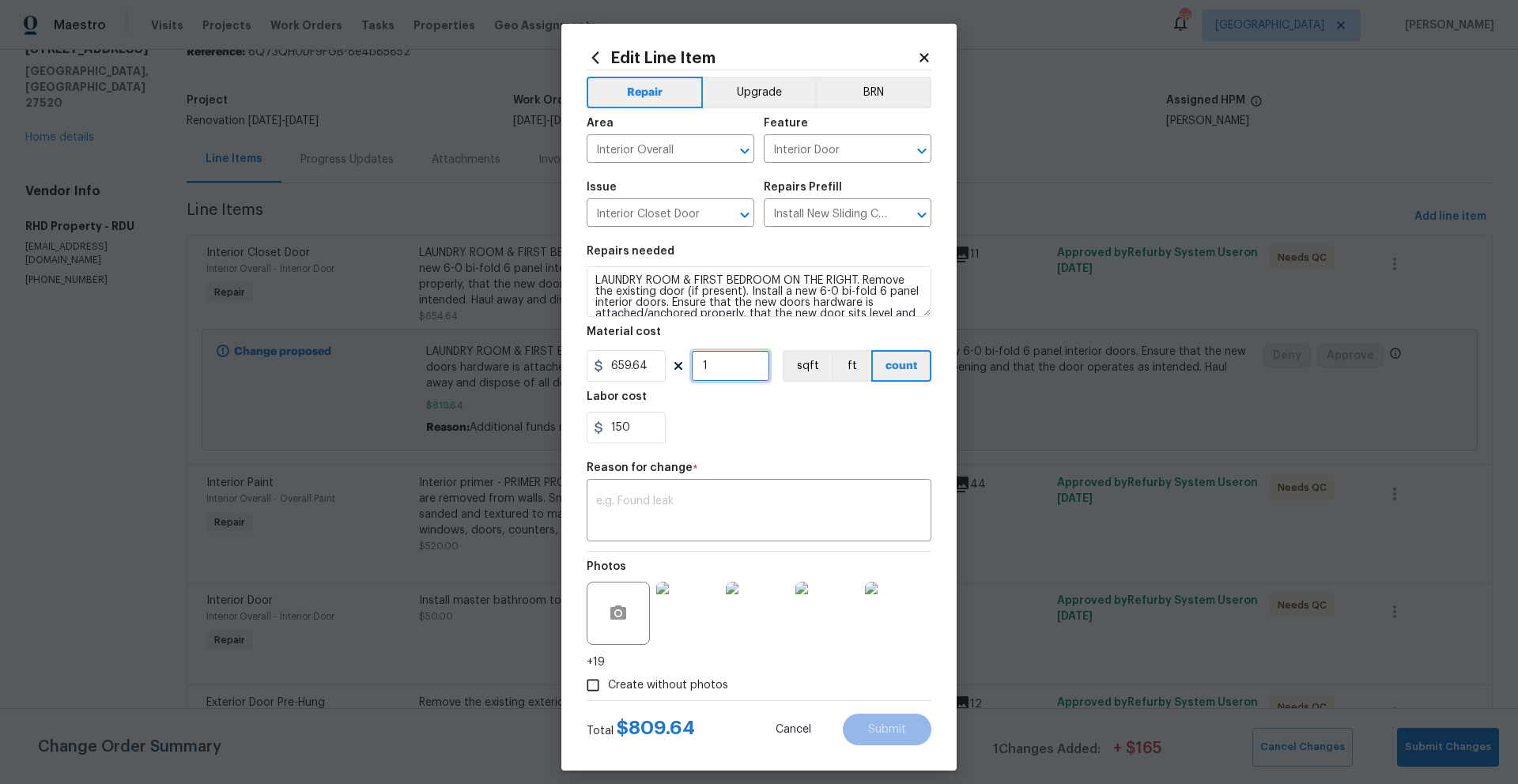
type input "1"
click at [768, 415] on div "150" at bounding box center [759, 427] width 345 height 32
click at [625, 367] on input "659.64" at bounding box center [627, 366] width 79 height 32
click at [765, 417] on div "150" at bounding box center [759, 427] width 345 height 32
click at [624, 370] on input "655.64" at bounding box center [627, 366] width 79 height 32
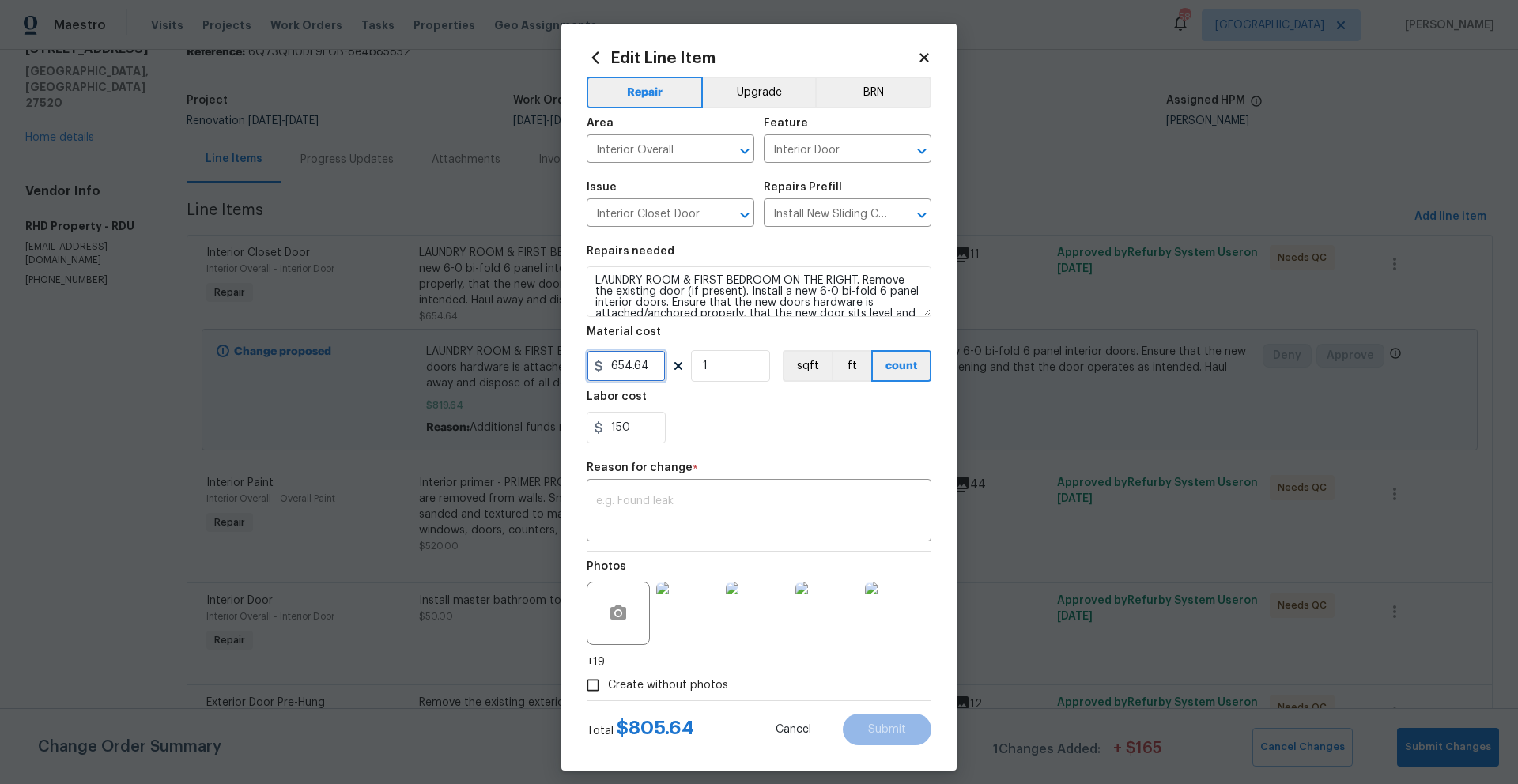
type input "654.64"
click at [785, 443] on section "Repairs needed LAUNDRY ROOM & FIRST BEDROOM ON THE RIGHT. Remove the existing d…" at bounding box center [759, 345] width 345 height 217
paste textarea "Additional funds requested"
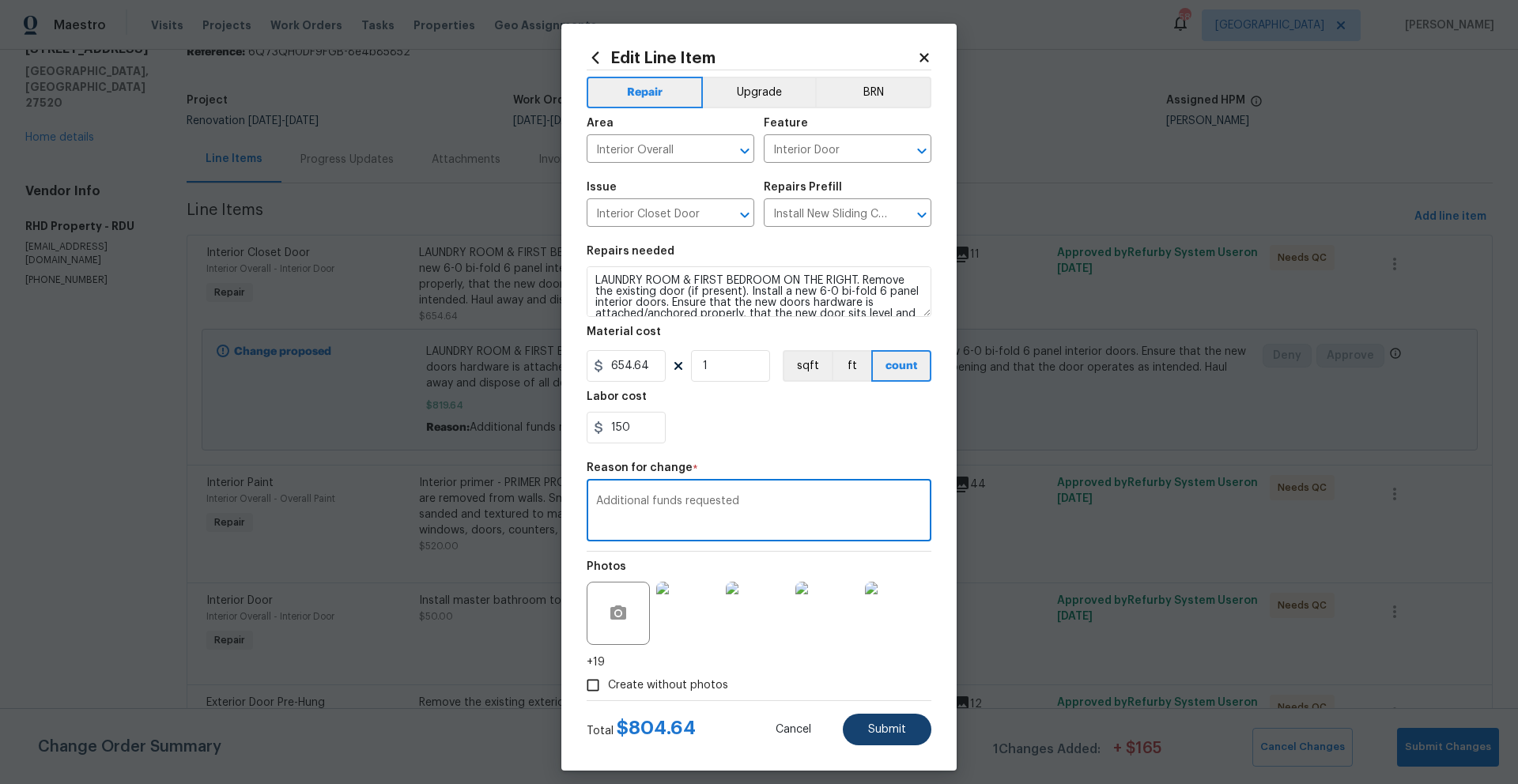
type textarea "Additional funds requested"
click at [882, 565] on span "Submit" at bounding box center [887, 730] width 38 height 12
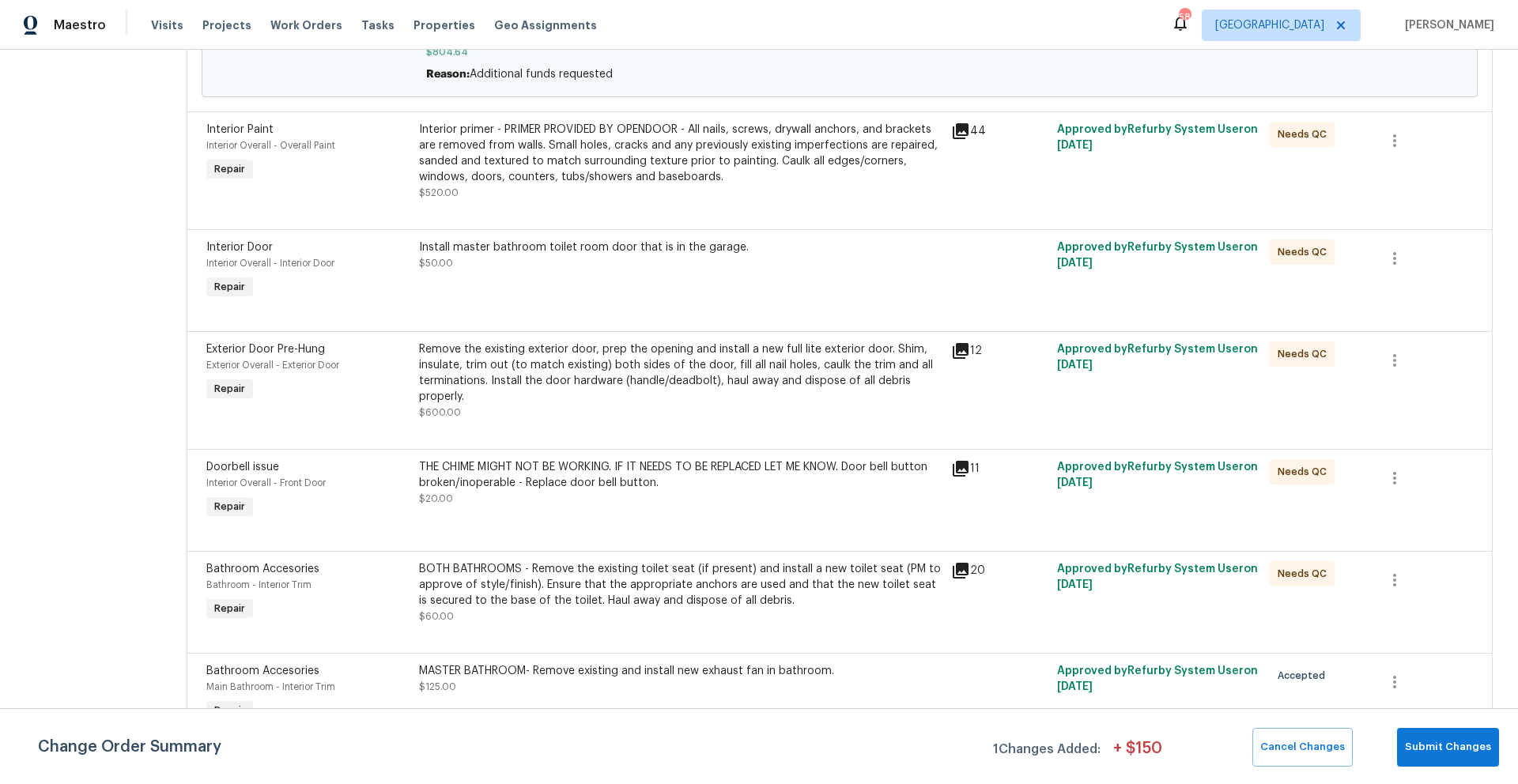
scroll to position [486, 0]
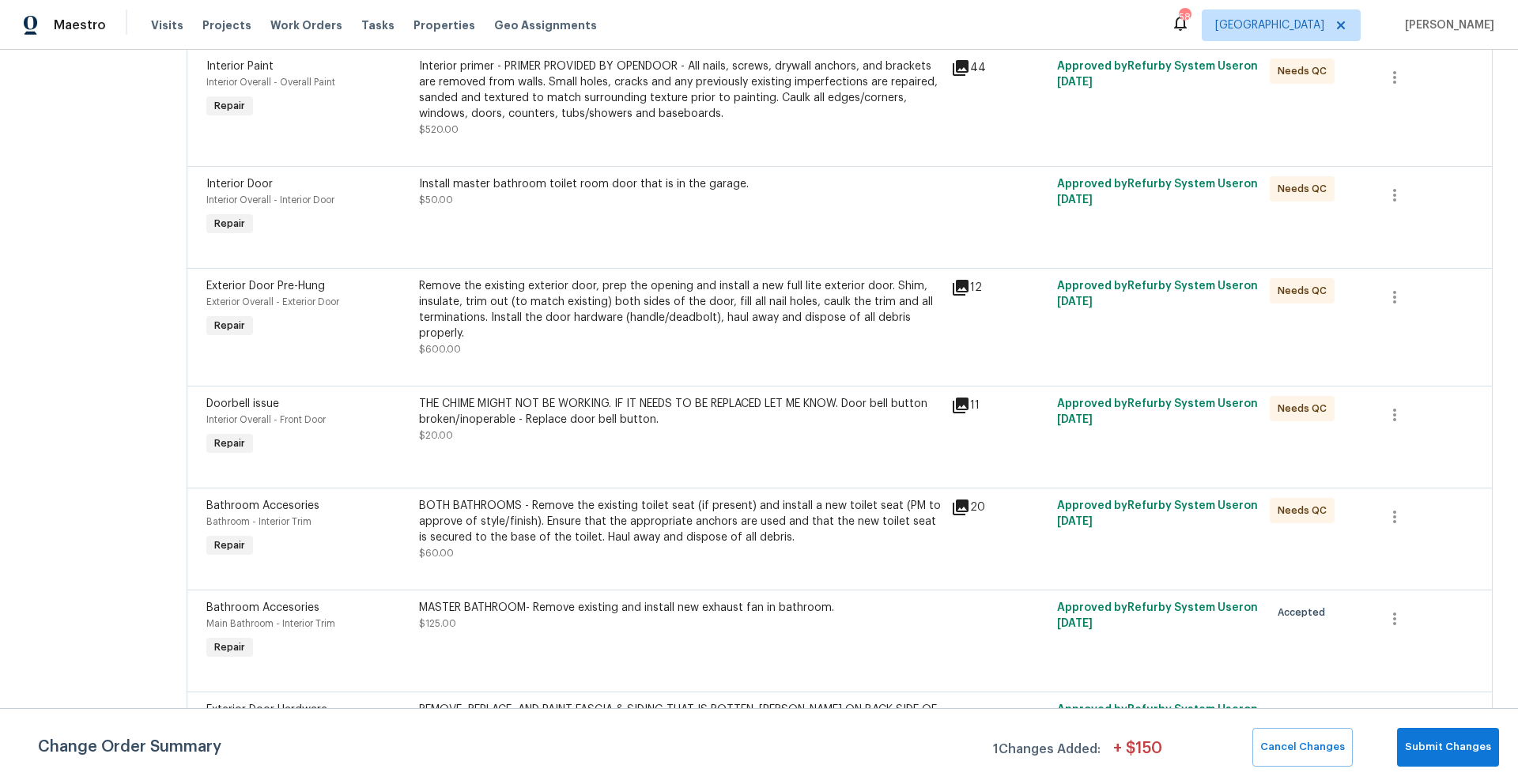
click at [626, 300] on div "Remove the existing exterior door, prep the opening and install a new full lite…" at bounding box center [680, 310] width 523 height 63
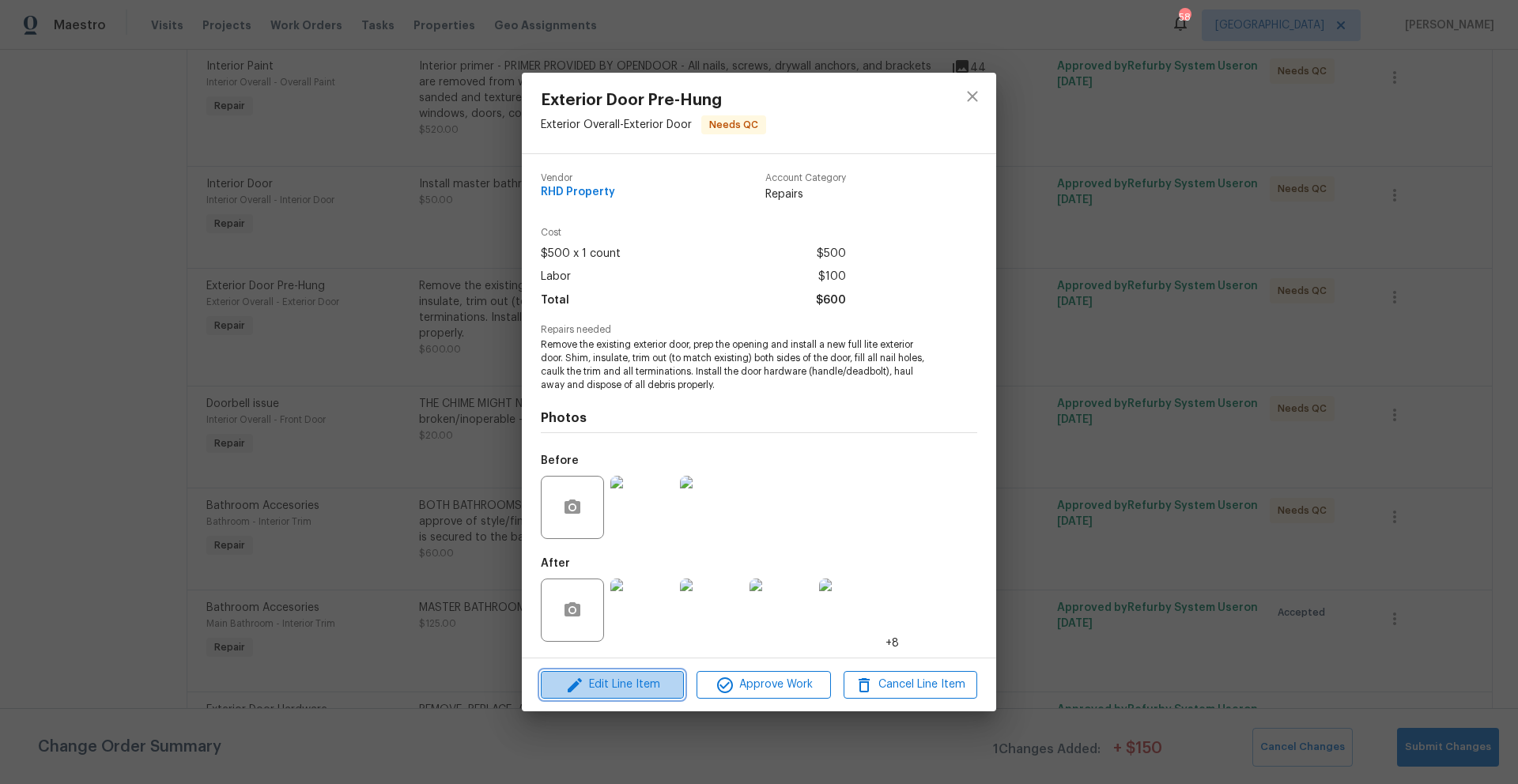
click at [647, 565] on span "Edit Line Item" at bounding box center [613, 685] width 134 height 20
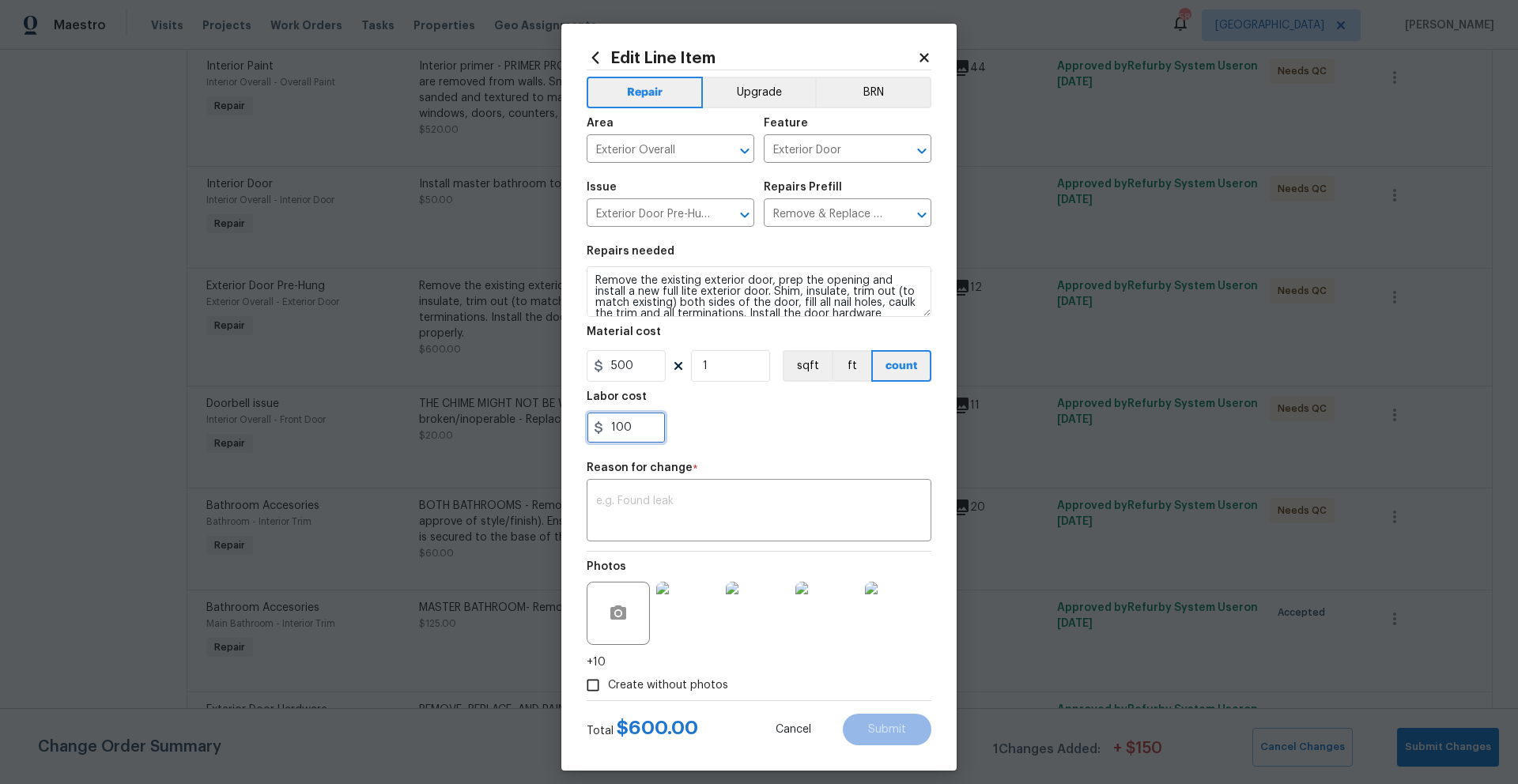
click at [631, 432] on input "100" at bounding box center [627, 427] width 79 height 32
click at [627, 363] on input "500" at bounding box center [627, 366] width 79 height 32
type input "600"
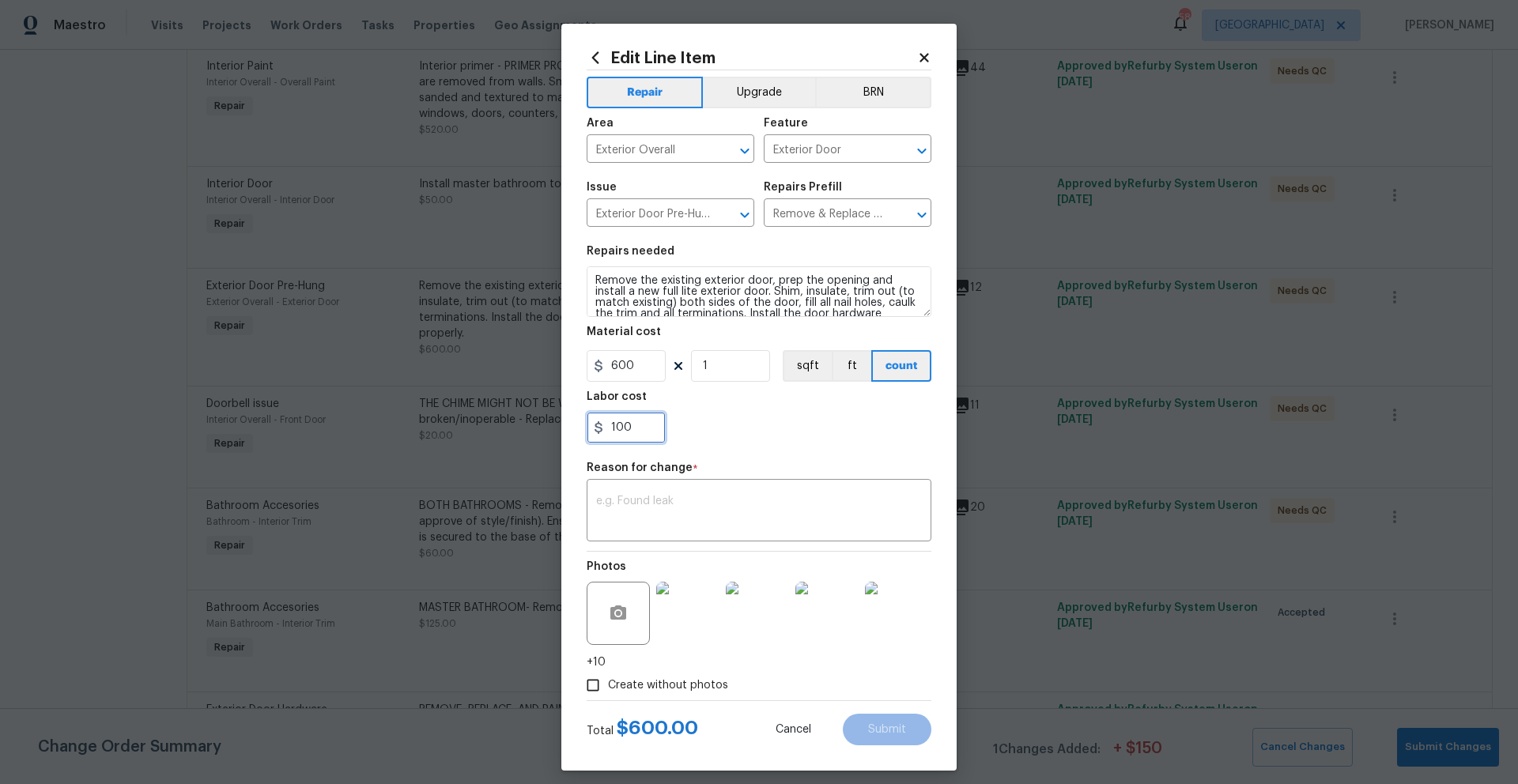
click at [640, 425] on input "100" at bounding box center [627, 427] width 79 height 32
type input "150"
click at [837, 418] on div "150" at bounding box center [759, 427] width 345 height 32
paste textarea "Additional funds requested"
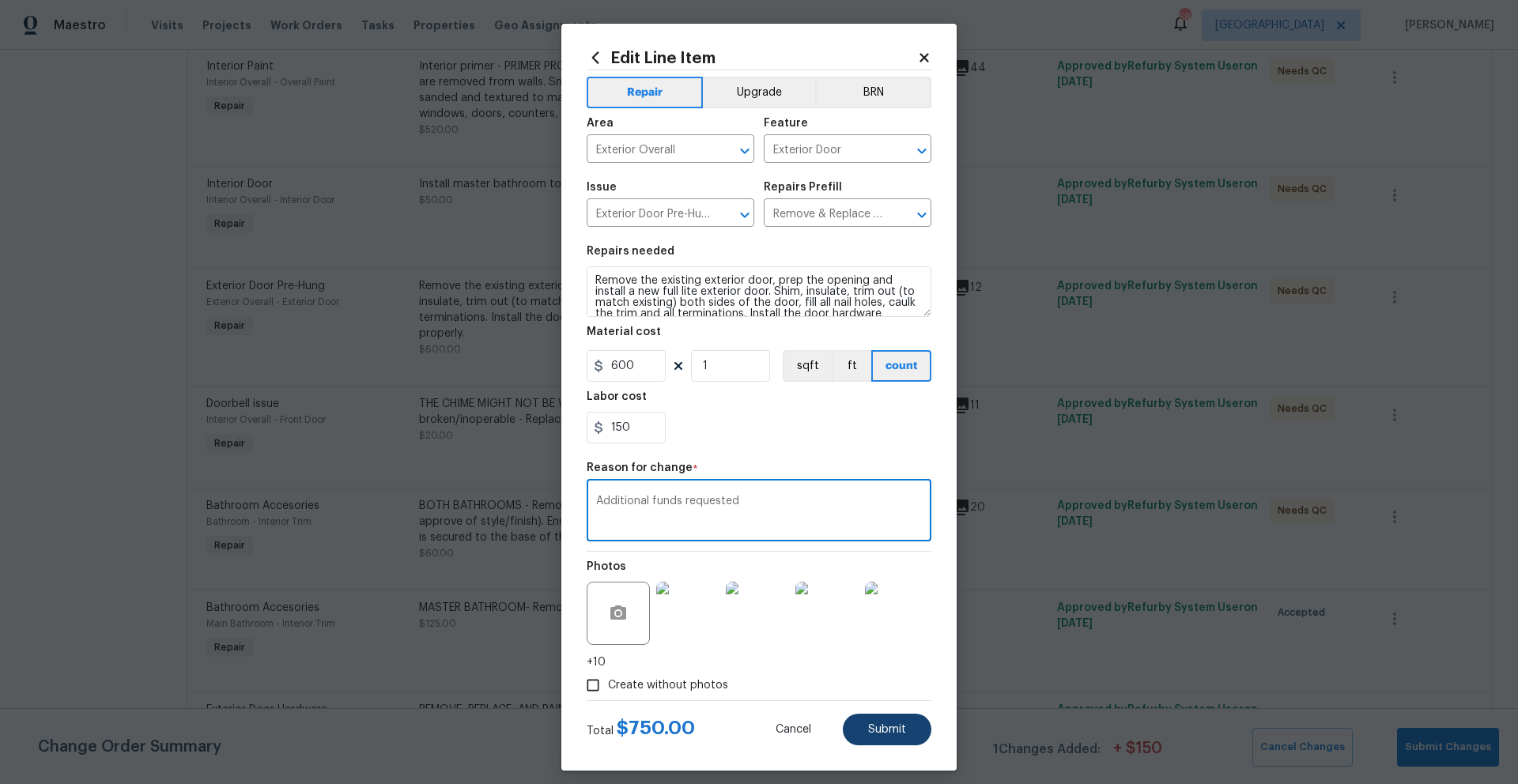
type textarea "Additional funds requested"
click at [882, 565] on span "Submit" at bounding box center [887, 730] width 38 height 12
type input "500"
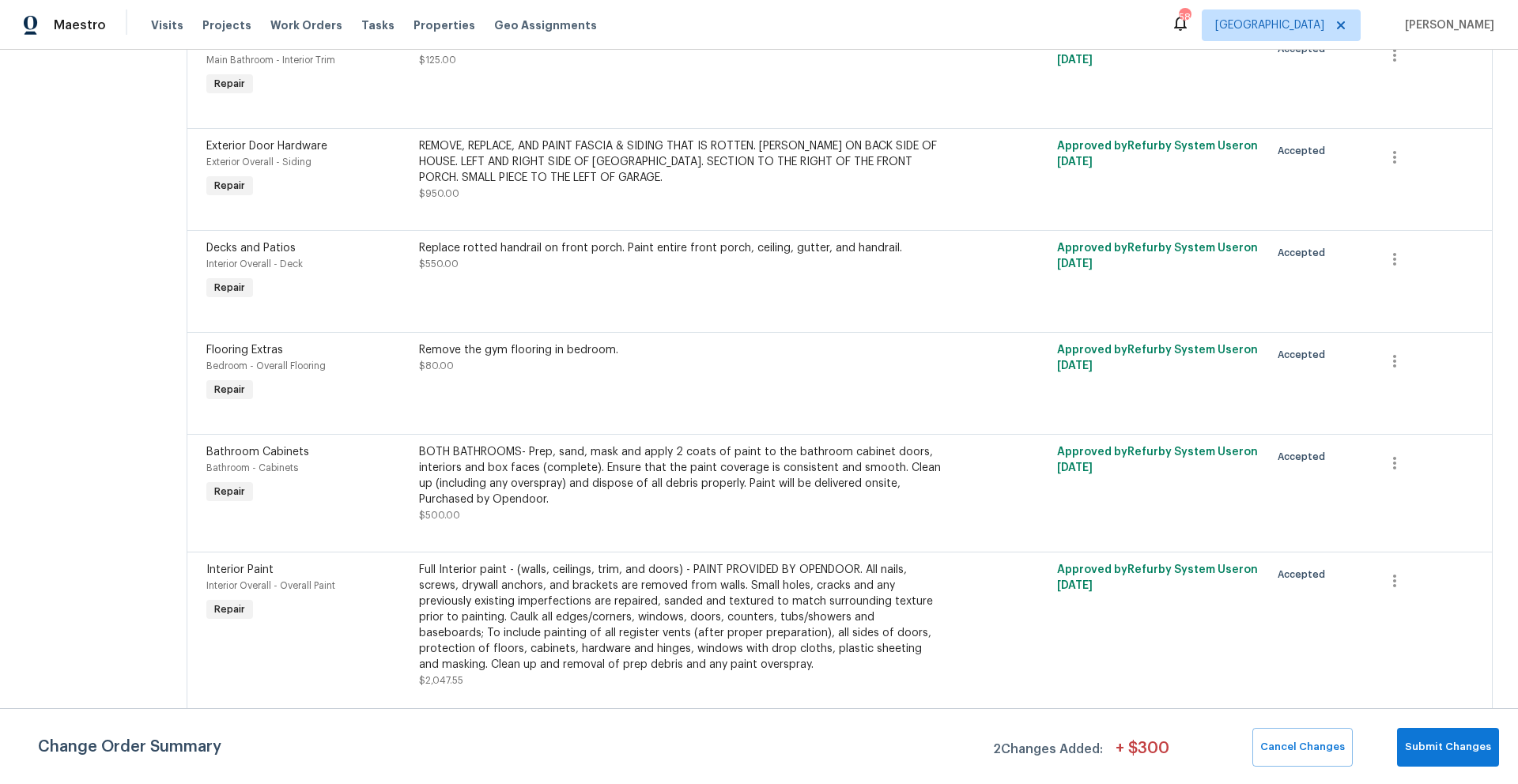
scroll to position [1146, 0]
click at [538, 199] on div "REMOVE, REPLACE, AND PAINT FASCIA & SIDING THAT IS ROTTEN. CHIMEY ON BACK SIDE …" at bounding box center [680, 169] width 523 height 63
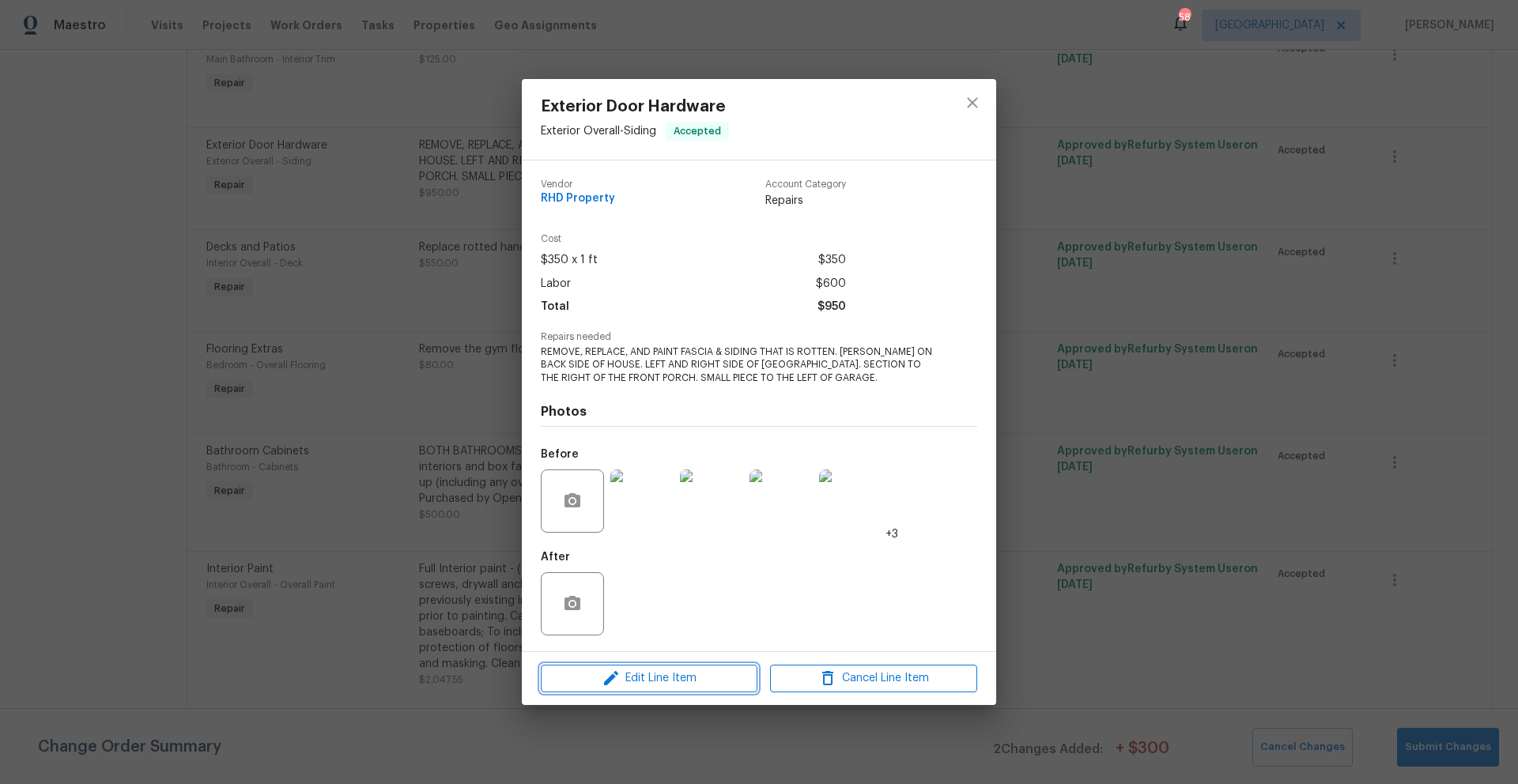
click at [651, 565] on span "Edit Line Item" at bounding box center [649, 679] width 207 height 20
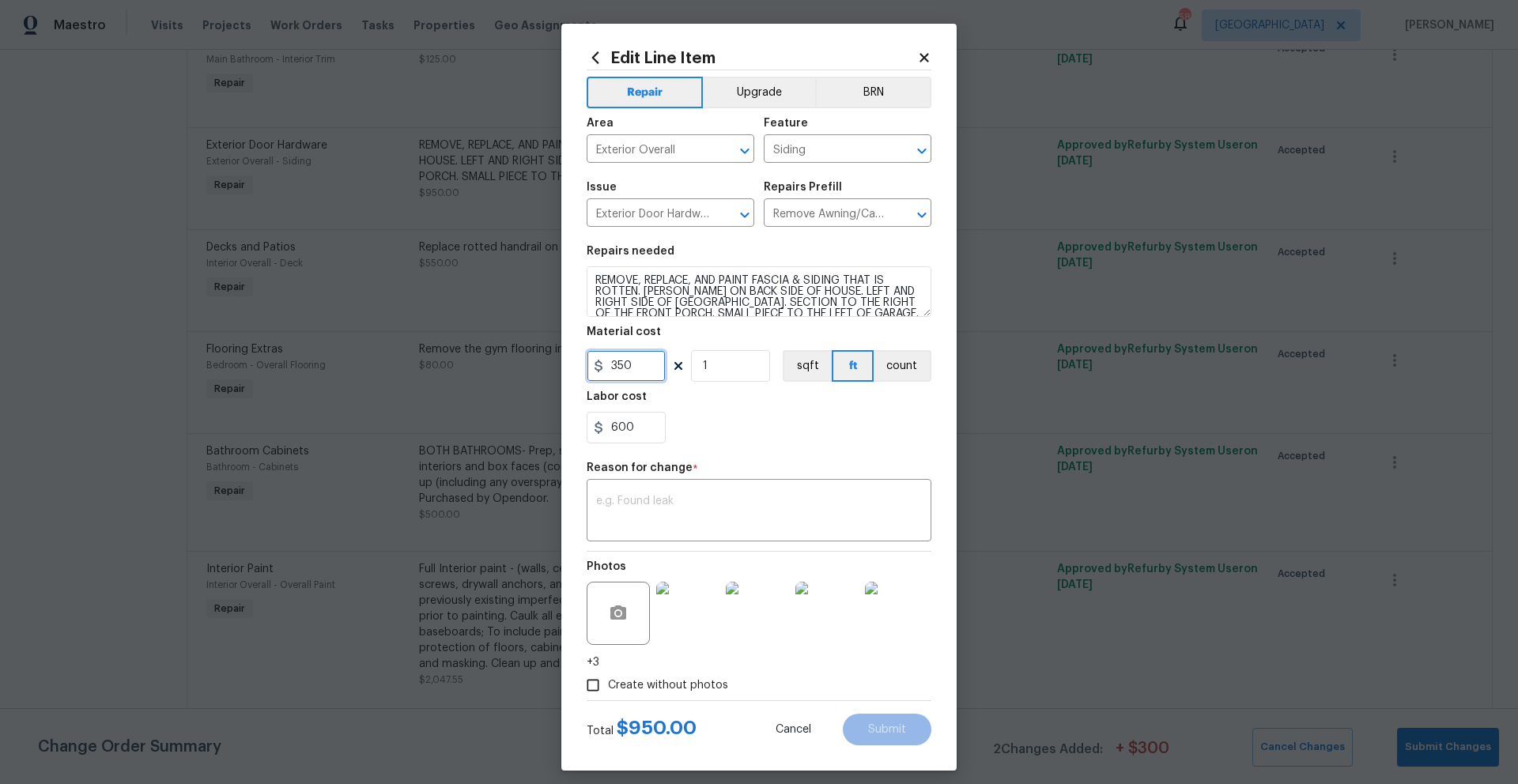
click at [635, 363] on input "350" at bounding box center [627, 366] width 79 height 32
click at [629, 370] on input "350" at bounding box center [627, 366] width 79 height 32
type input "700"
click at [727, 413] on div "600" at bounding box center [759, 427] width 345 height 32
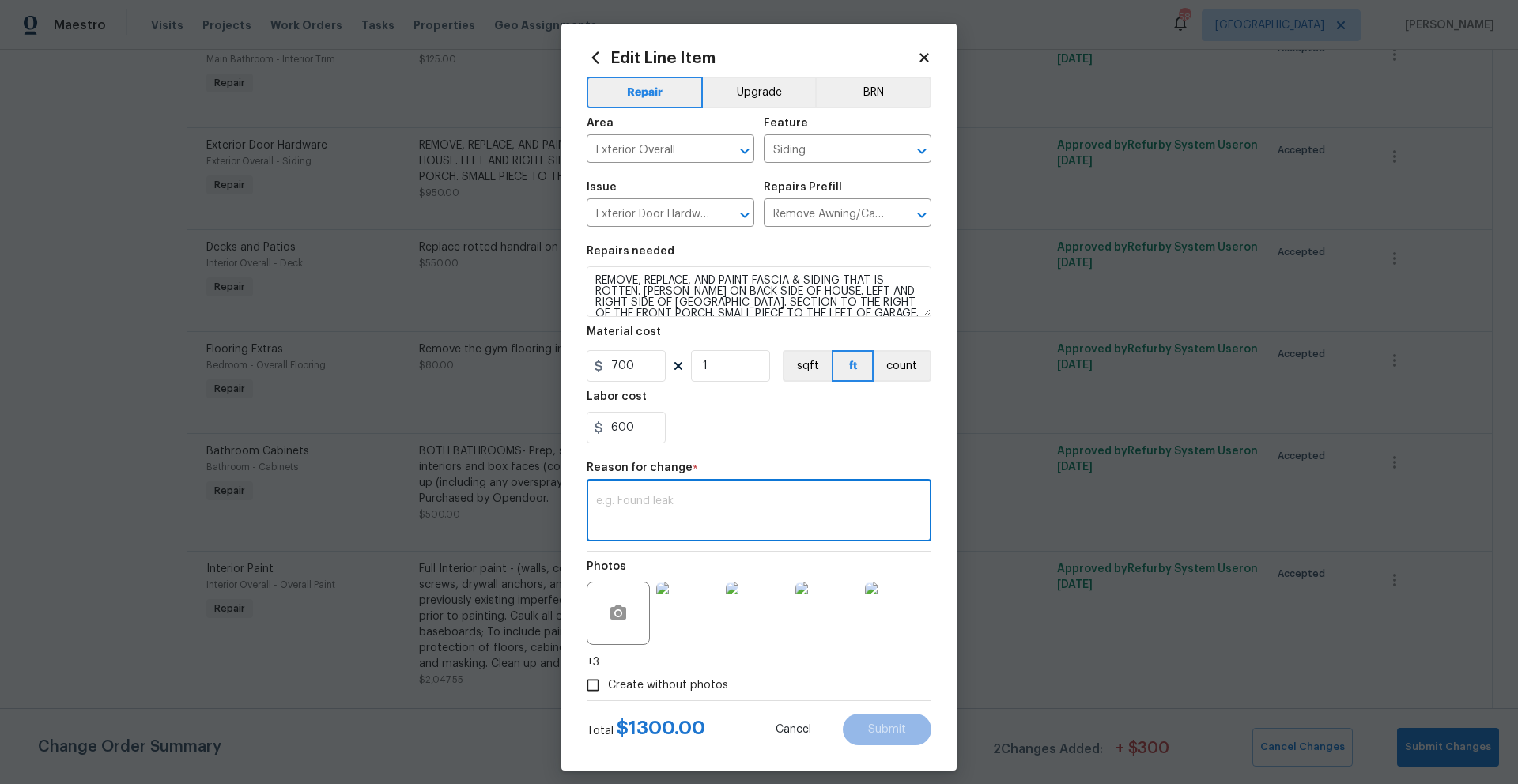
click at [631, 499] on textarea at bounding box center [759, 512] width 326 height 33
drag, startPoint x: 744, startPoint y: 503, endPoint x: 552, endPoint y: 500, distance: 192.0
click at [552, 500] on div "Edit Line Item Repair Upgrade BRN Area Exterior Overall ​ Feature Siding ​ Issu…" at bounding box center [759, 392] width 1518 height 784
type textarea "Additional funds requested"
click at [868, 565] on span "Submit" at bounding box center [887, 730] width 38 height 12
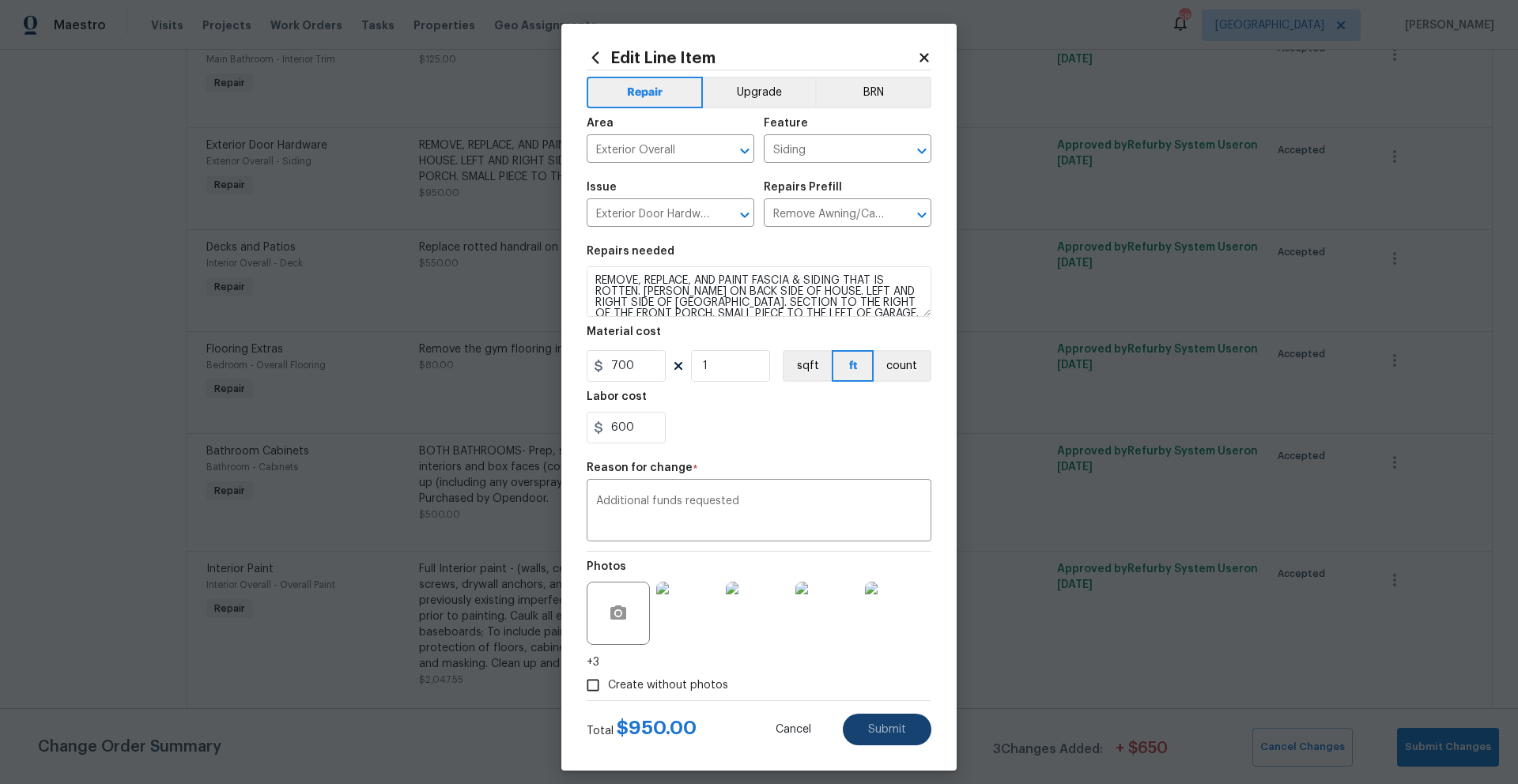
type input "350"
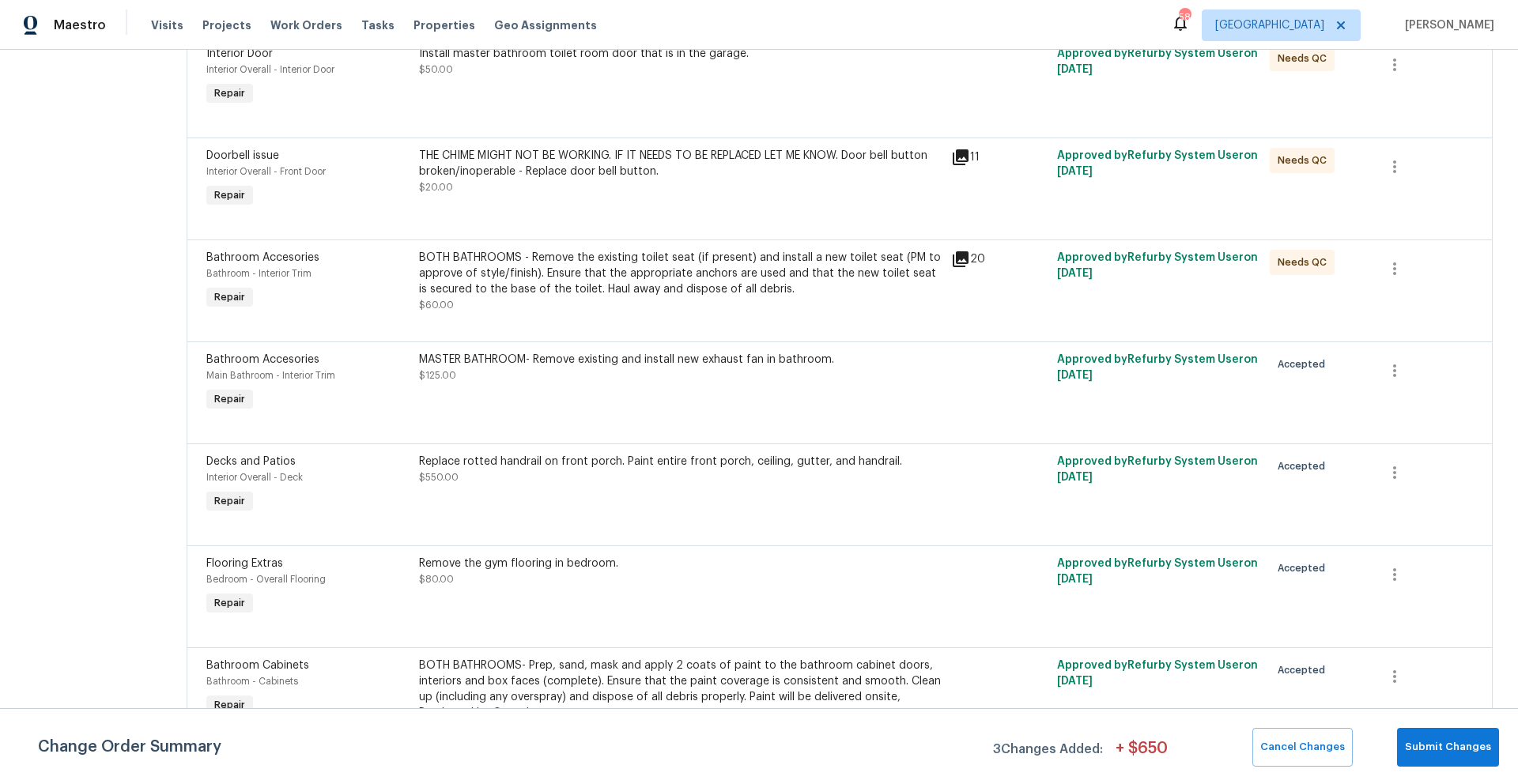
scroll to position [1047, 0]
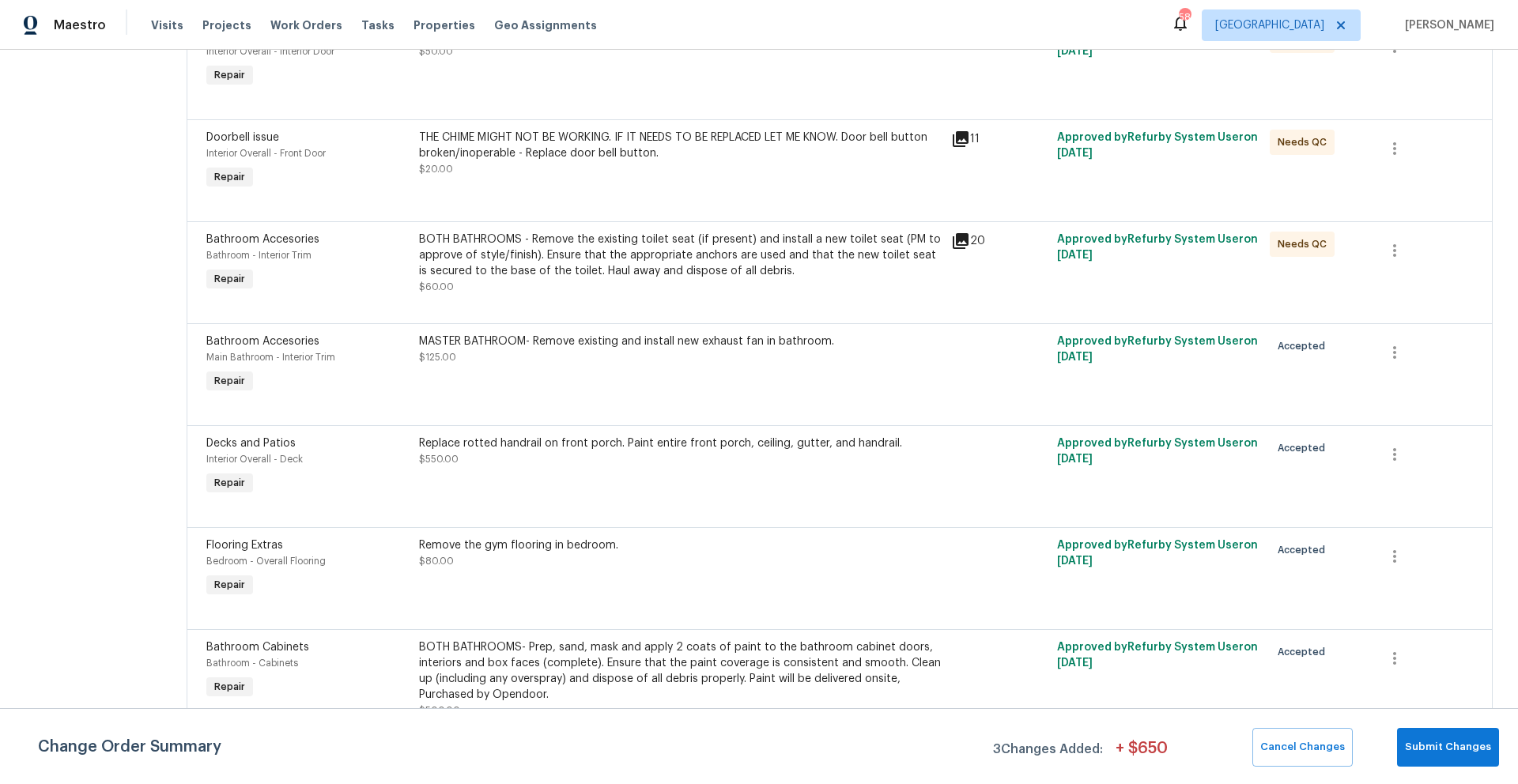
click at [527, 467] on div "Replace rotted handrail on front porch. Paint entire front porch, ceiling, gutt…" at bounding box center [680, 451] width 523 height 32
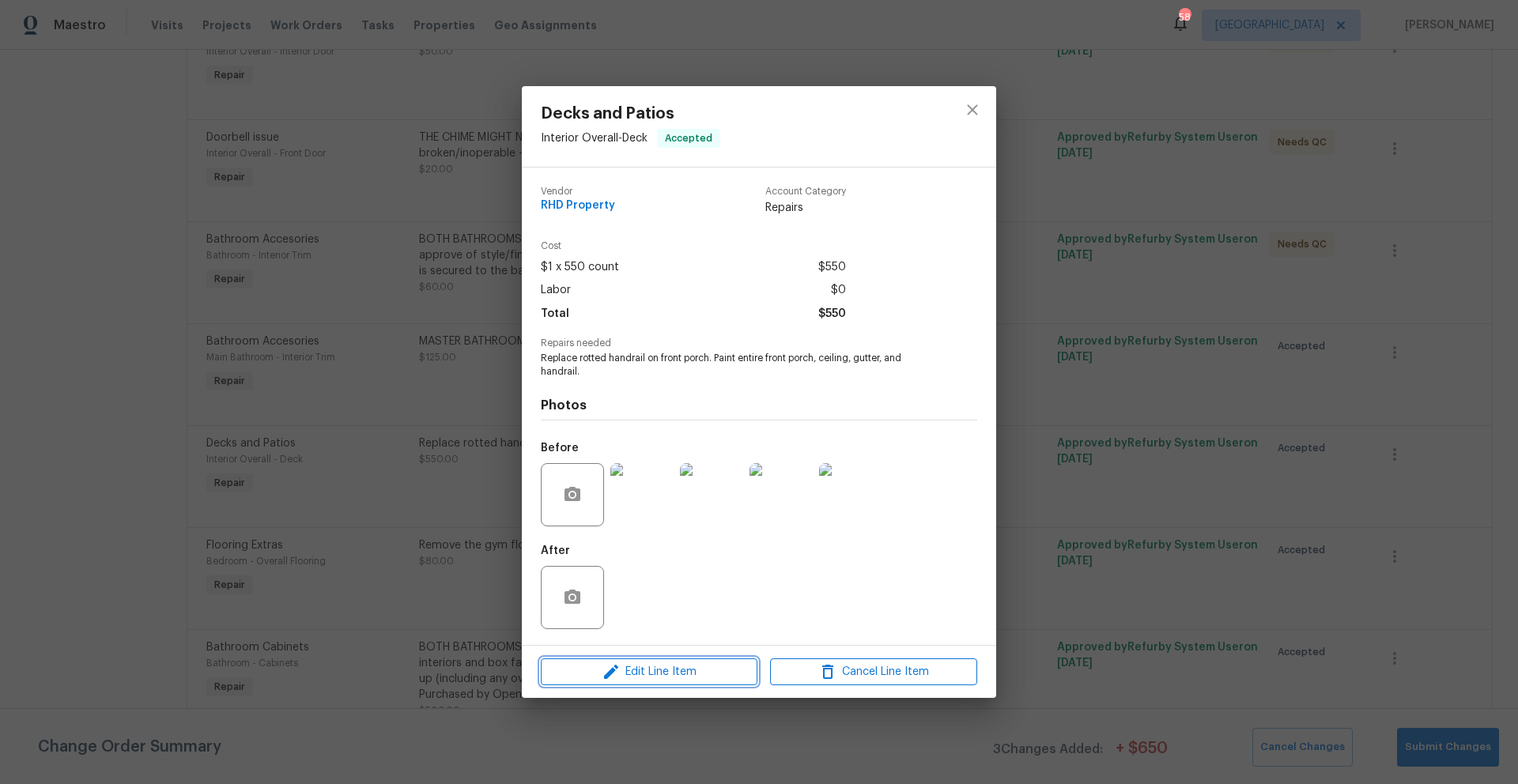
click at [652, 565] on span "Edit Line Item" at bounding box center [649, 673] width 207 height 20
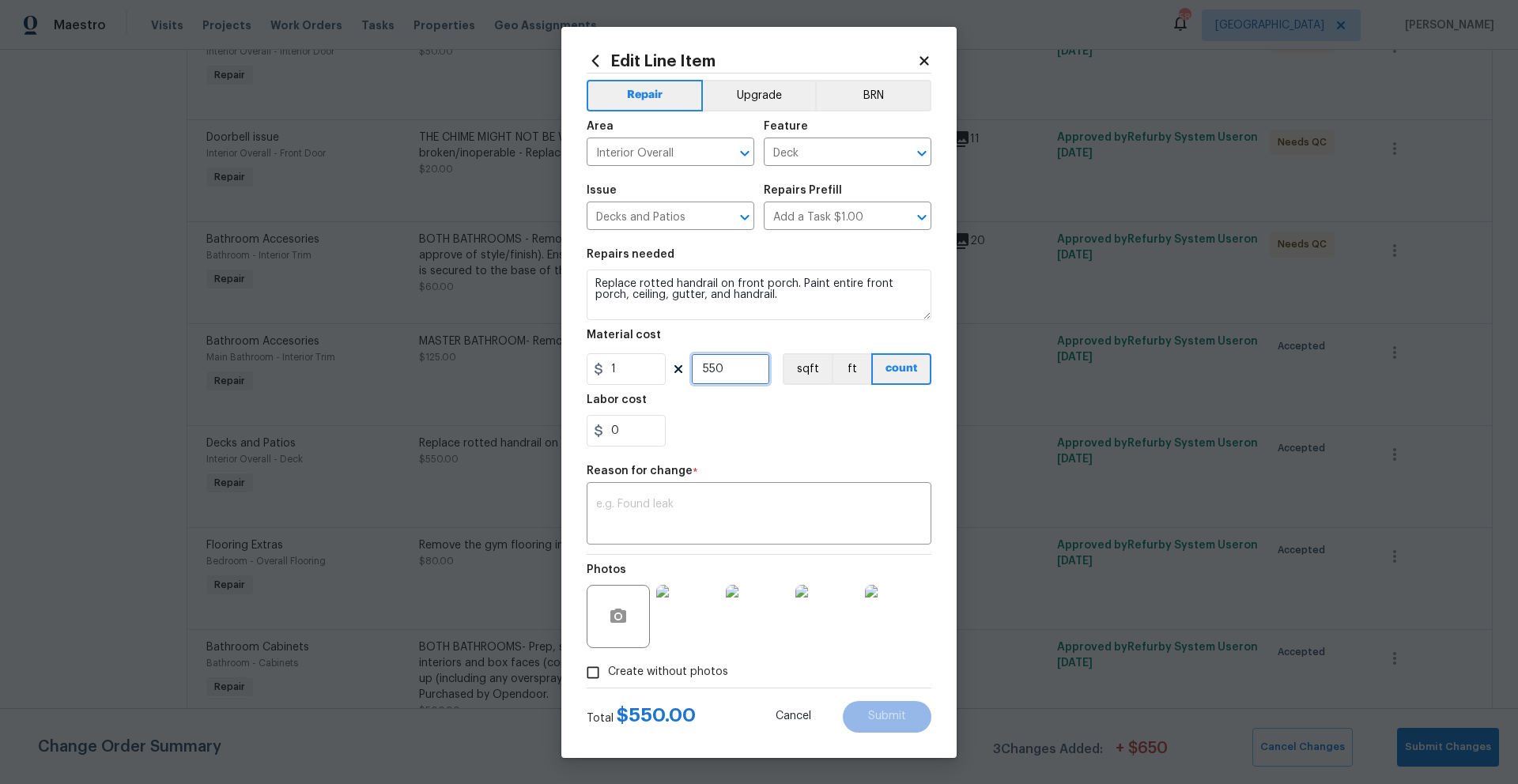
click at [731, 372] on input "550" at bounding box center [731, 369] width 79 height 32
click at [732, 370] on input "550" at bounding box center [731, 369] width 79 height 32
type input "650"
click at [800, 434] on div "0" at bounding box center [759, 430] width 345 height 32
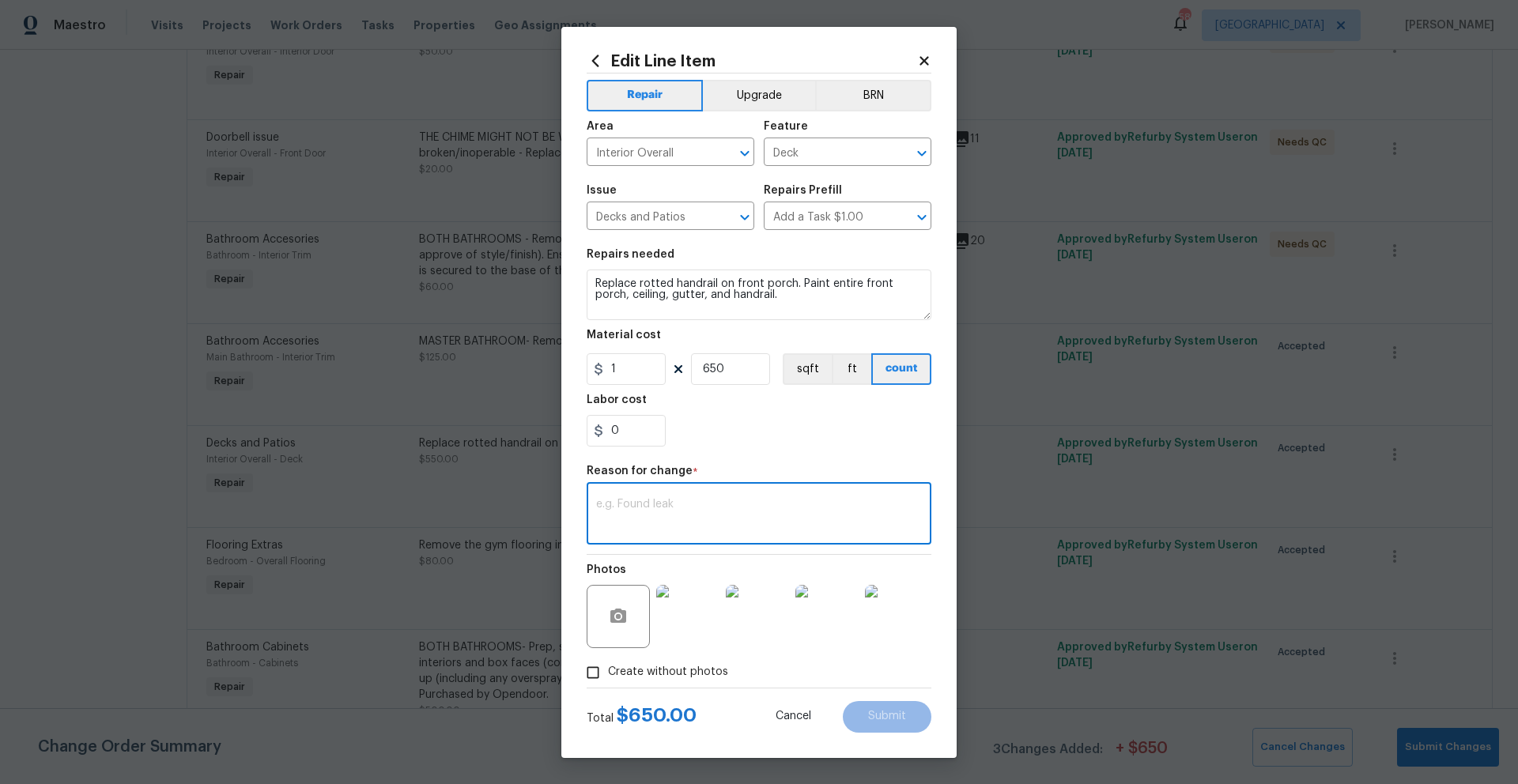
paste textarea "Additional funds requested"
type textarea "Additional funds requested"
click at [891, 565] on button "Submit" at bounding box center [888, 717] width 89 height 32
type input "550"
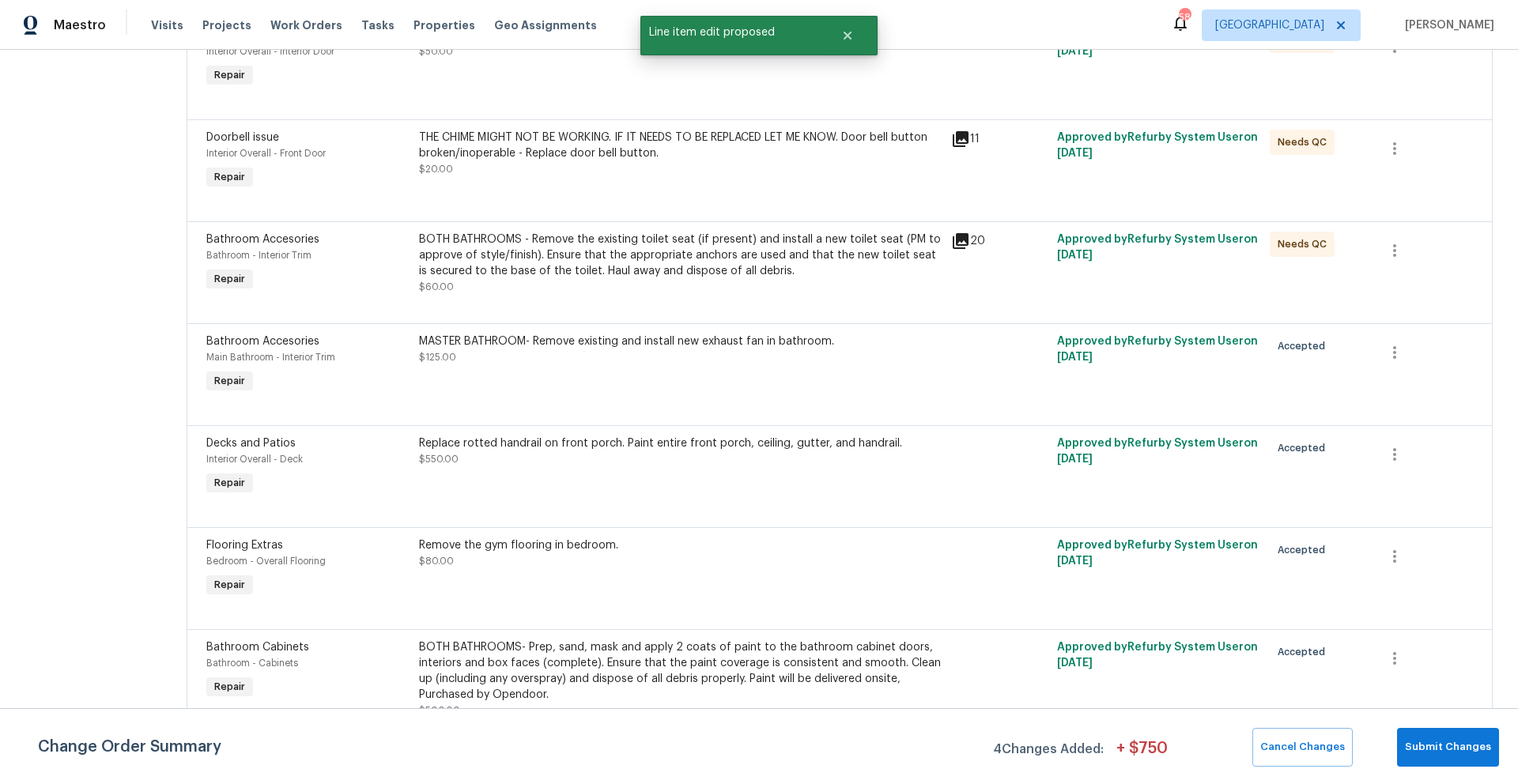
scroll to position [0, 0]
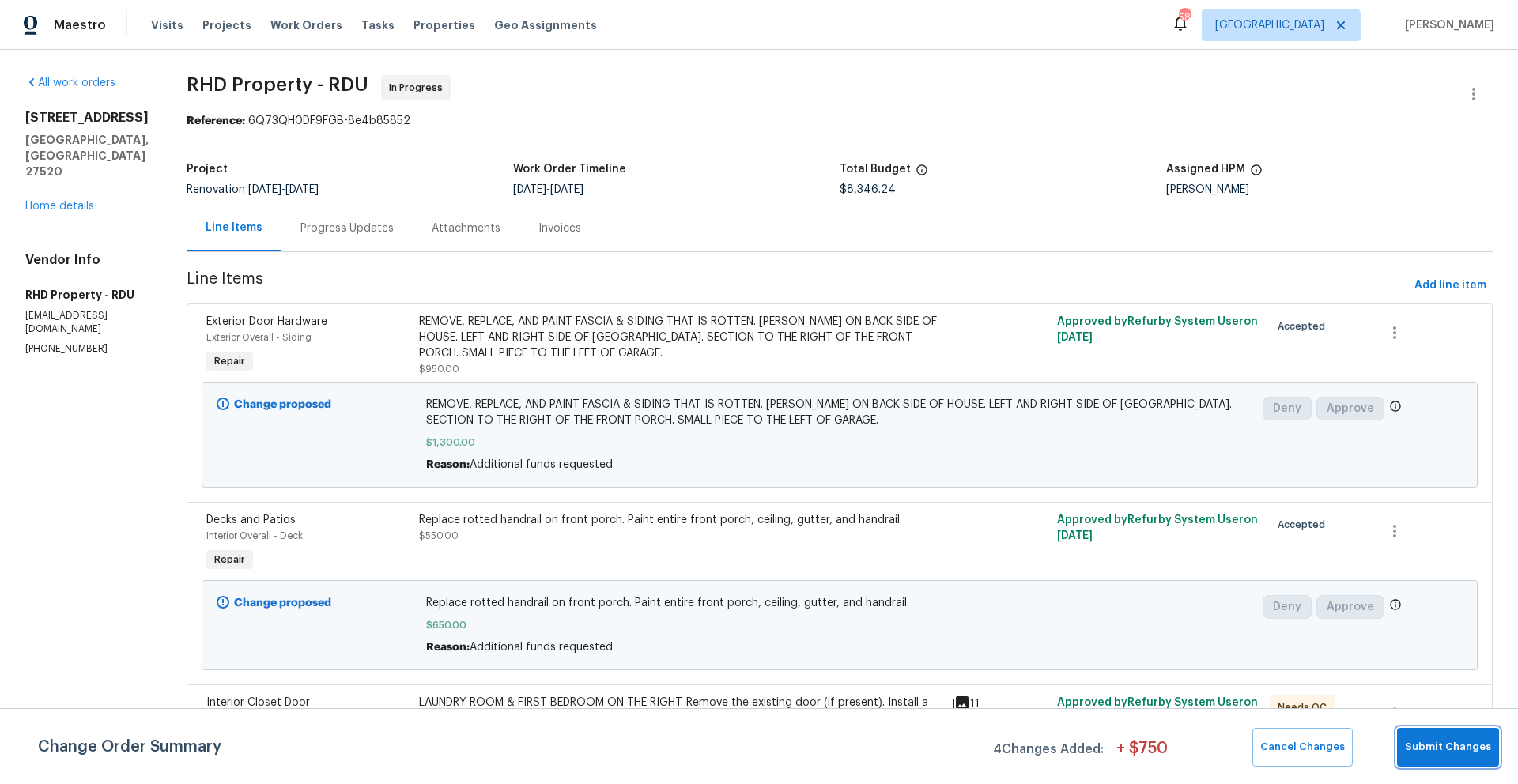
click at [948, 565] on span "Submit Changes" at bounding box center [1447, 748] width 86 height 18
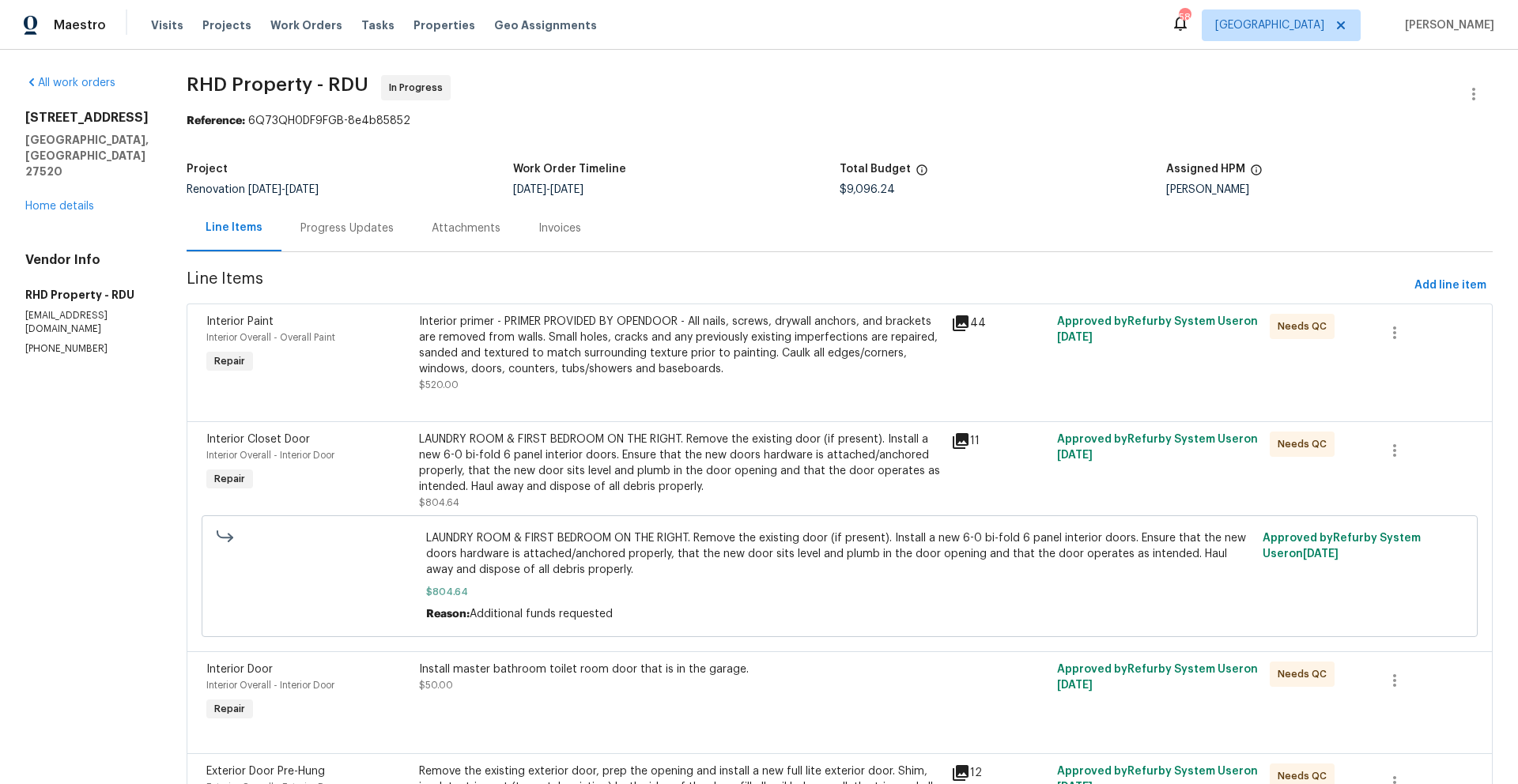
click at [385, 232] on div "Progress Updates" at bounding box center [347, 229] width 94 height 16
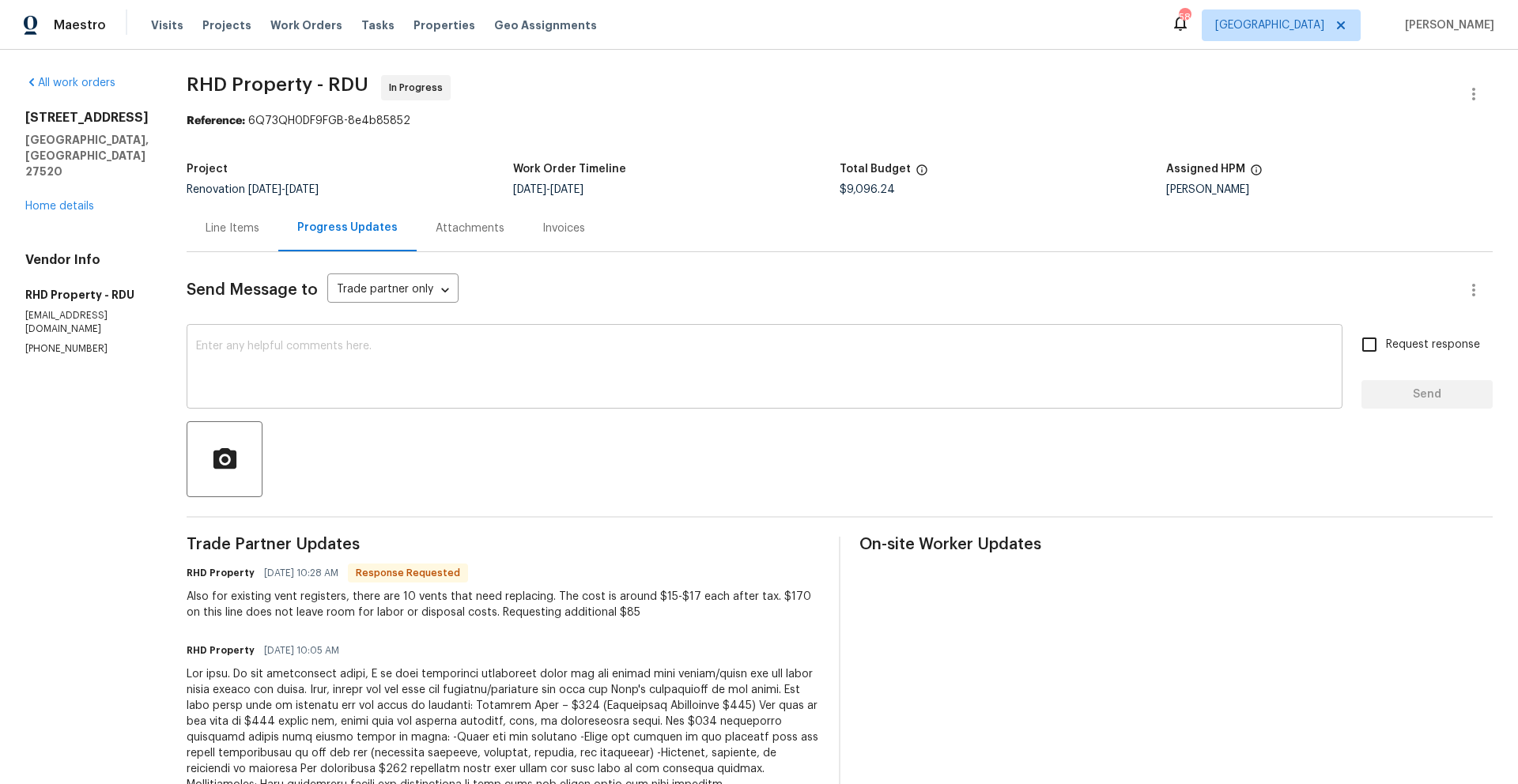
click at [536, 374] on textarea at bounding box center [764, 368] width 1137 height 55
click at [279, 230] on div "Line Items" at bounding box center [231, 228] width 92 height 46
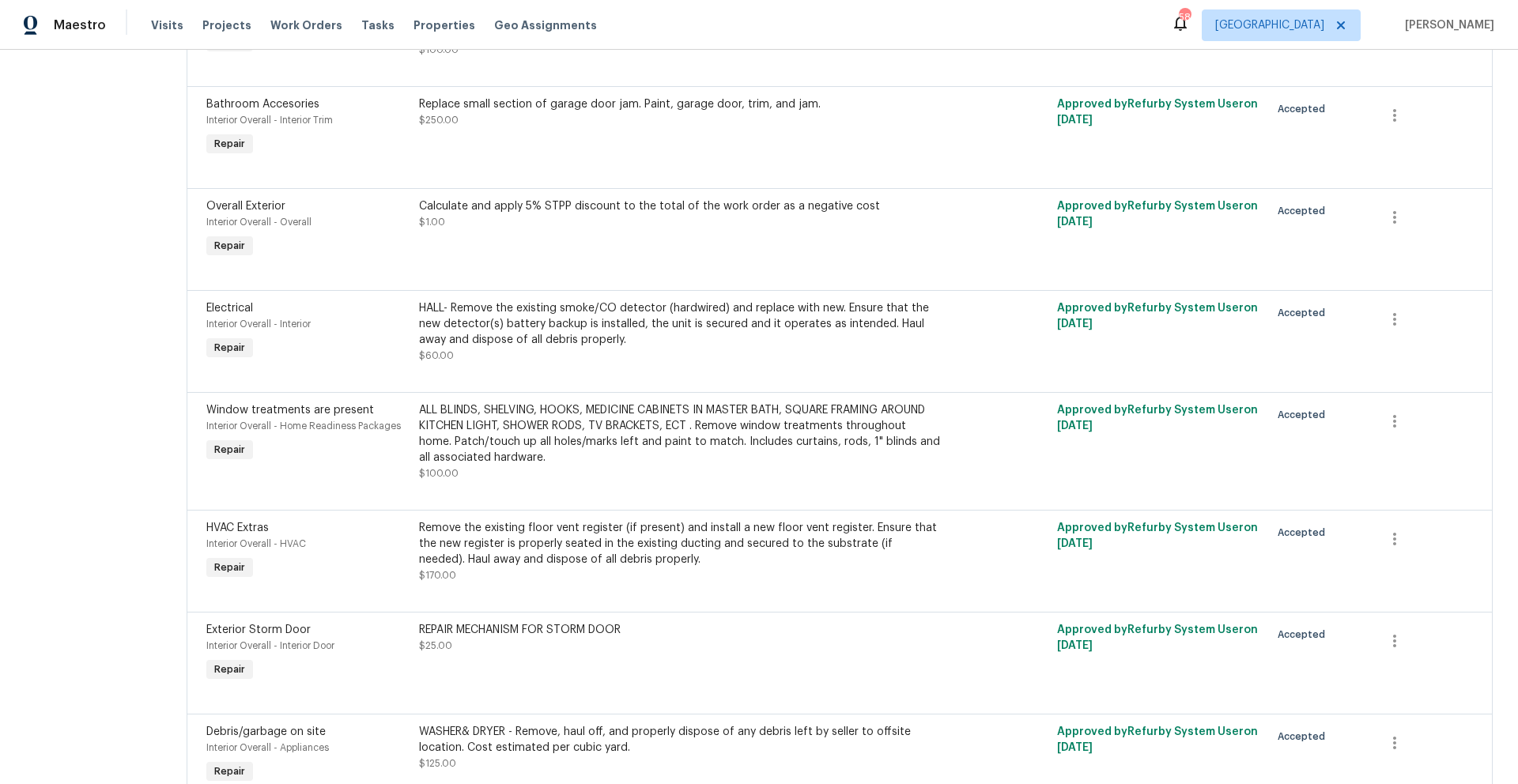
scroll to position [2106, 0]
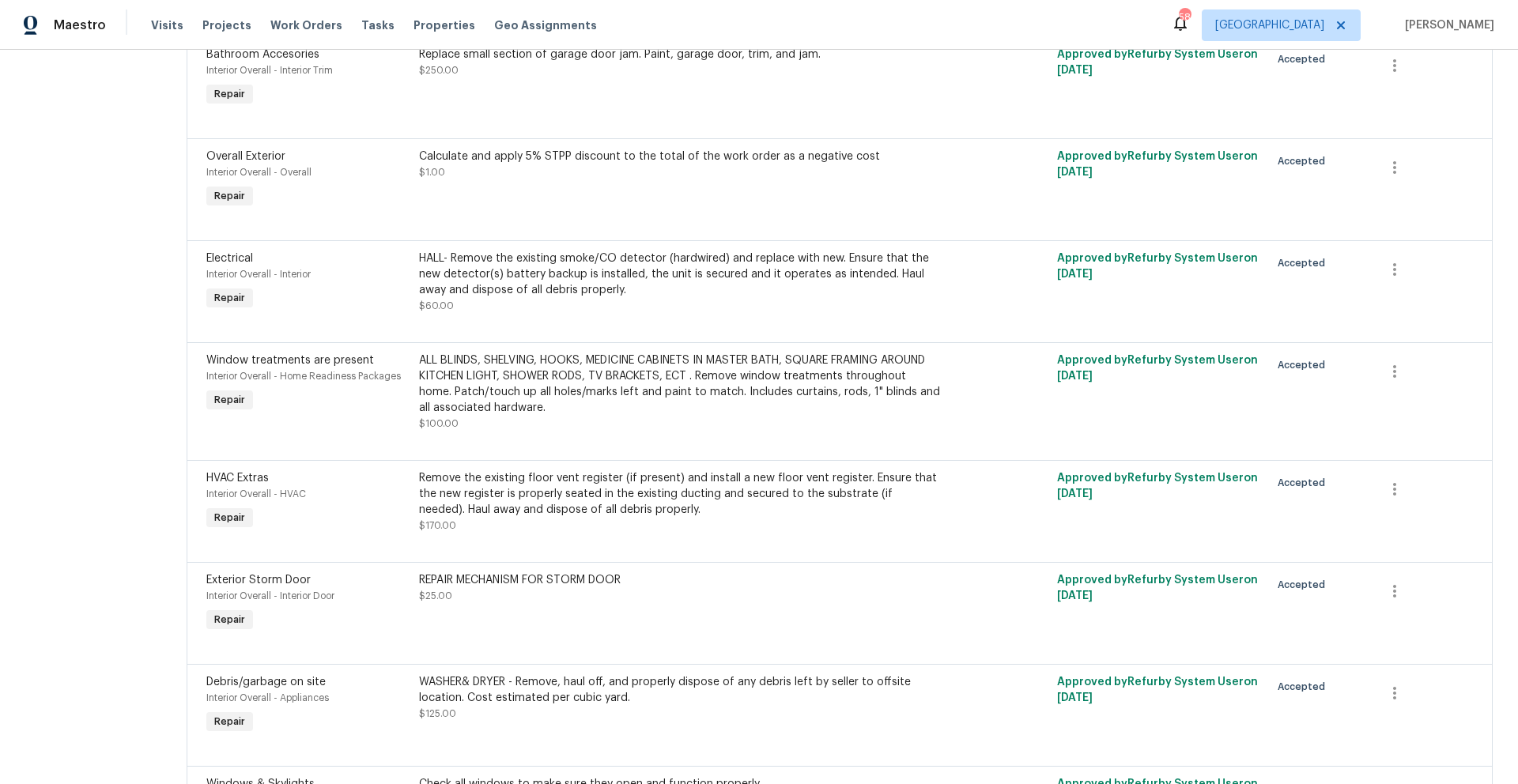
click at [617, 500] on div "Remove the existing floor vent register (if present) and install a new floor ve…" at bounding box center [680, 494] width 523 height 47
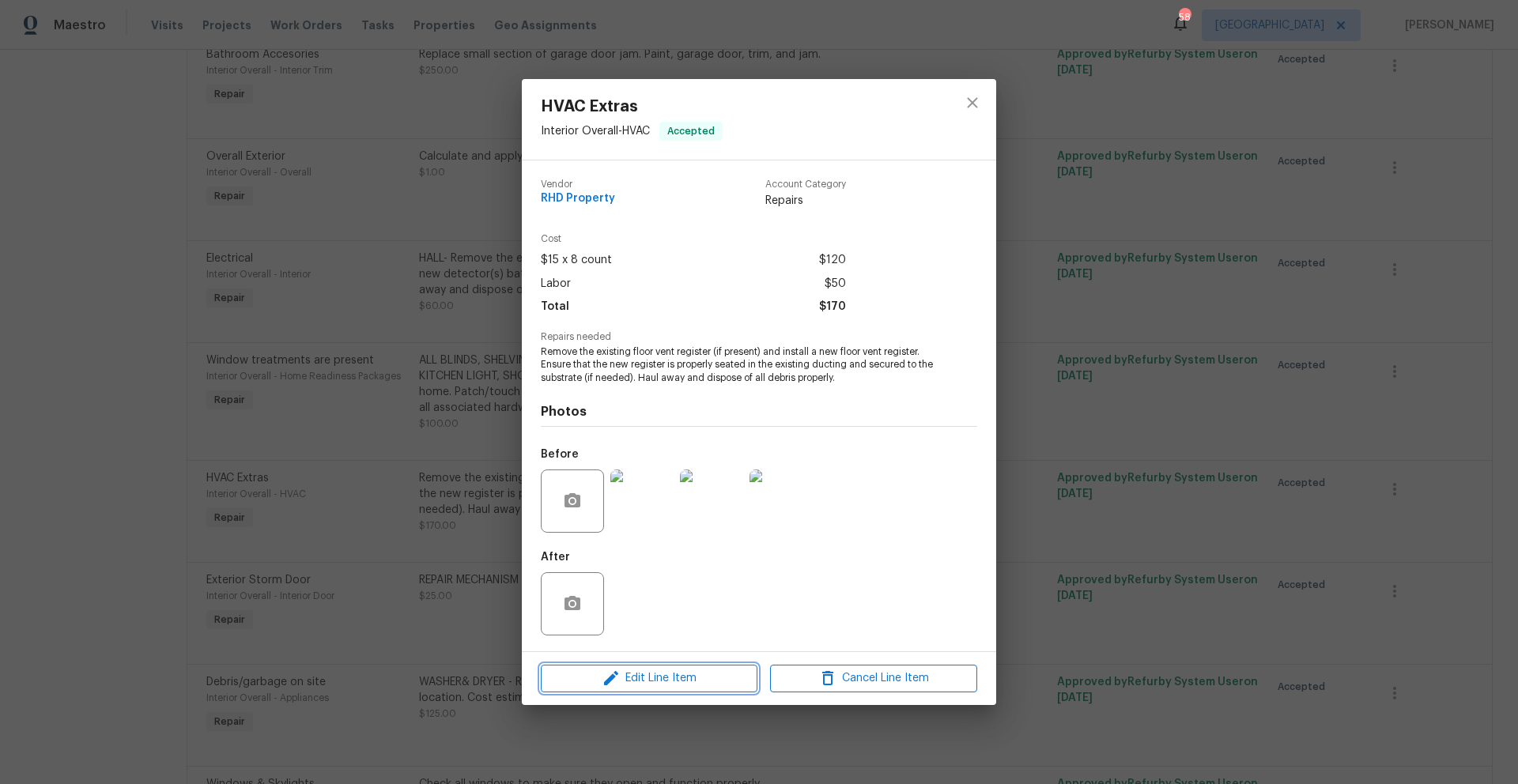
click at [703, 565] on span "Edit Line Item" at bounding box center [649, 679] width 207 height 20
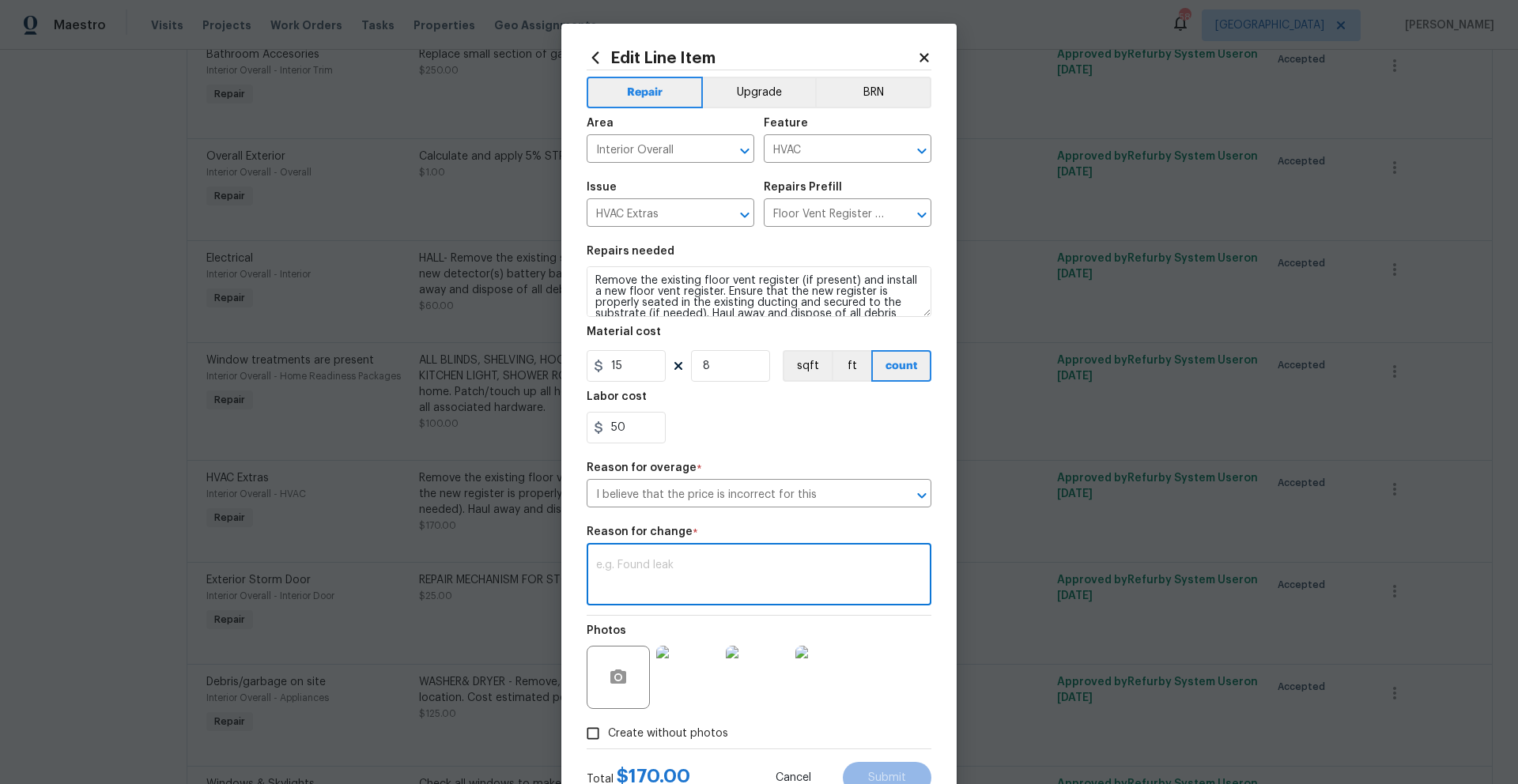
paste textarea "Additional funds requested"
type textarea "Additional funds requested"
click at [714, 367] on input "8" at bounding box center [731, 366] width 79 height 32
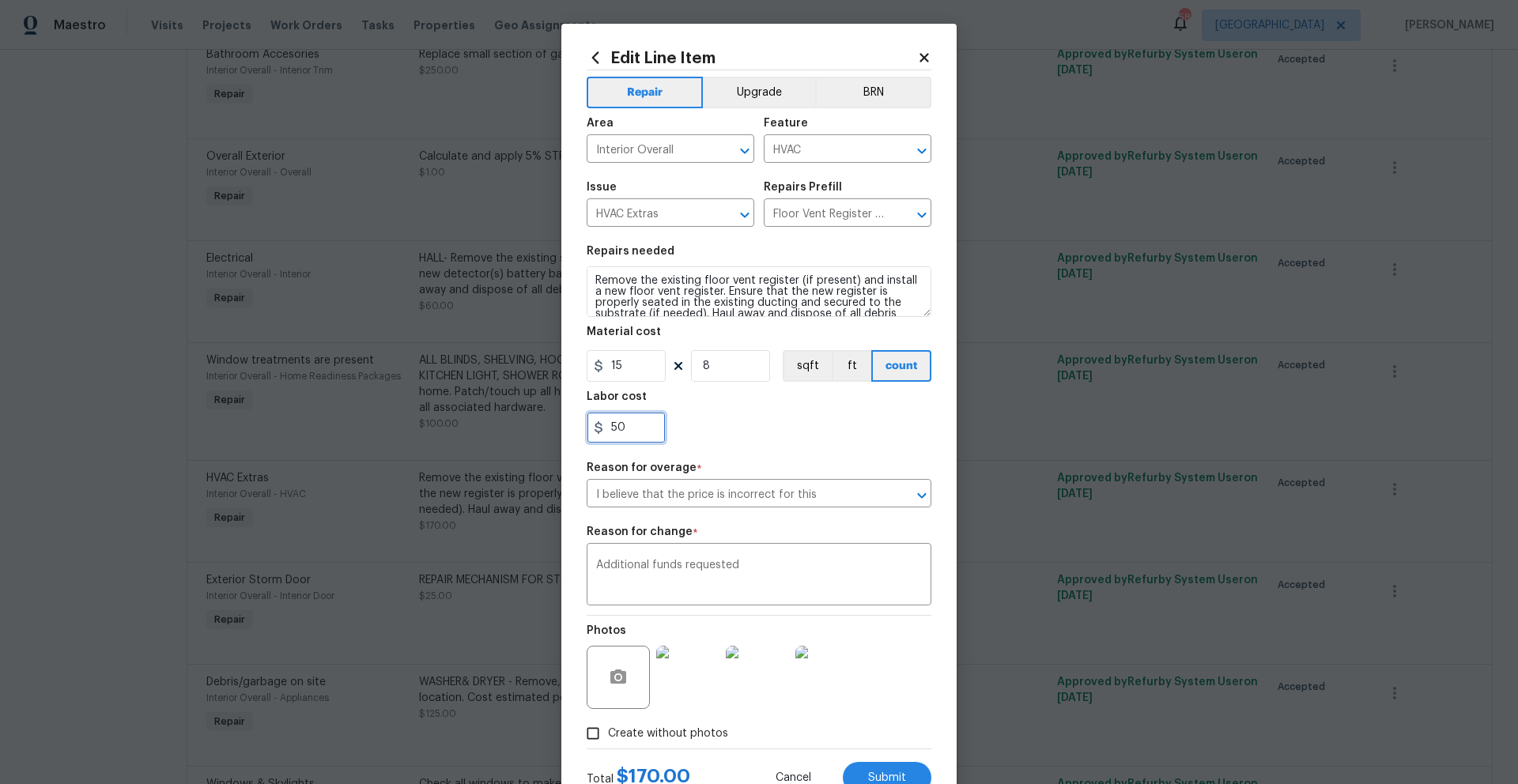
click at [628, 429] on input "50" at bounding box center [627, 427] width 79 height 32
click at [629, 429] on input "50" at bounding box center [627, 427] width 79 height 32
type input "135"
click at [782, 448] on section "Repairs needed Remove the existing floor vent register (if present) and install…" at bounding box center [759, 345] width 345 height 217
click at [850, 565] on button "Submit" at bounding box center [888, 778] width 89 height 32
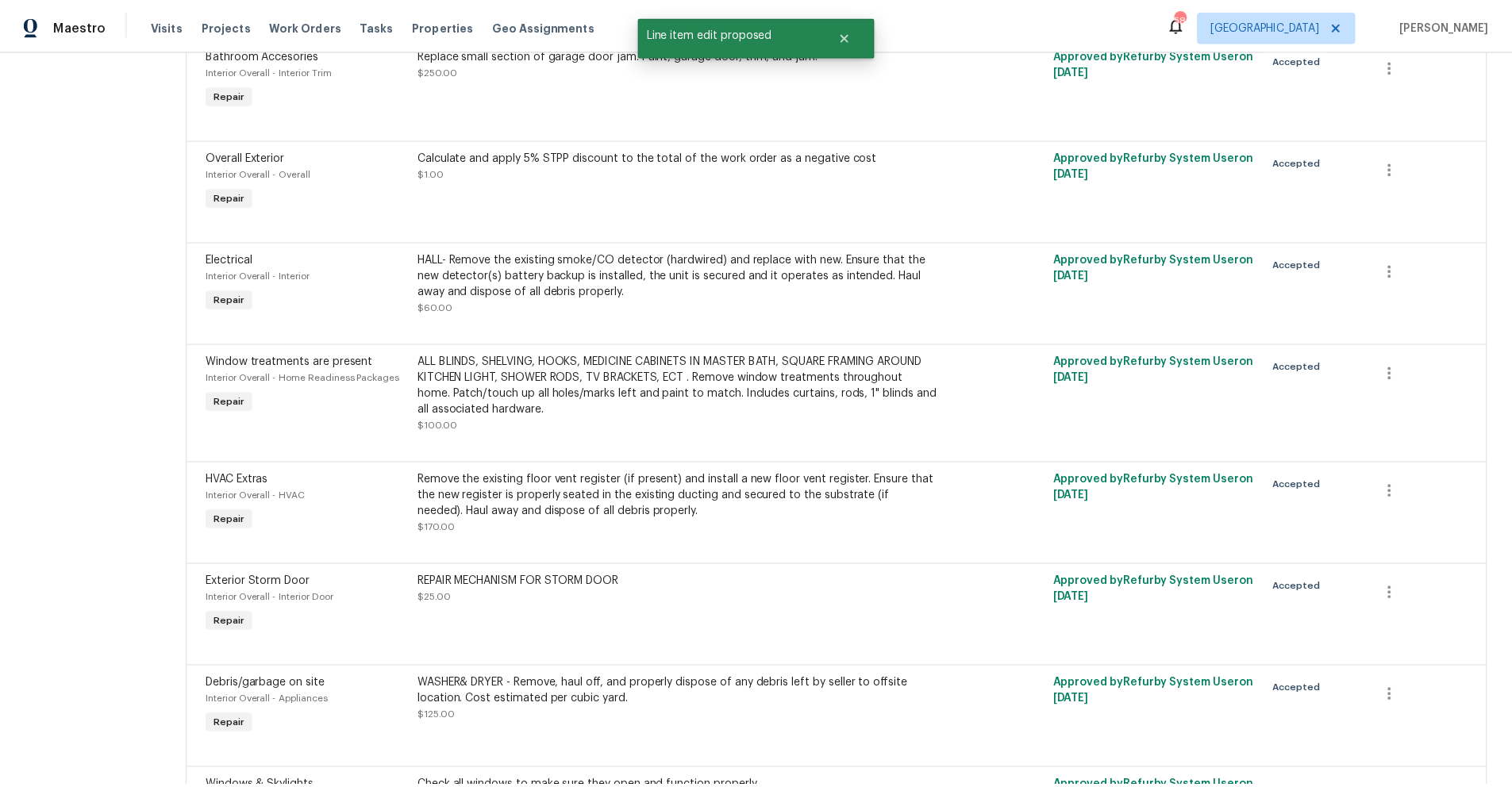
scroll to position [0, 0]
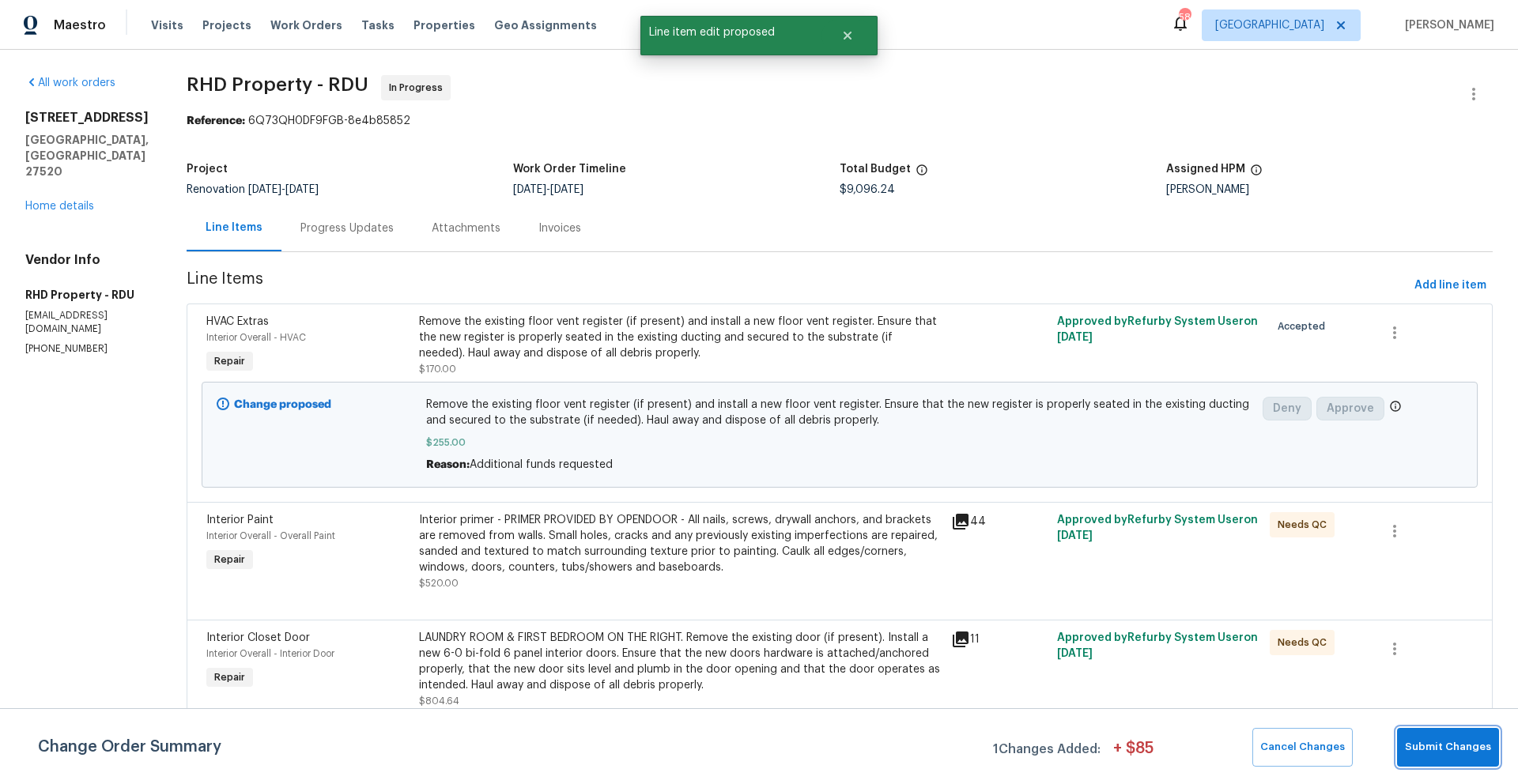
click at [948, 565] on span "Submit Changes" at bounding box center [1447, 748] width 86 height 18
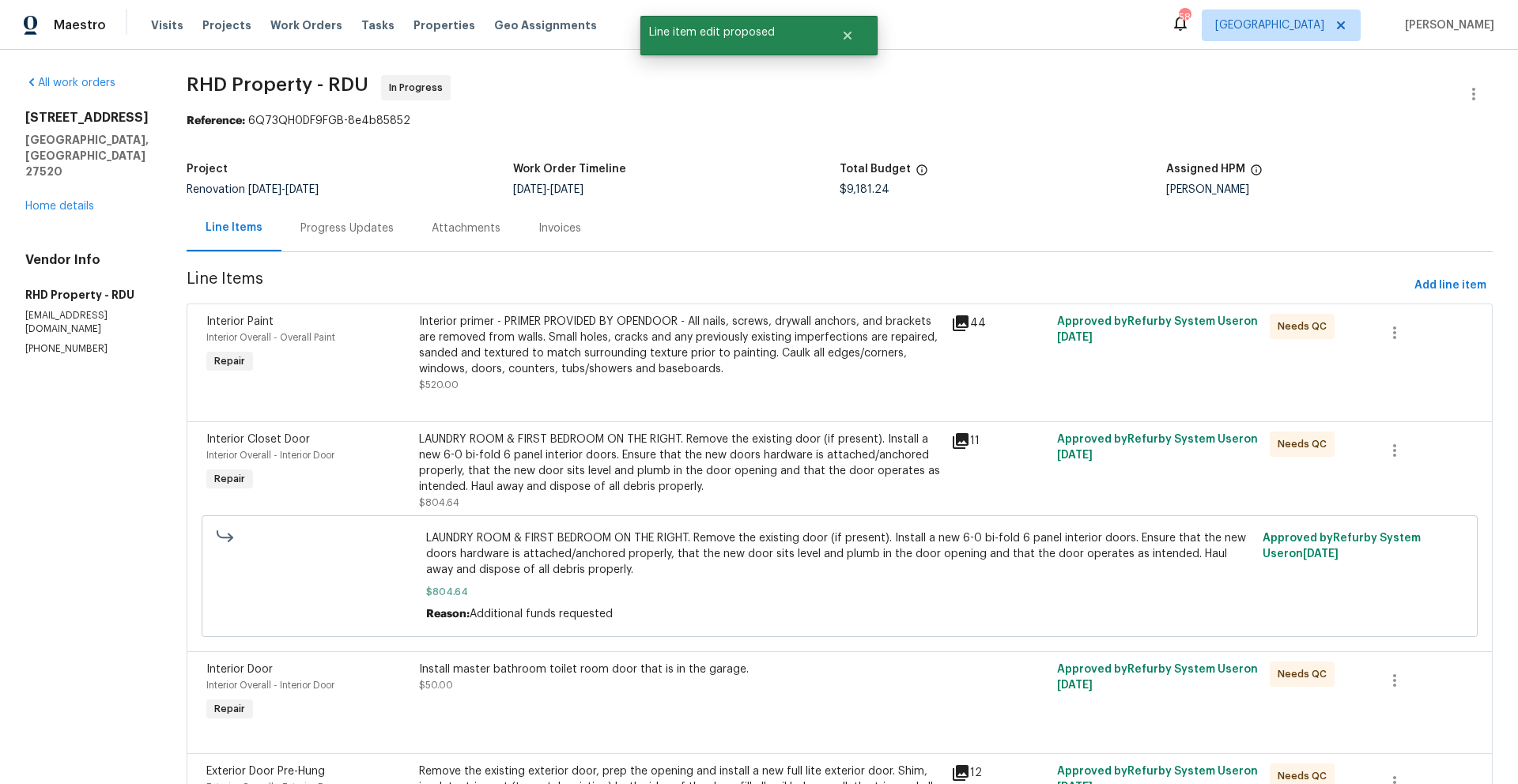
click at [351, 235] on div "Progress Updates" at bounding box center [347, 229] width 94 height 16
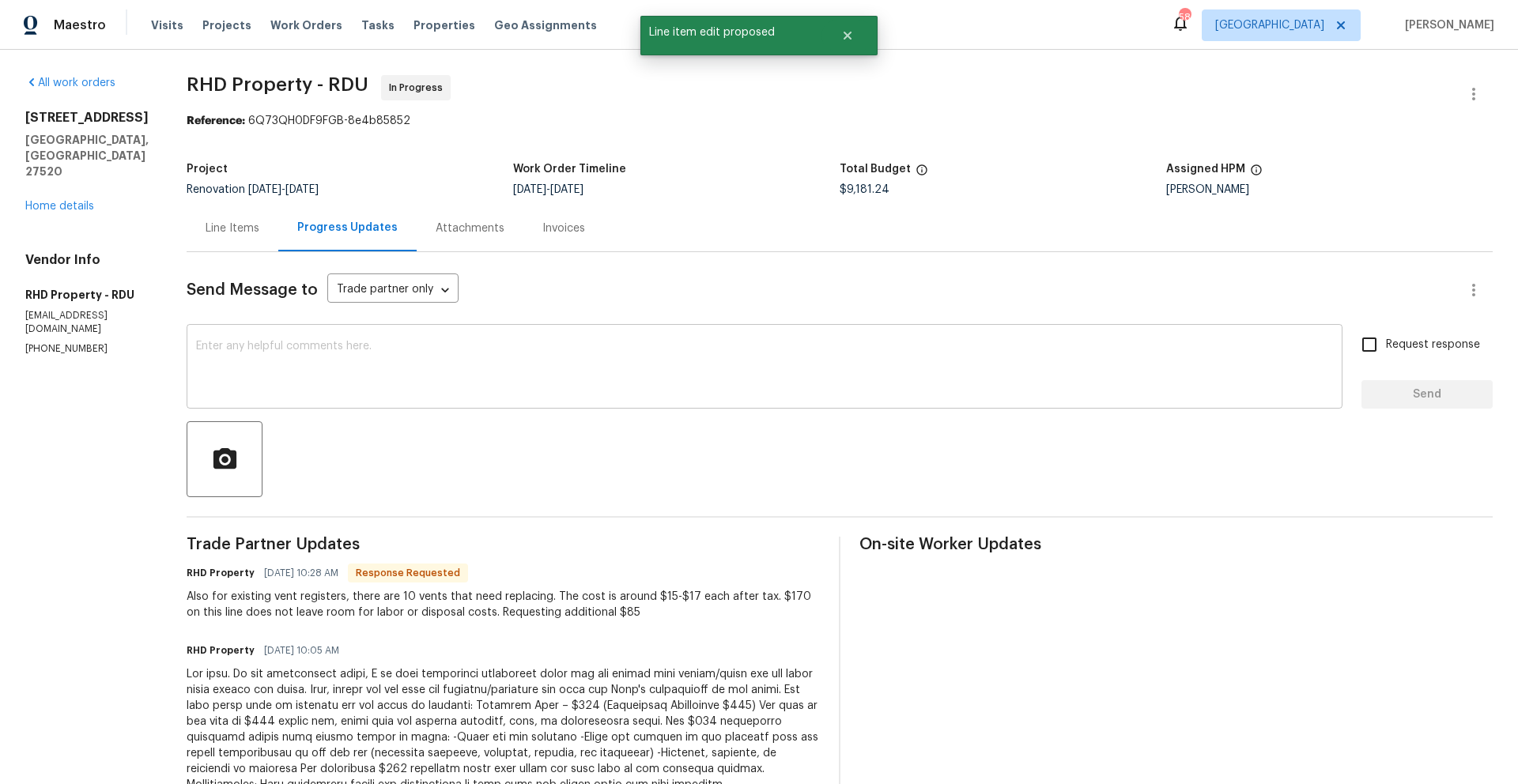
click at [459, 379] on textarea at bounding box center [764, 368] width 1137 height 55
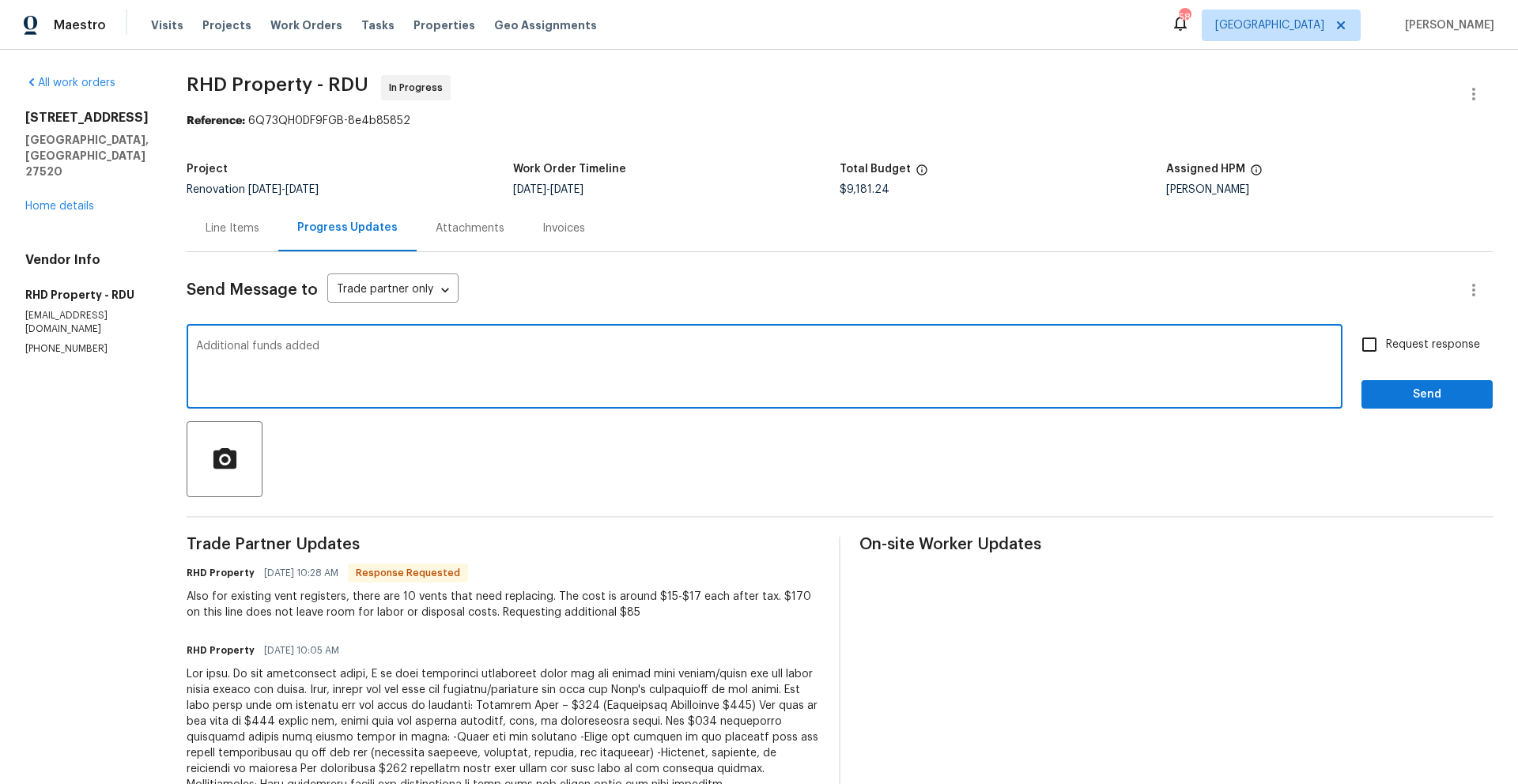
type textarea "Additional funds added"
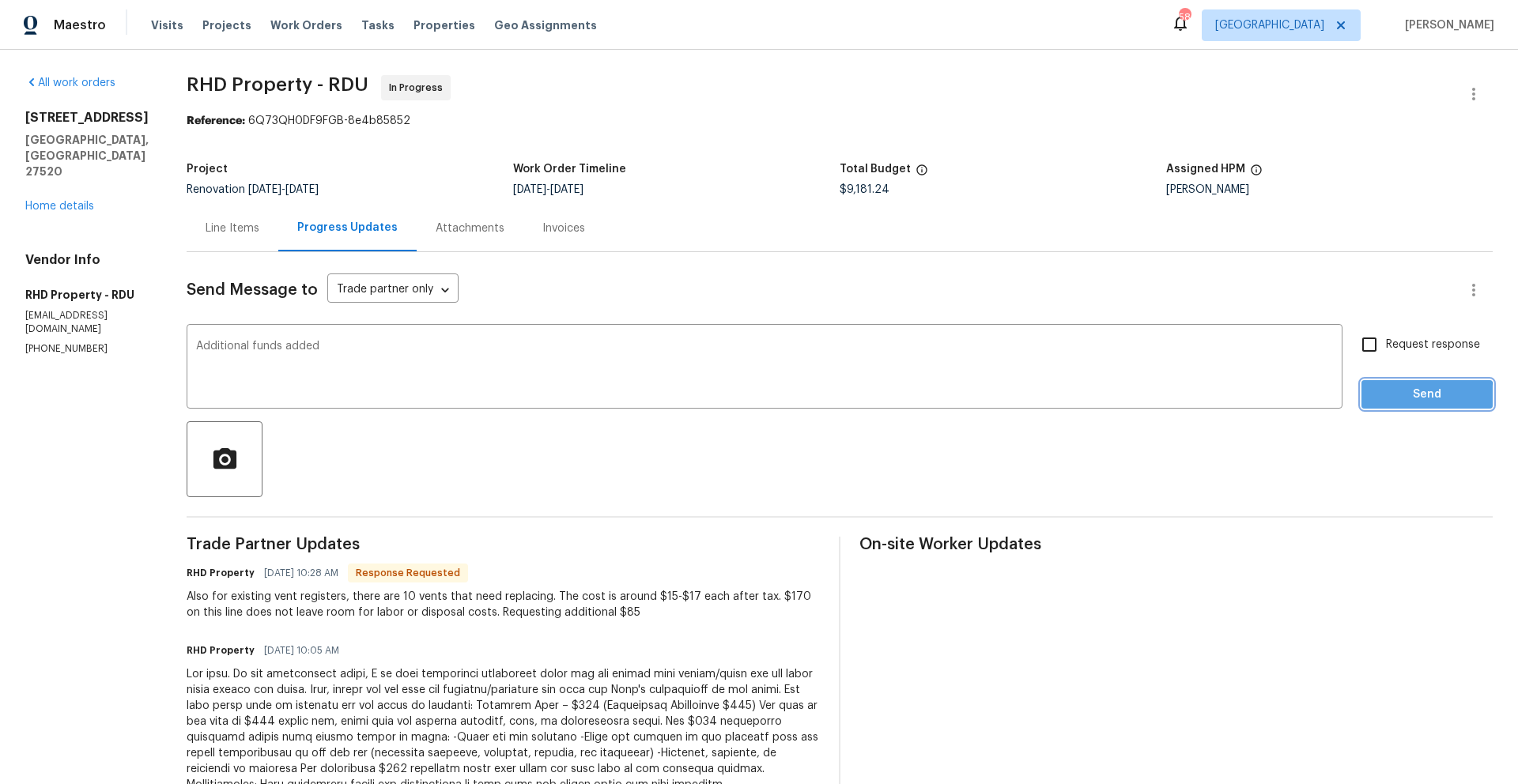
click at [948, 400] on span "Send" at bounding box center [1427, 395] width 106 height 20
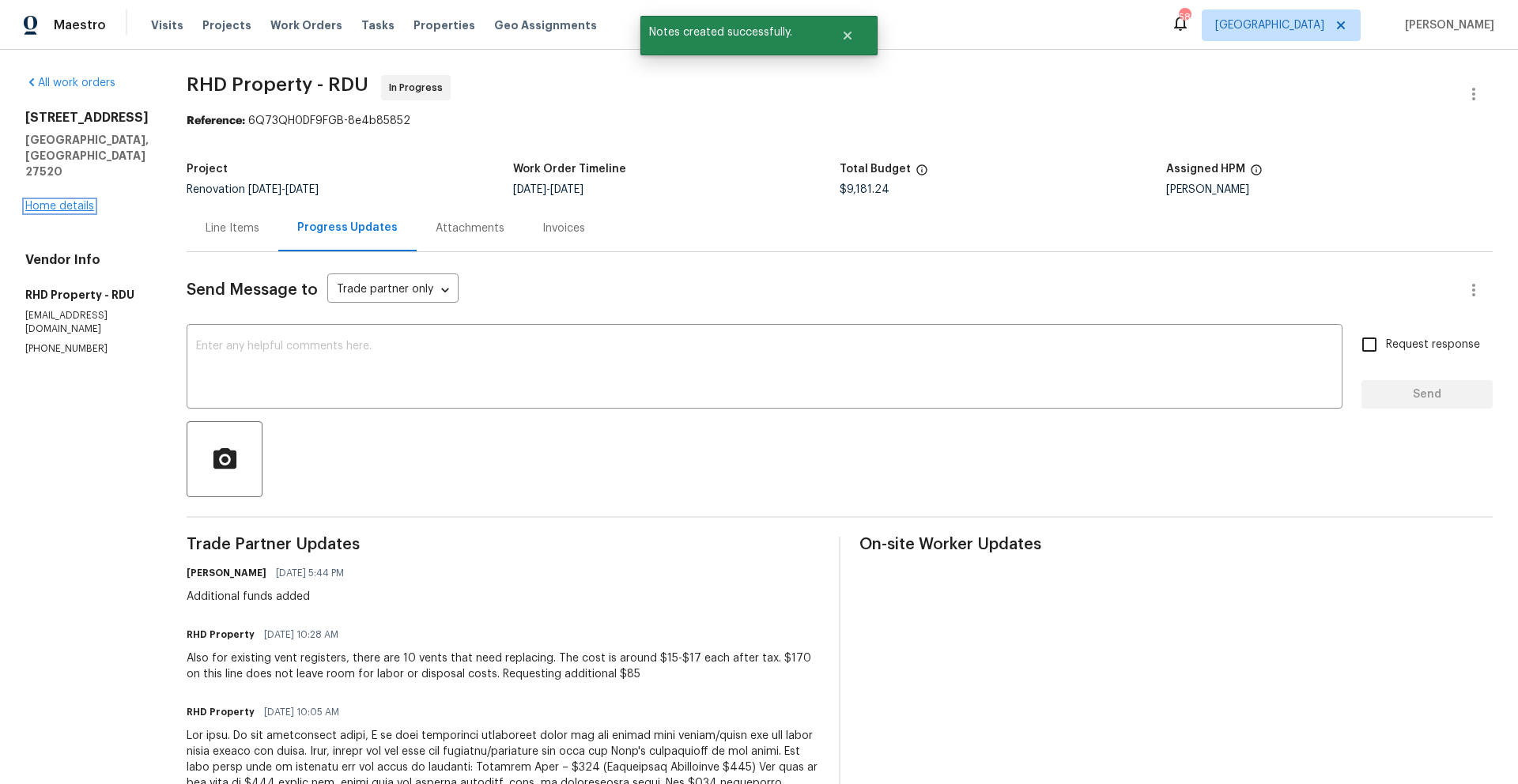
click at [91, 201] on link "Home details" at bounding box center [60, 206] width 69 height 11
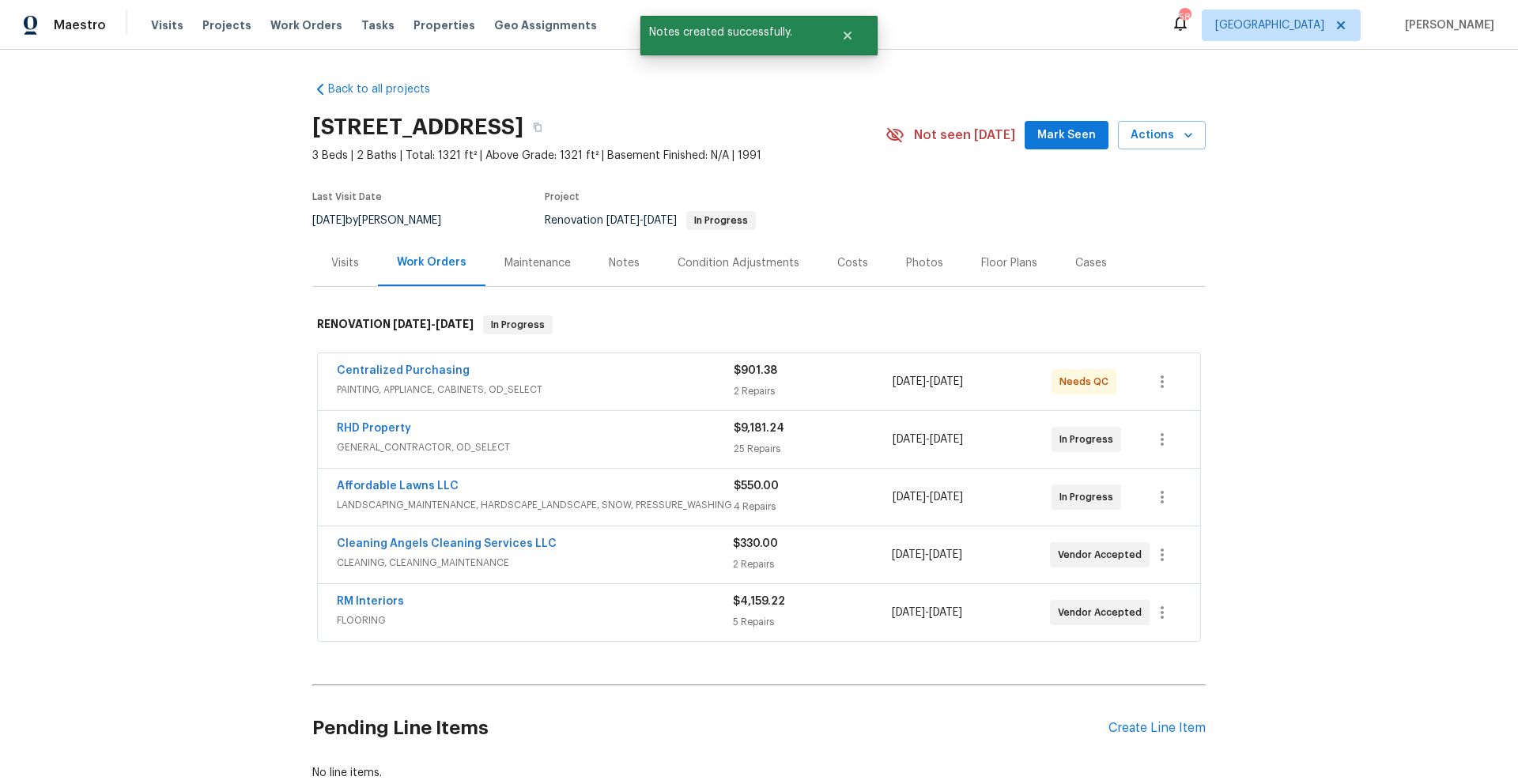
click at [622, 264] on div "Notes" at bounding box center [624, 263] width 31 height 16
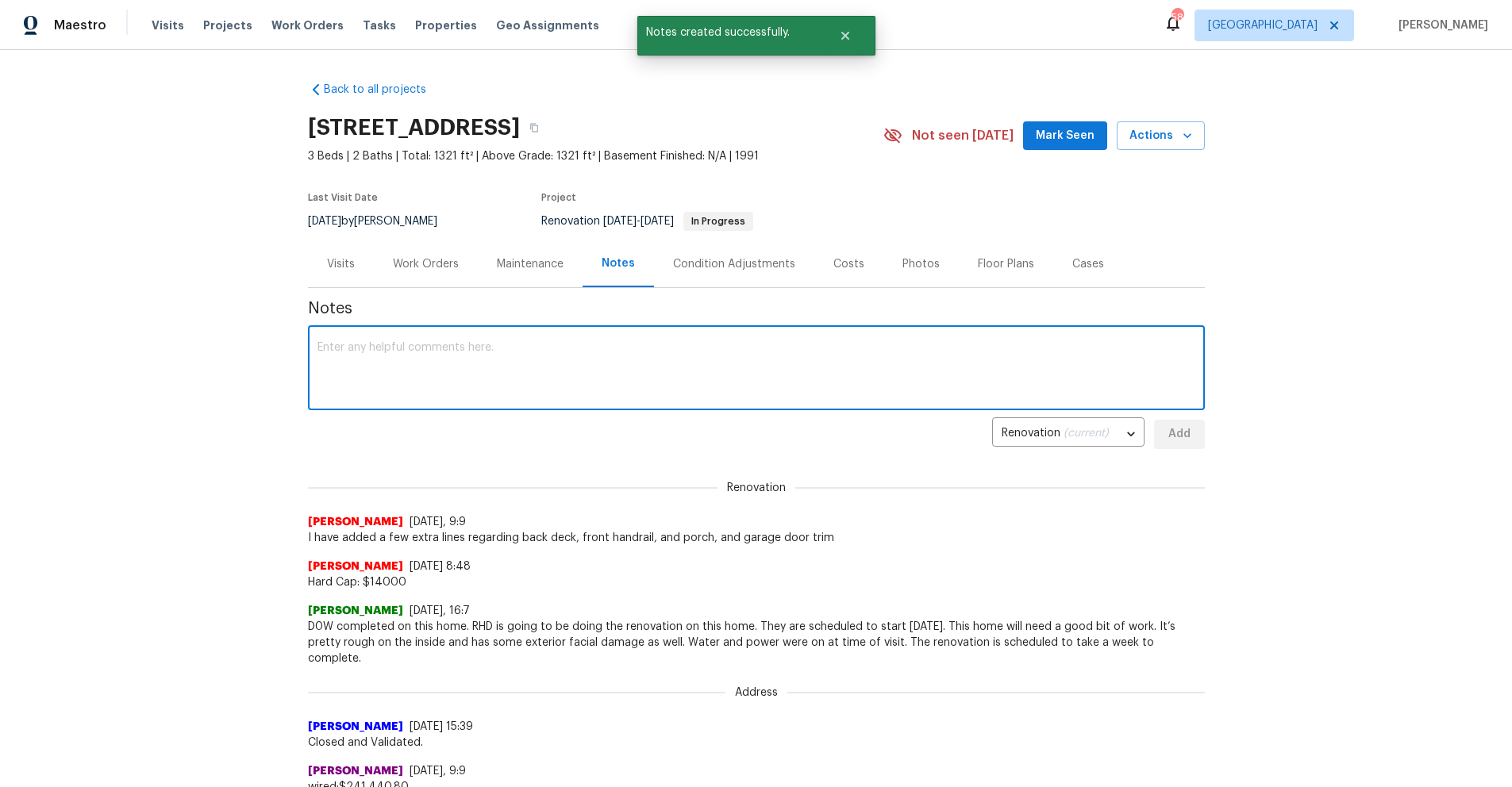
click at [456, 375] on textarea at bounding box center [756, 370] width 878 height 55
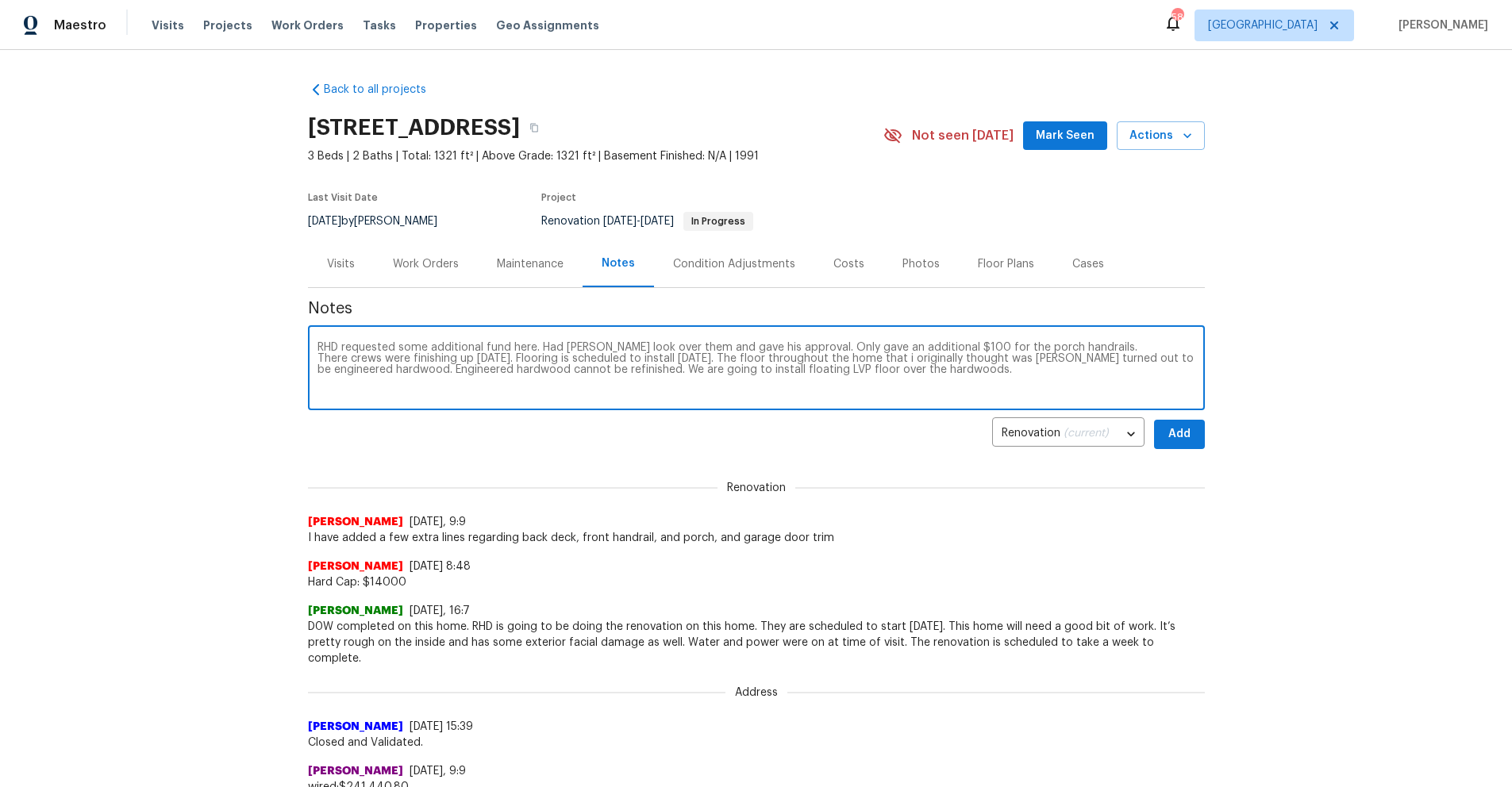
click at [937, 360] on textarea "RHD requested some additional fund here. Had Nick look over them and gave his a…" at bounding box center [756, 370] width 878 height 55
click at [951, 372] on textarea "RHD requested some additional fund here. Had Nick look over them and gave his a…" at bounding box center [756, 370] width 878 height 55
click at [951, 391] on textarea "RHD requested some additional fund here. Had Nick look over them and gave his a…" at bounding box center [756, 370] width 878 height 55
click at [665, 346] on textarea "RHD requested some additional fund here. Had Nick look over them and gave his a…" at bounding box center [756, 370] width 878 height 55
click at [951, 360] on textarea "RHD requested some additional fund here. Had Nick look over the request and gav…" at bounding box center [756, 370] width 878 height 55
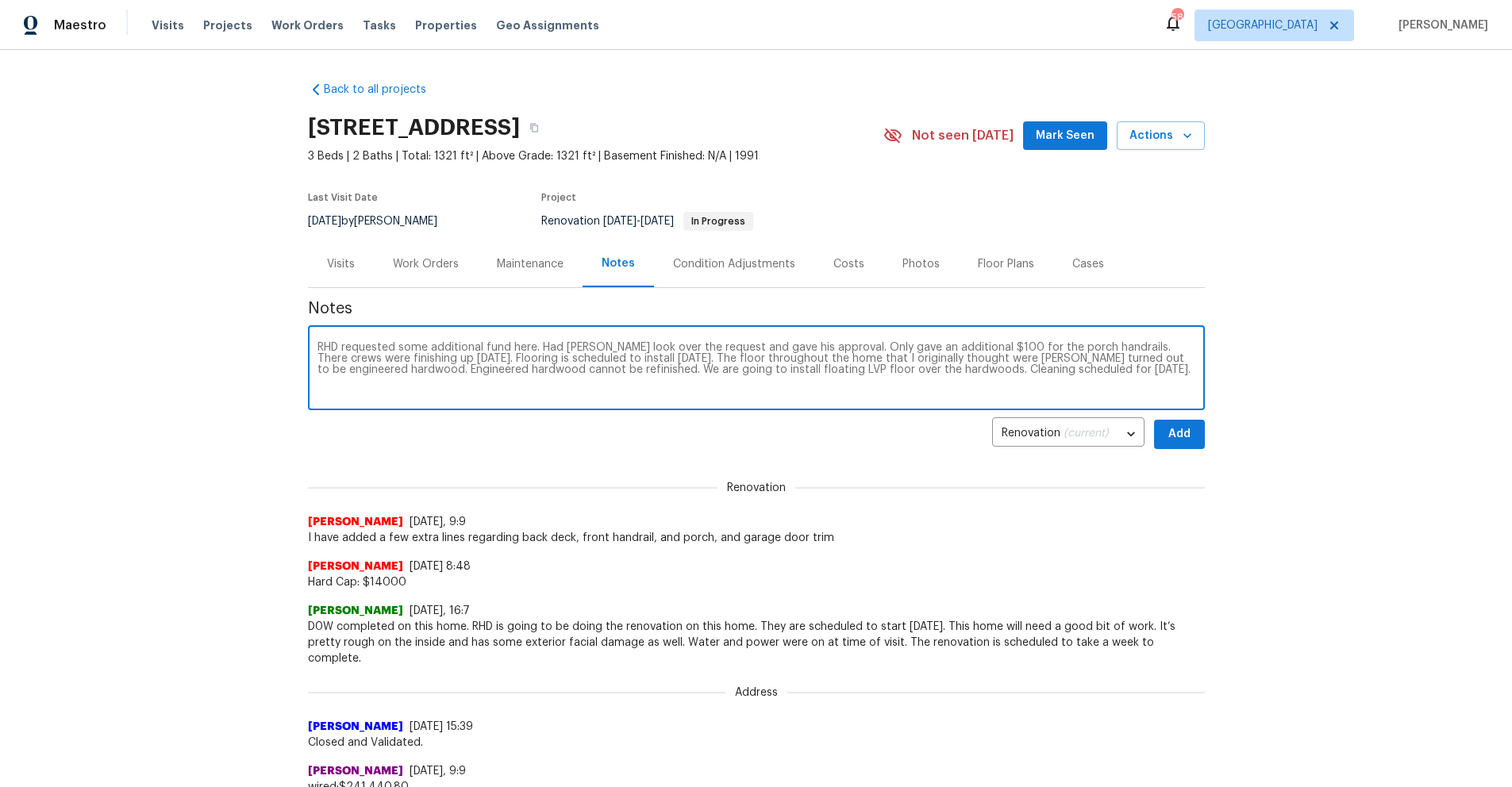
click at [693, 372] on textarea "RHD requested some additional fund here. Had Nick look over the request and gav…" at bounding box center [756, 370] width 878 height 55
click at [951, 376] on textarea "RHD requested some additional fund here. Had Nick look over the request and gav…" at bounding box center [756, 370] width 878 height 55
click at [951, 374] on textarea "RHD requested some additional fund here. Had Nick look over the request and gav…" at bounding box center [756, 370] width 878 height 55
type textarea "RHD requested some additional fund here. Had Nick look over the request and gav…"
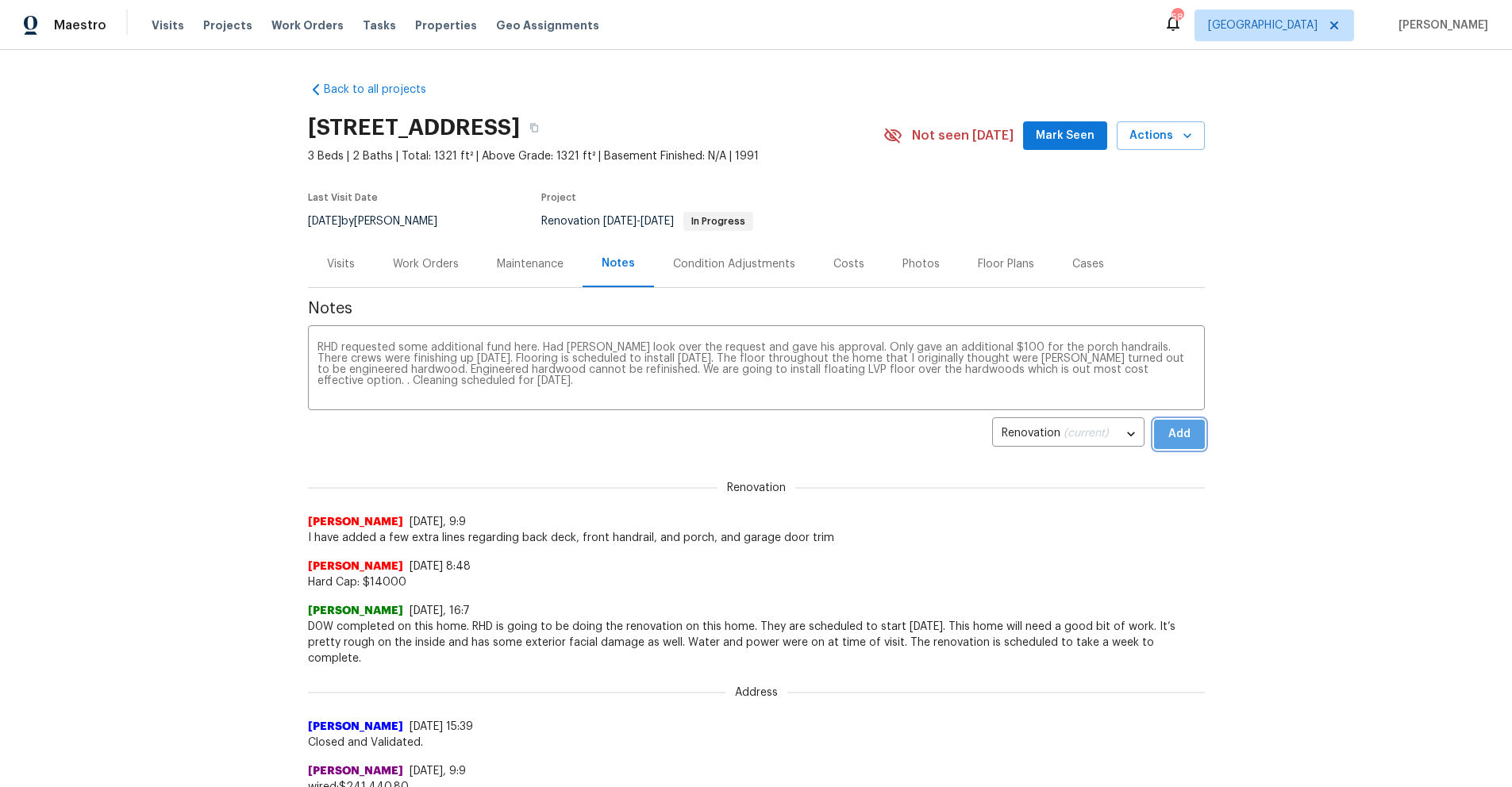
click at [951, 439] on span "Add" at bounding box center [1180, 434] width 26 height 20
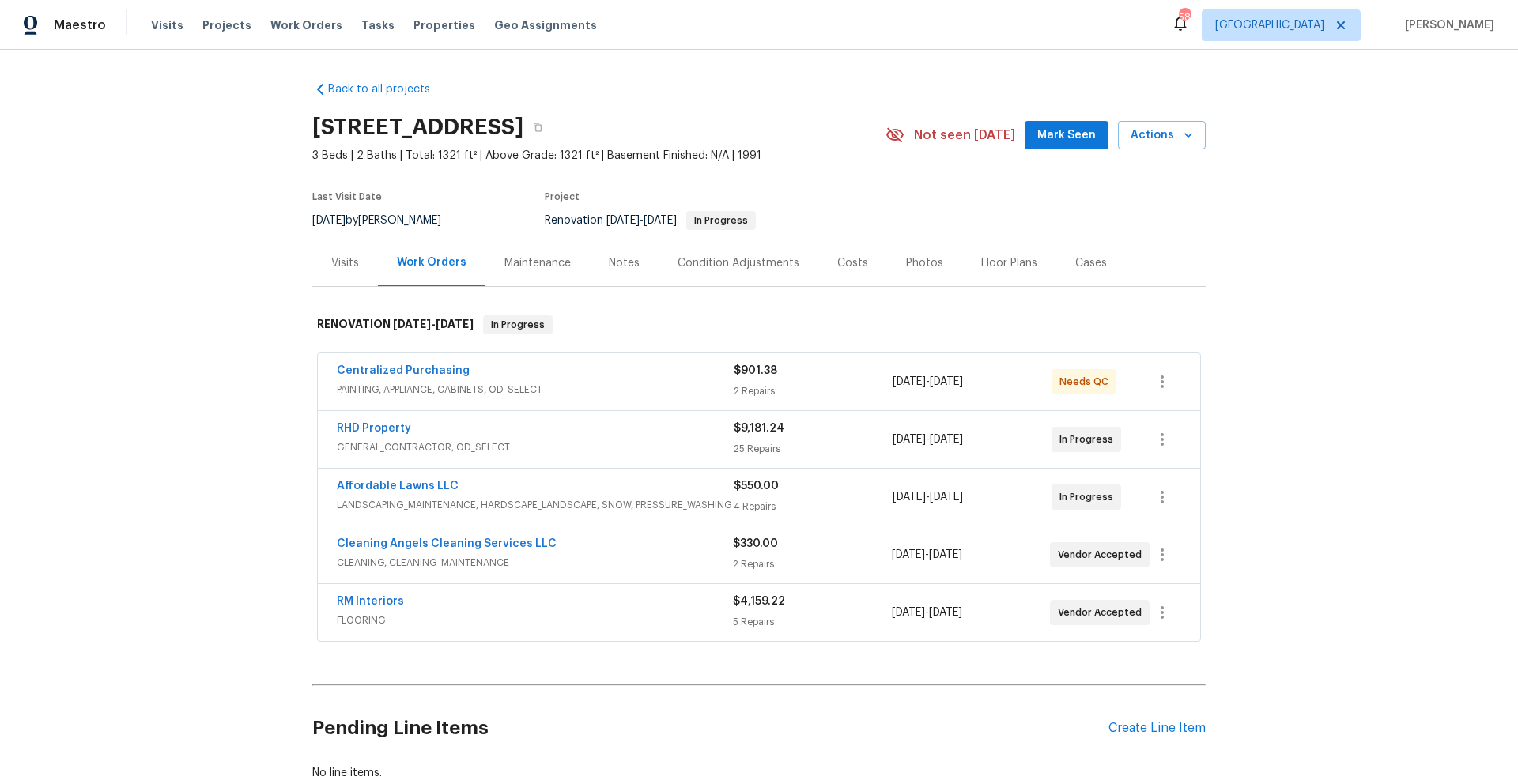
click at [378, 549] on span "Cleaning Angels Cleaning Services LLC" at bounding box center [446, 544] width 220 height 16
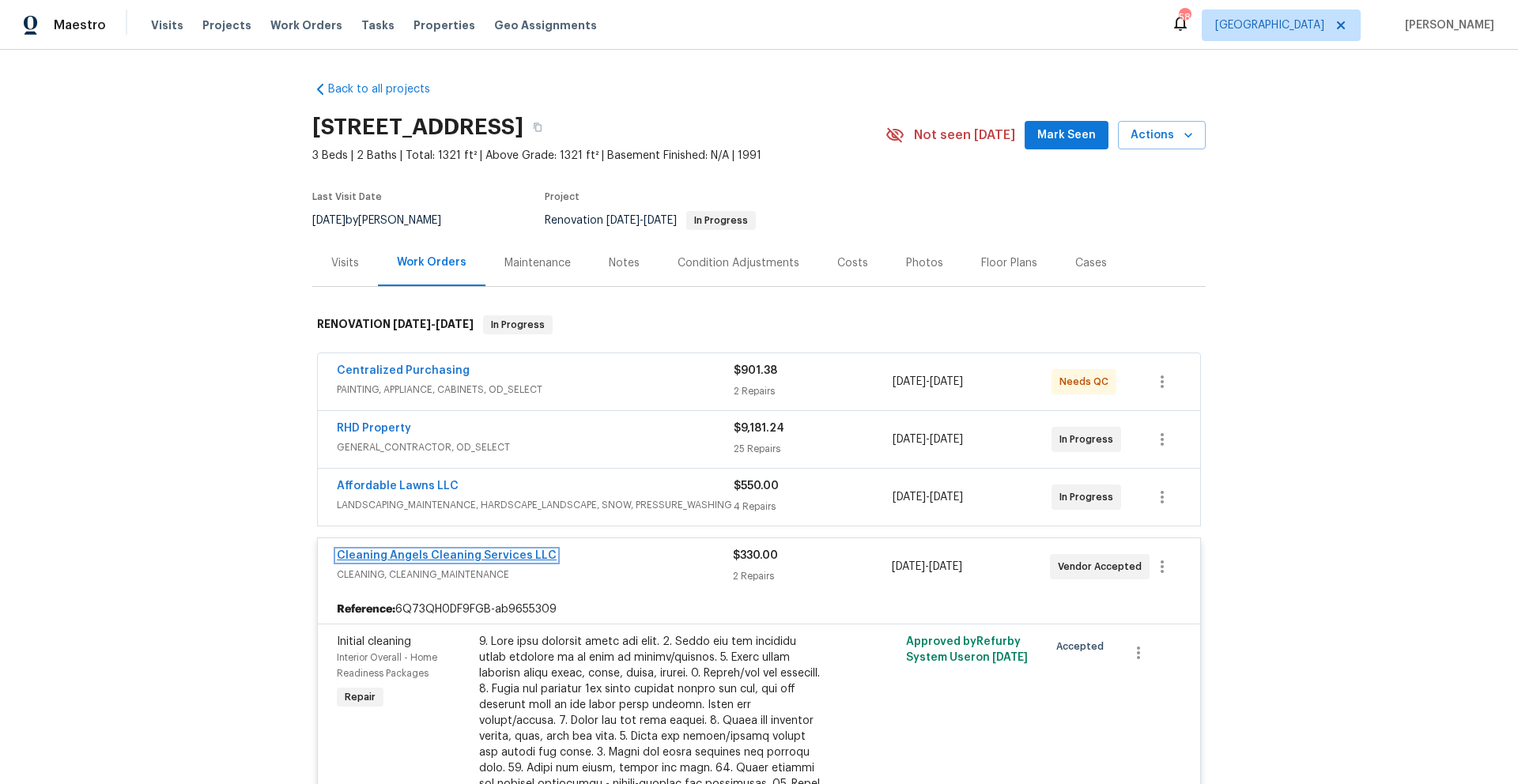
click at [490, 560] on link "Cleaning Angels Cleaning Services LLC" at bounding box center [446, 555] width 220 height 11
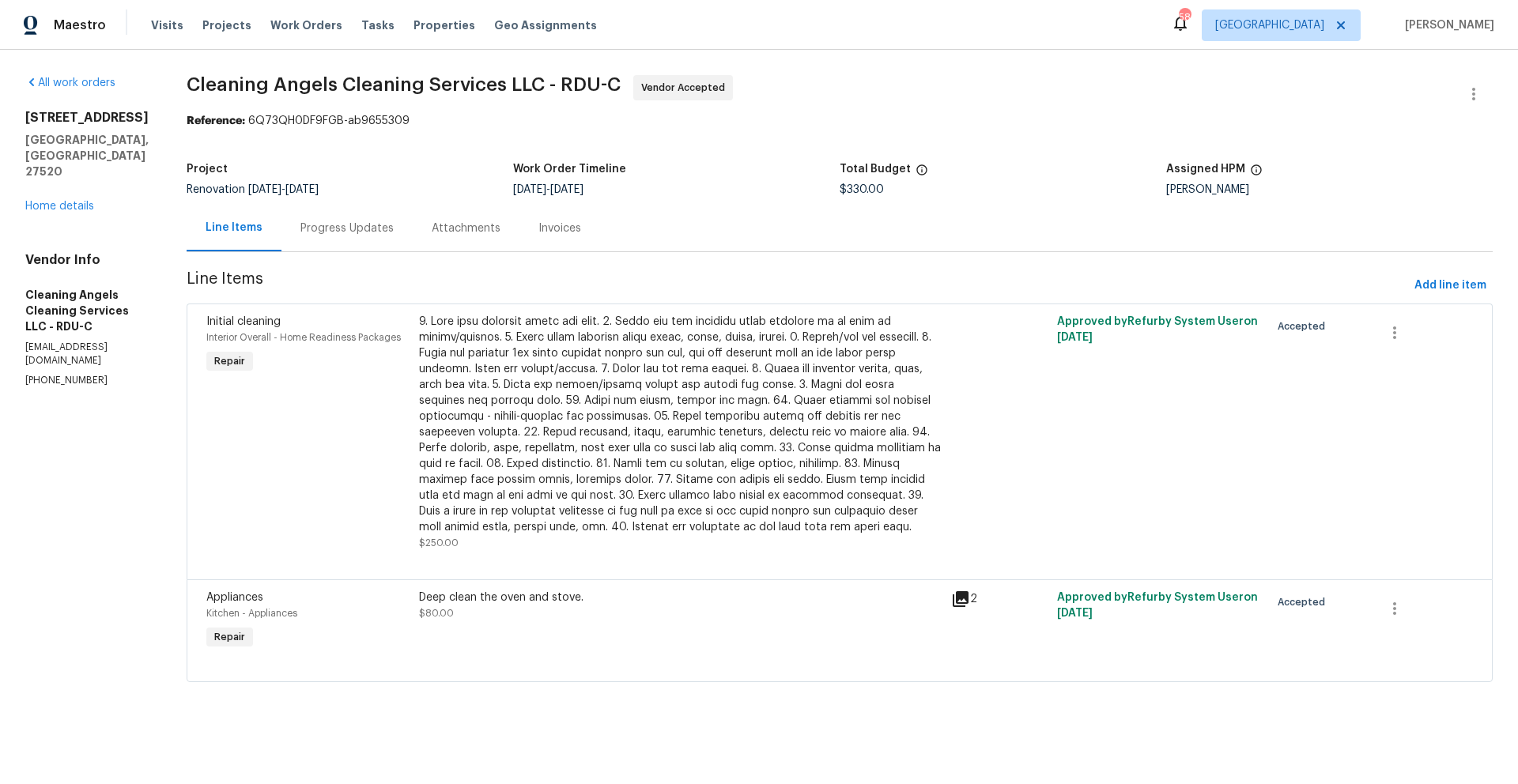
click at [387, 235] on div "Progress Updates" at bounding box center [347, 229] width 94 height 16
